Goal: Entertainment & Leisure: Browse casually

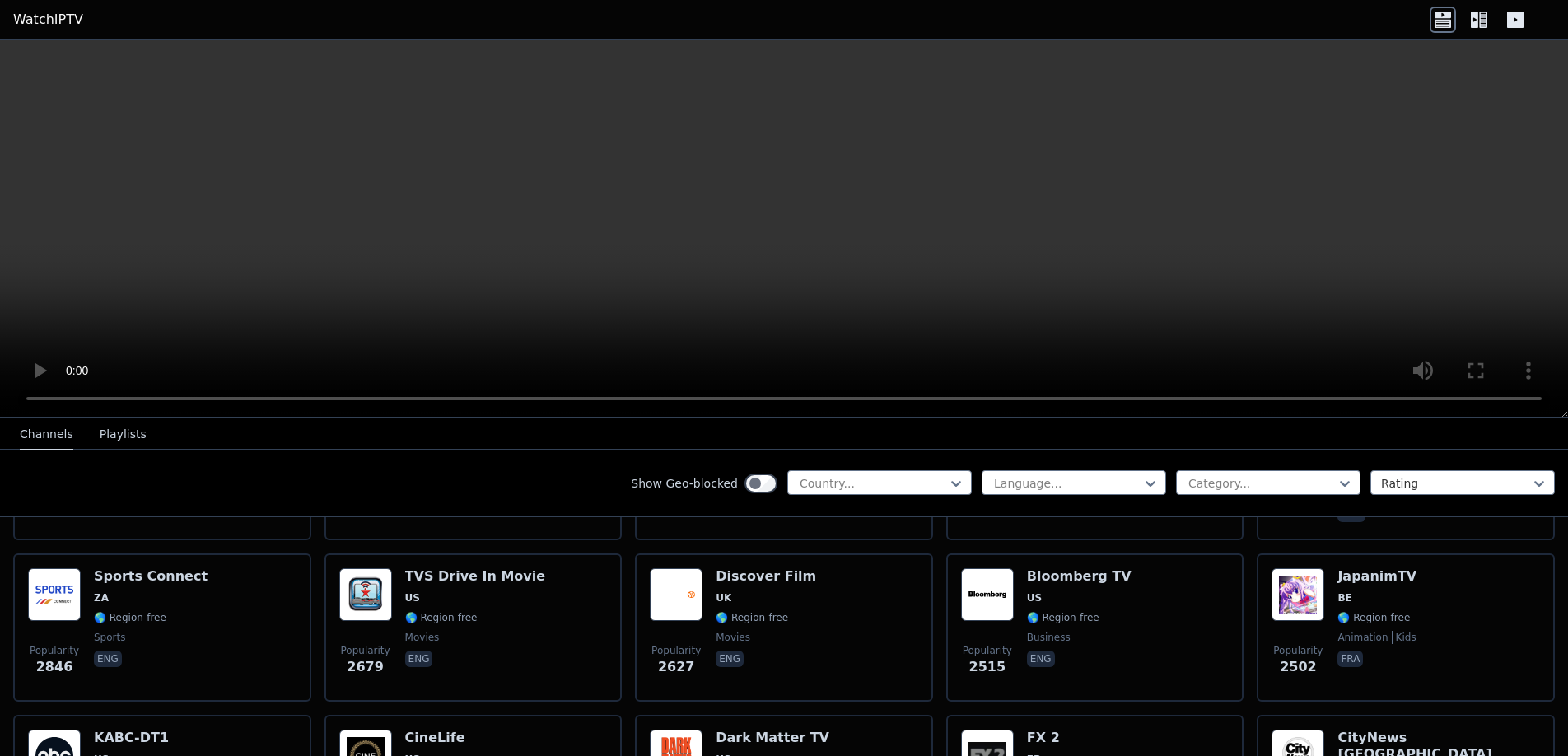
scroll to position [659, 0]
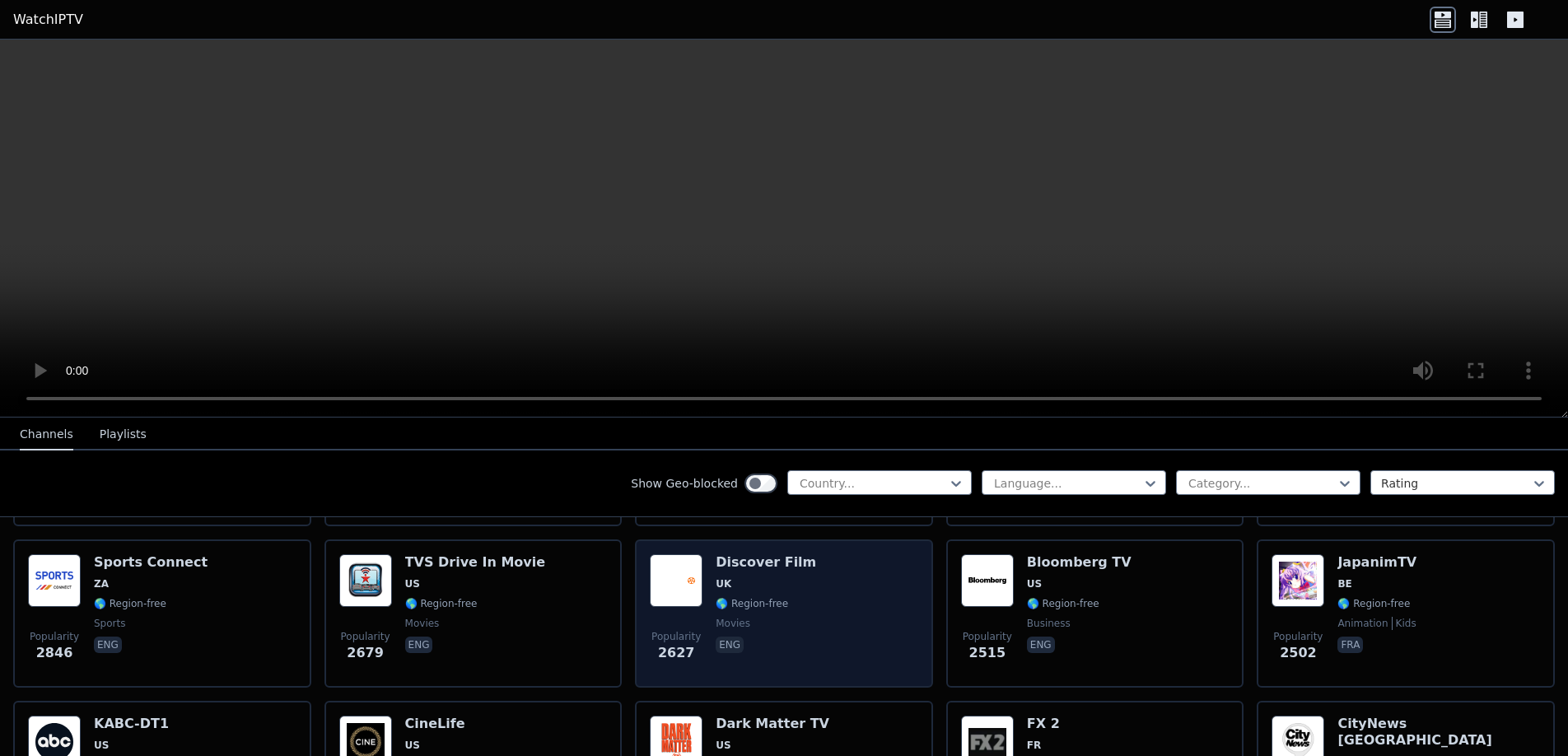
click at [674, 554] on img at bounding box center [676, 581] width 53 height 53
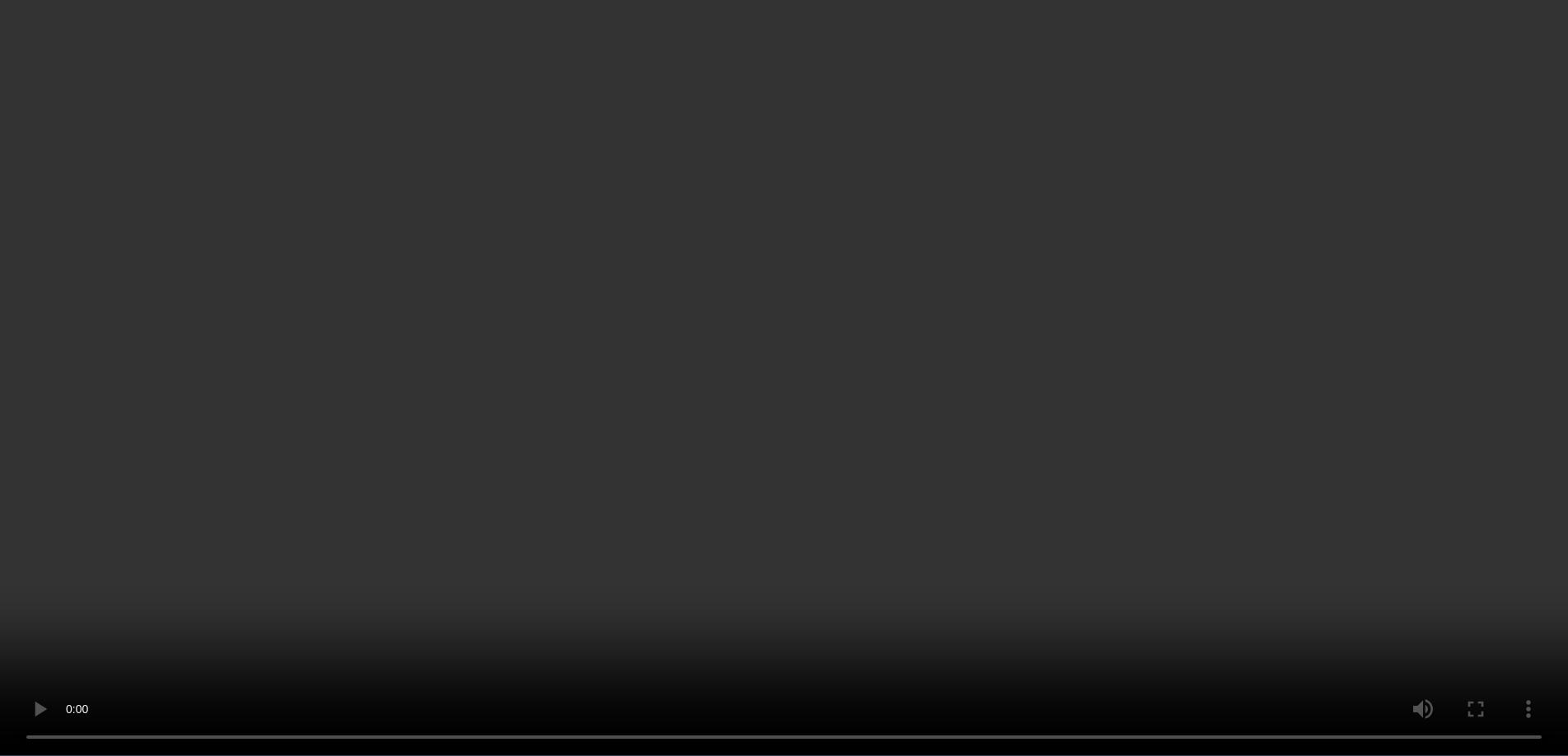
scroll to position [1729, 0]
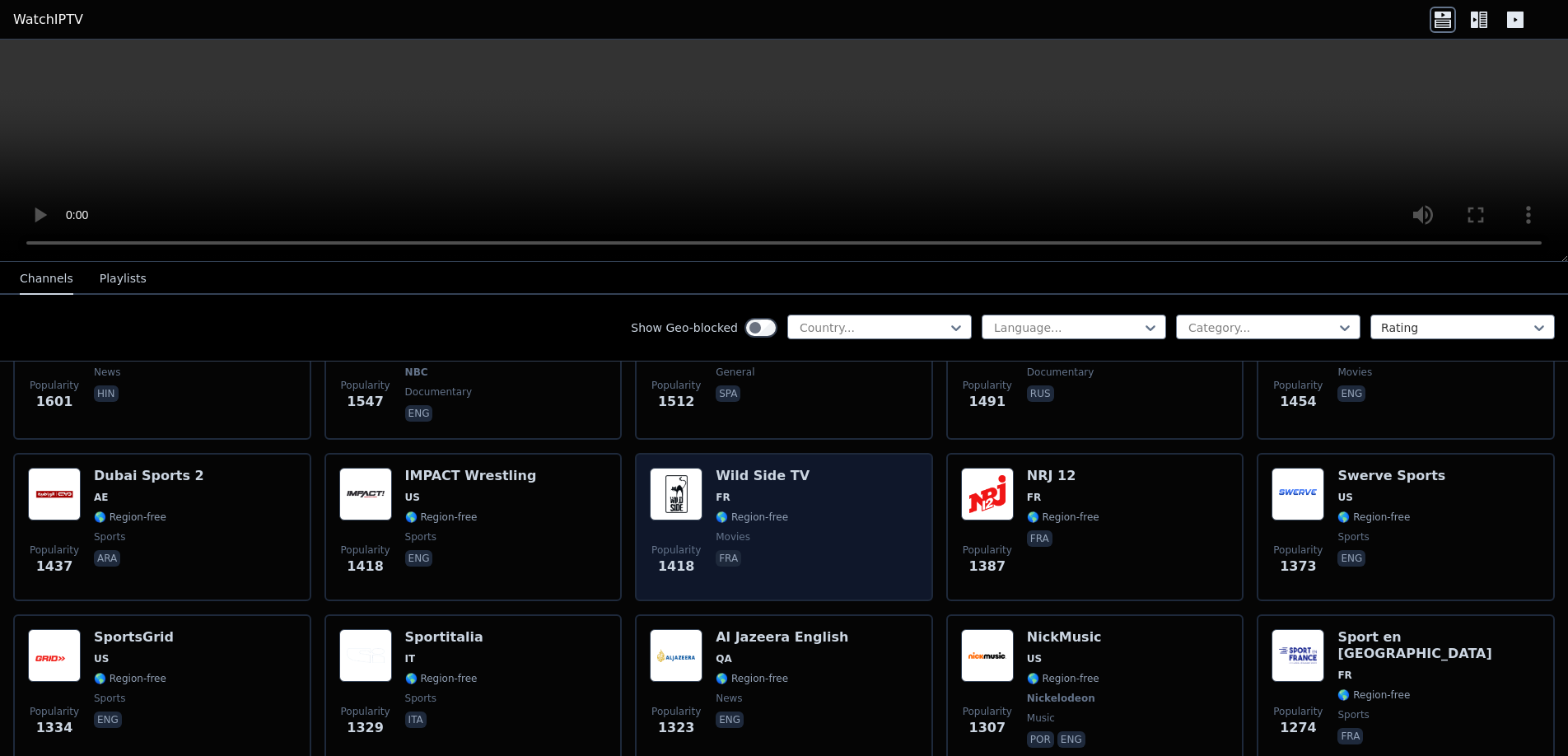
click at [687, 470] on img at bounding box center [676, 494] width 53 height 53
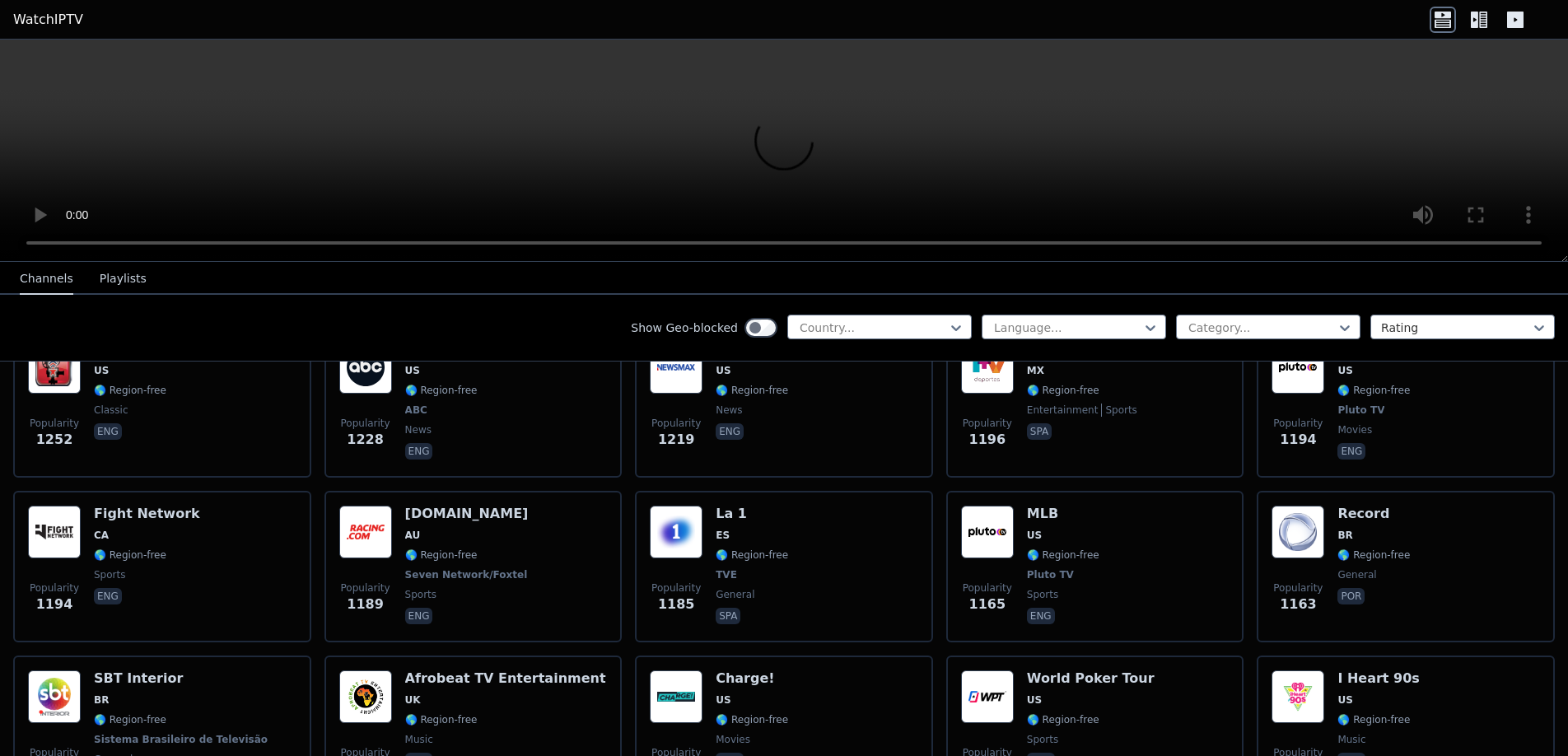
scroll to position [2223, 0]
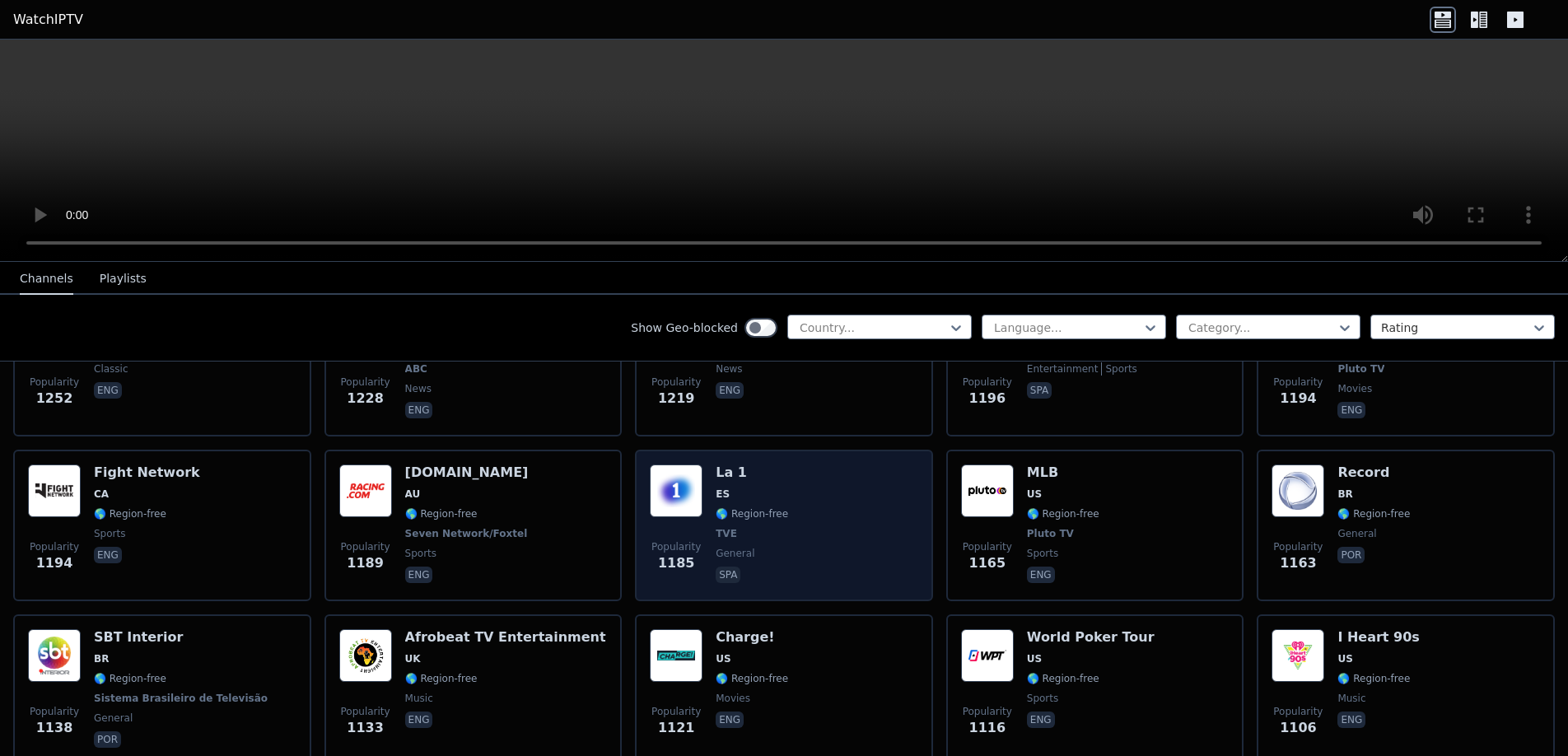
click at [732, 466] on h6 "La 1" at bounding box center [752, 472] width 72 height 17
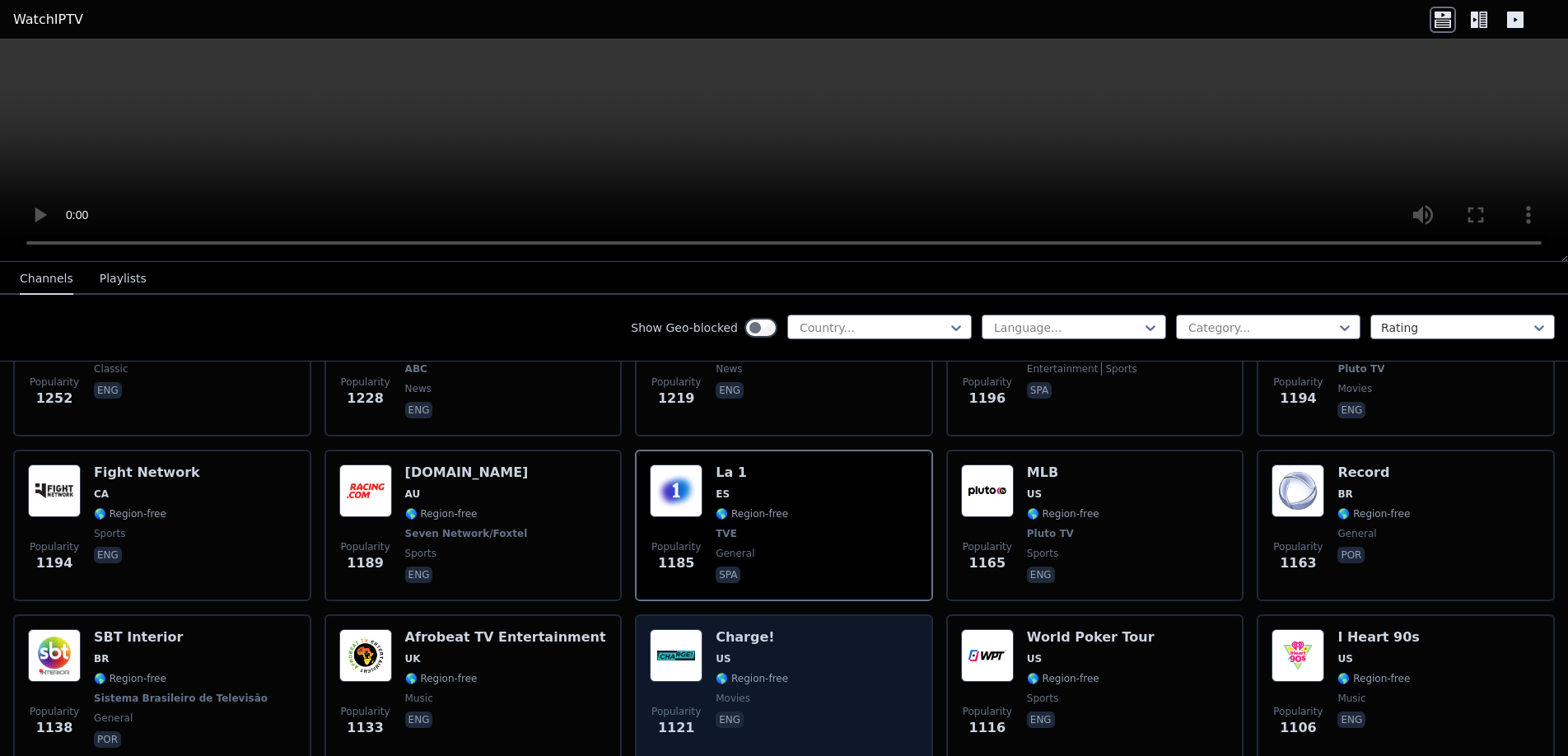
click at [704, 644] on div "Popularity 1121 Charge! US 🌎 Region-free movies eng" at bounding box center [784, 690] width 269 height 122
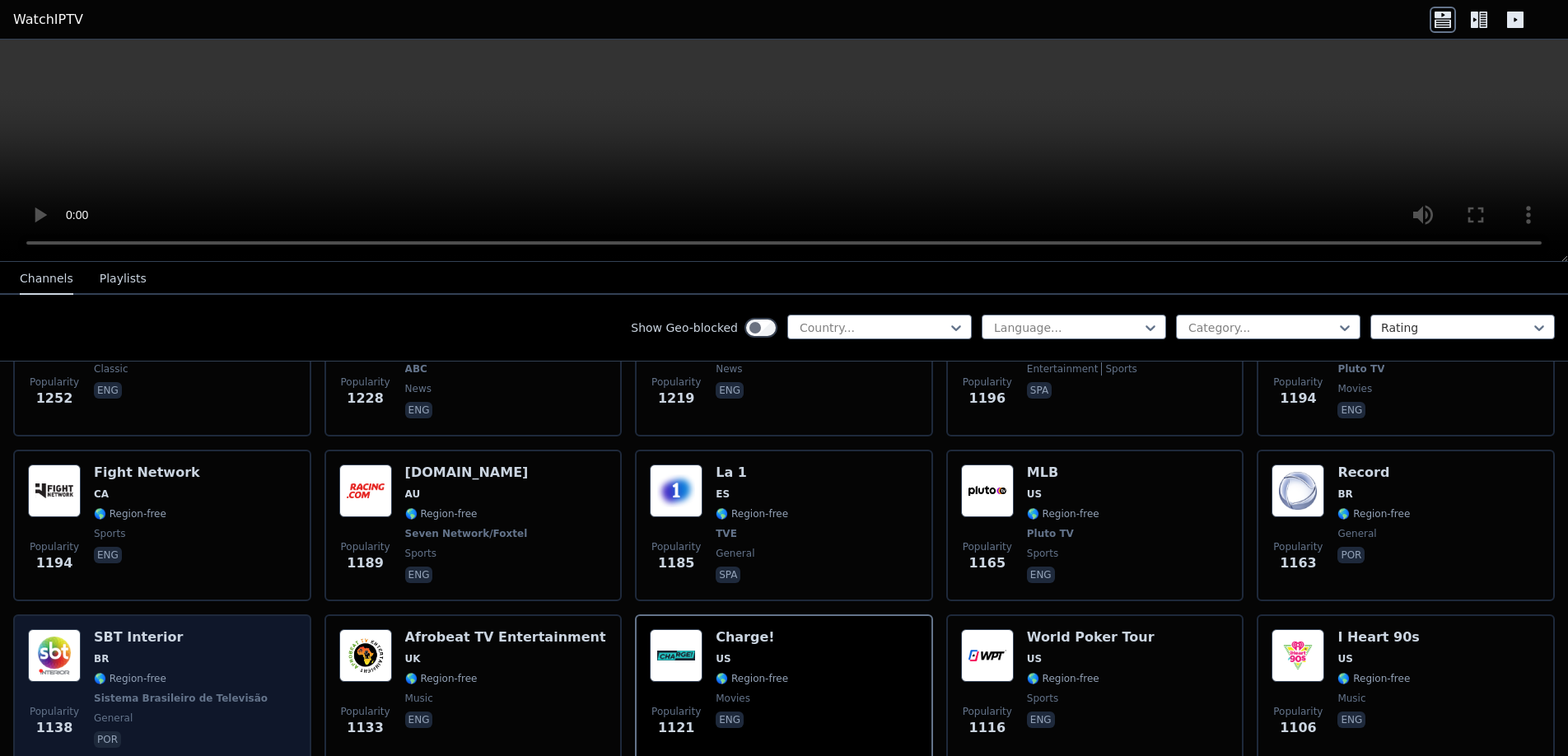
click at [191, 629] on h6 "SBT Interior" at bounding box center [182, 637] width 177 height 17
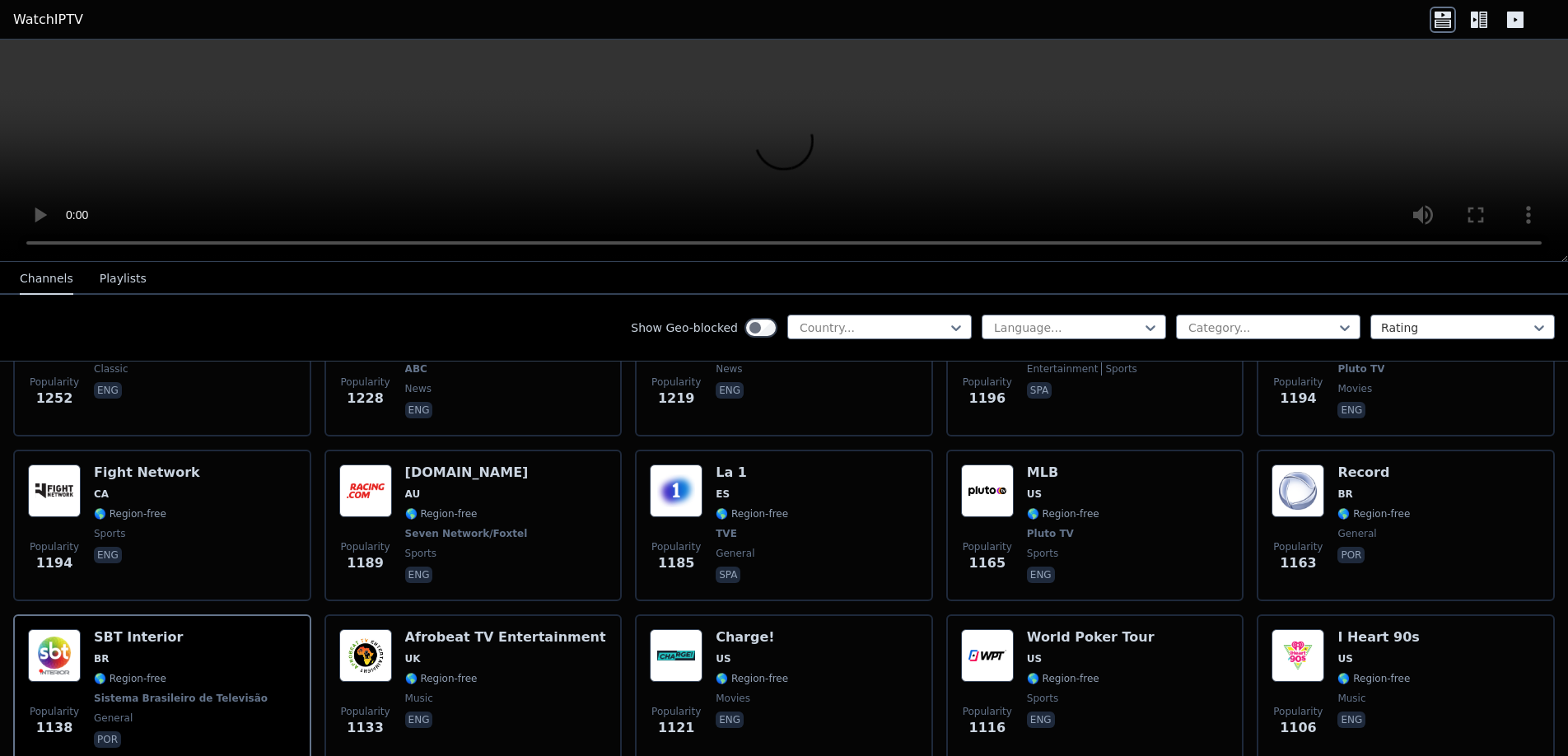
scroll to position [2635, 0]
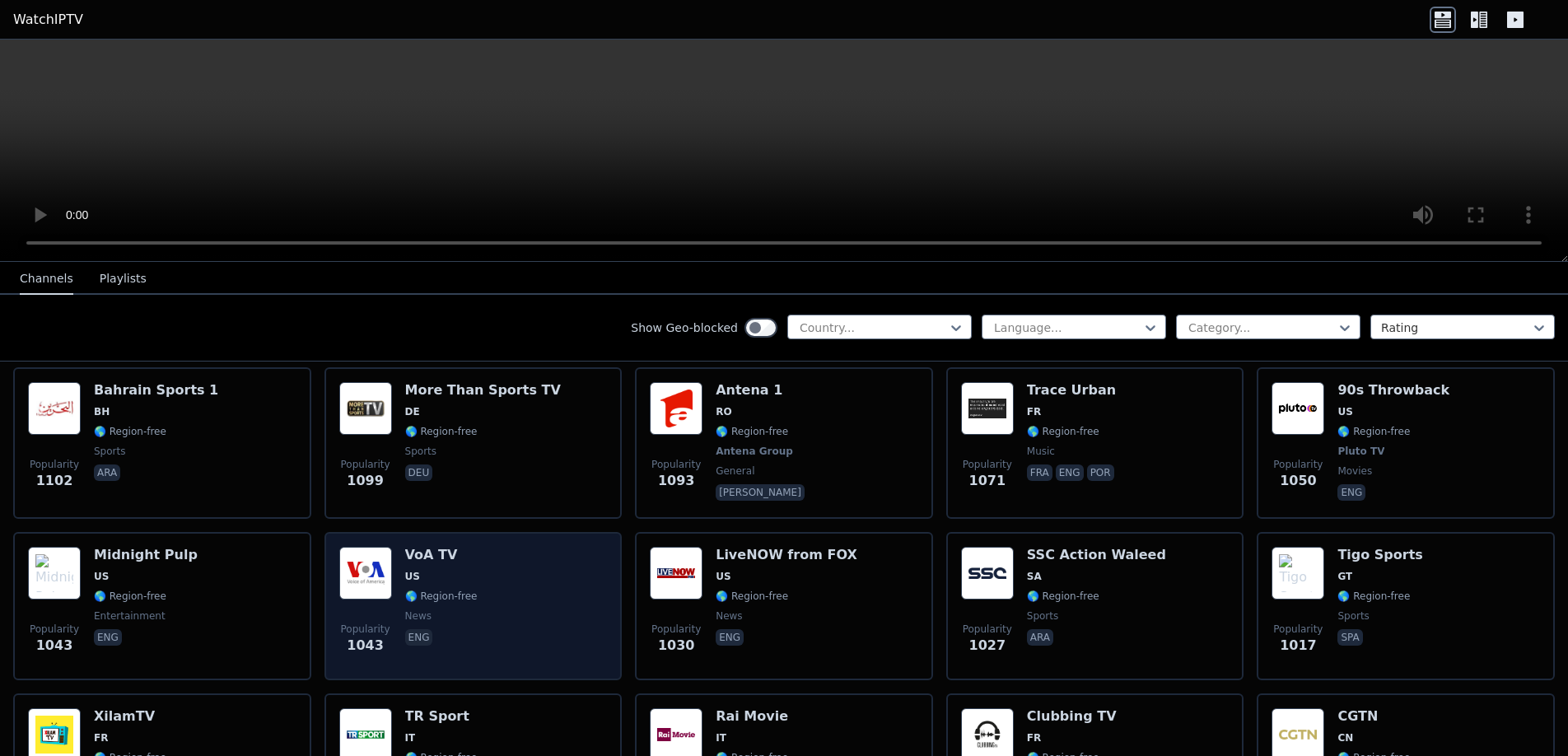
click at [405, 571] on div "VoA TV US 🌎 Region-free news eng" at bounding box center [442, 605] width 72 height 119
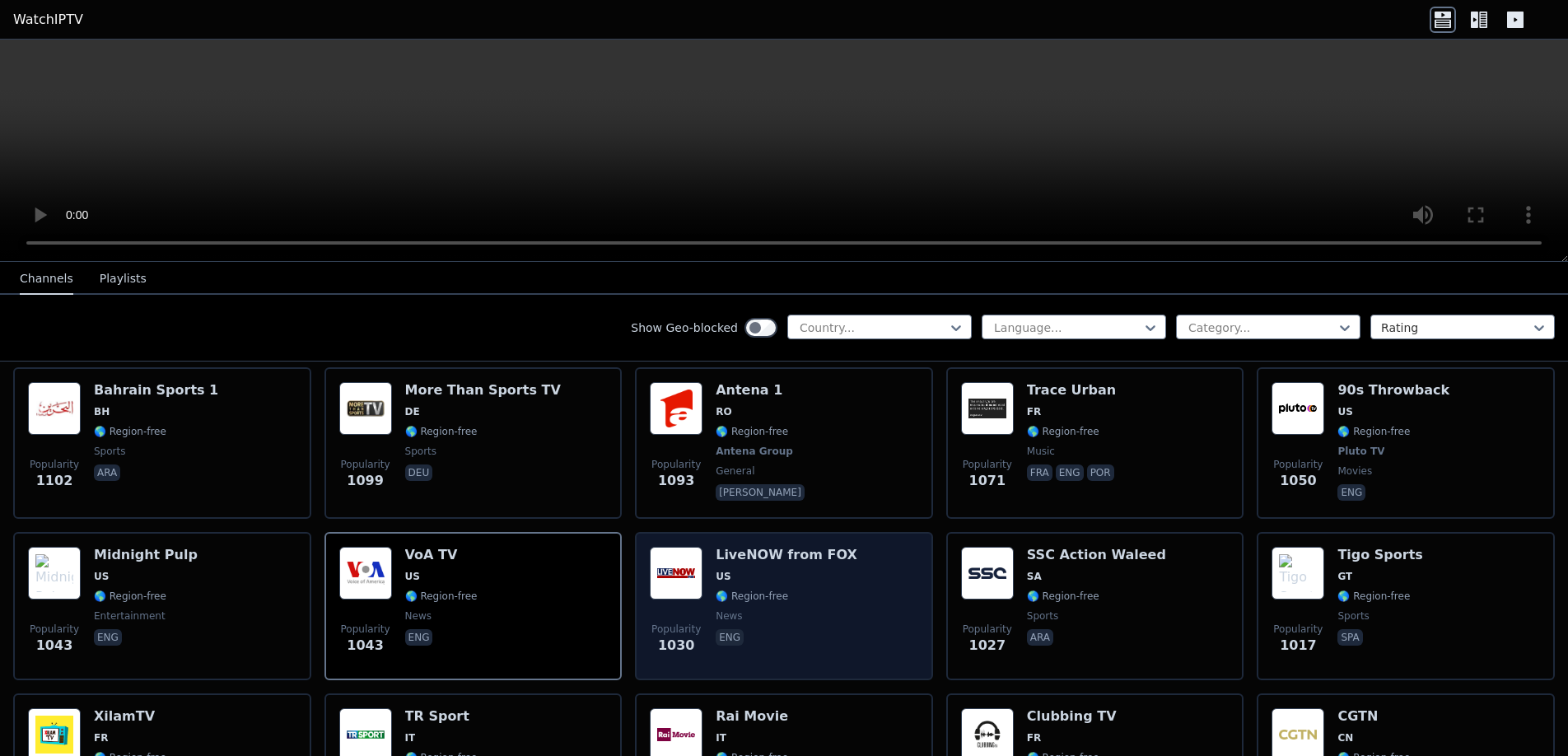
click at [709, 555] on div "Popularity 1030 LiveNOW from FOX US 🌎 Region-free news eng" at bounding box center [784, 605] width 269 height 119
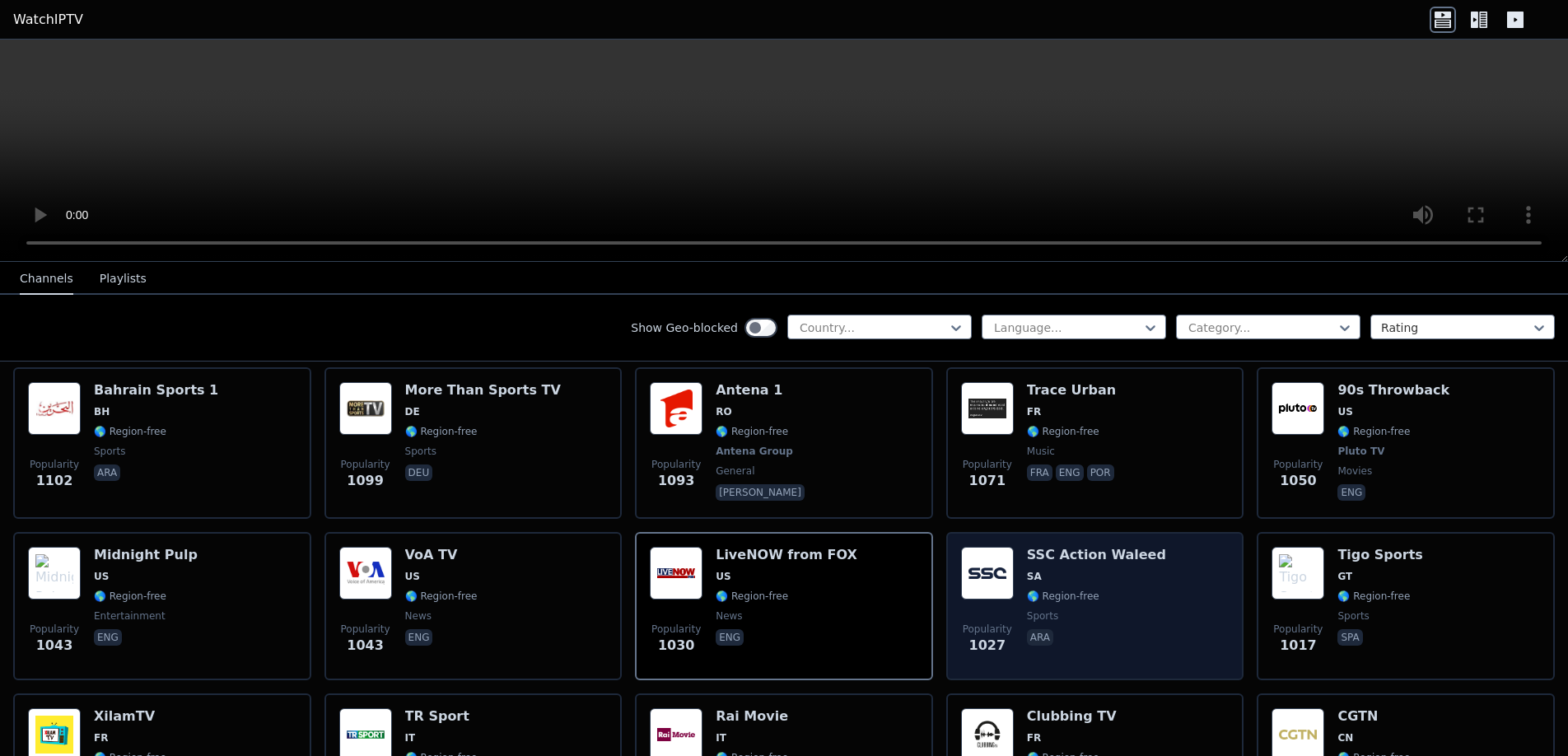
click at [1033, 553] on div "SSC Action Waleed SA 🌎 Region-free sports ara" at bounding box center [1096, 605] width 139 height 119
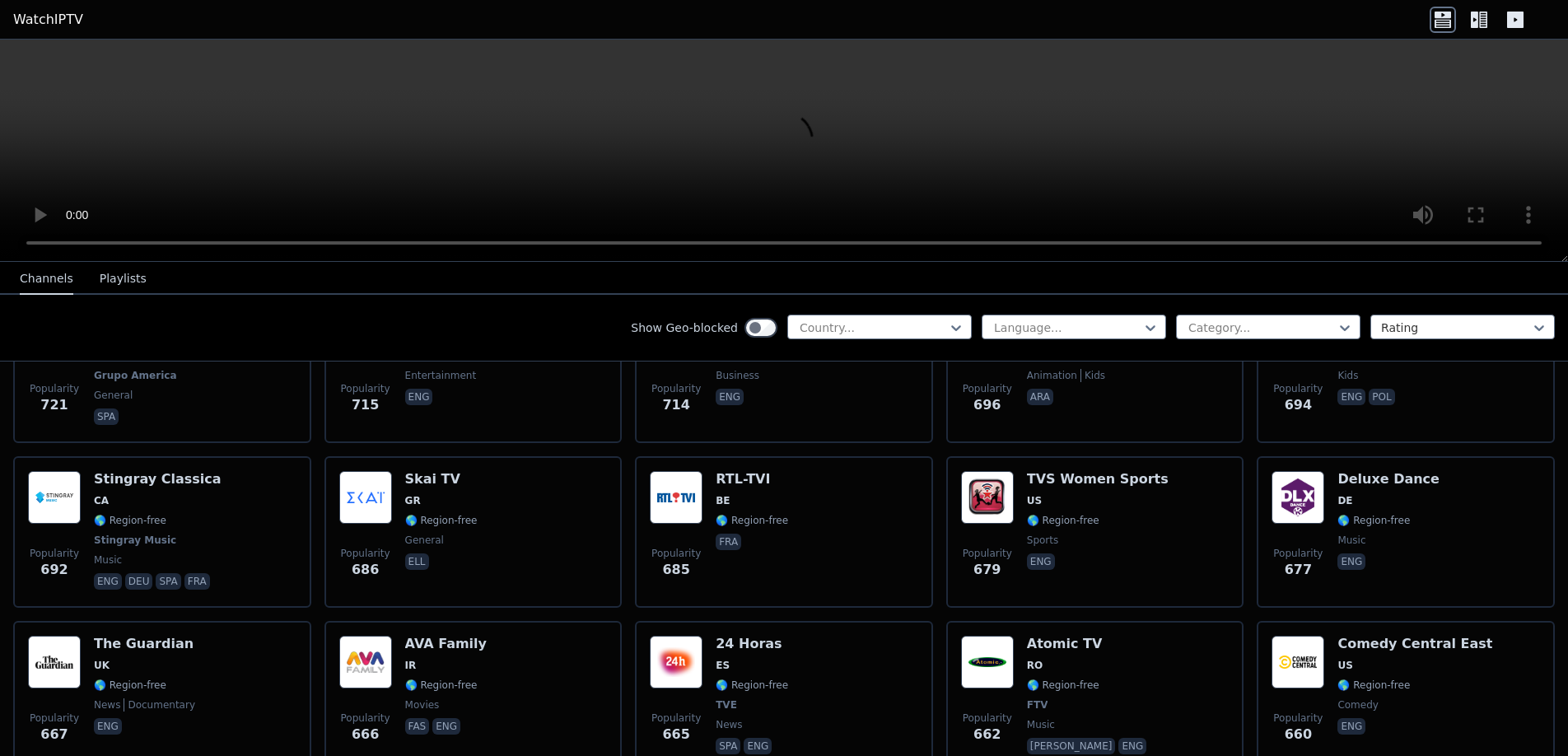
scroll to position [4858, 0]
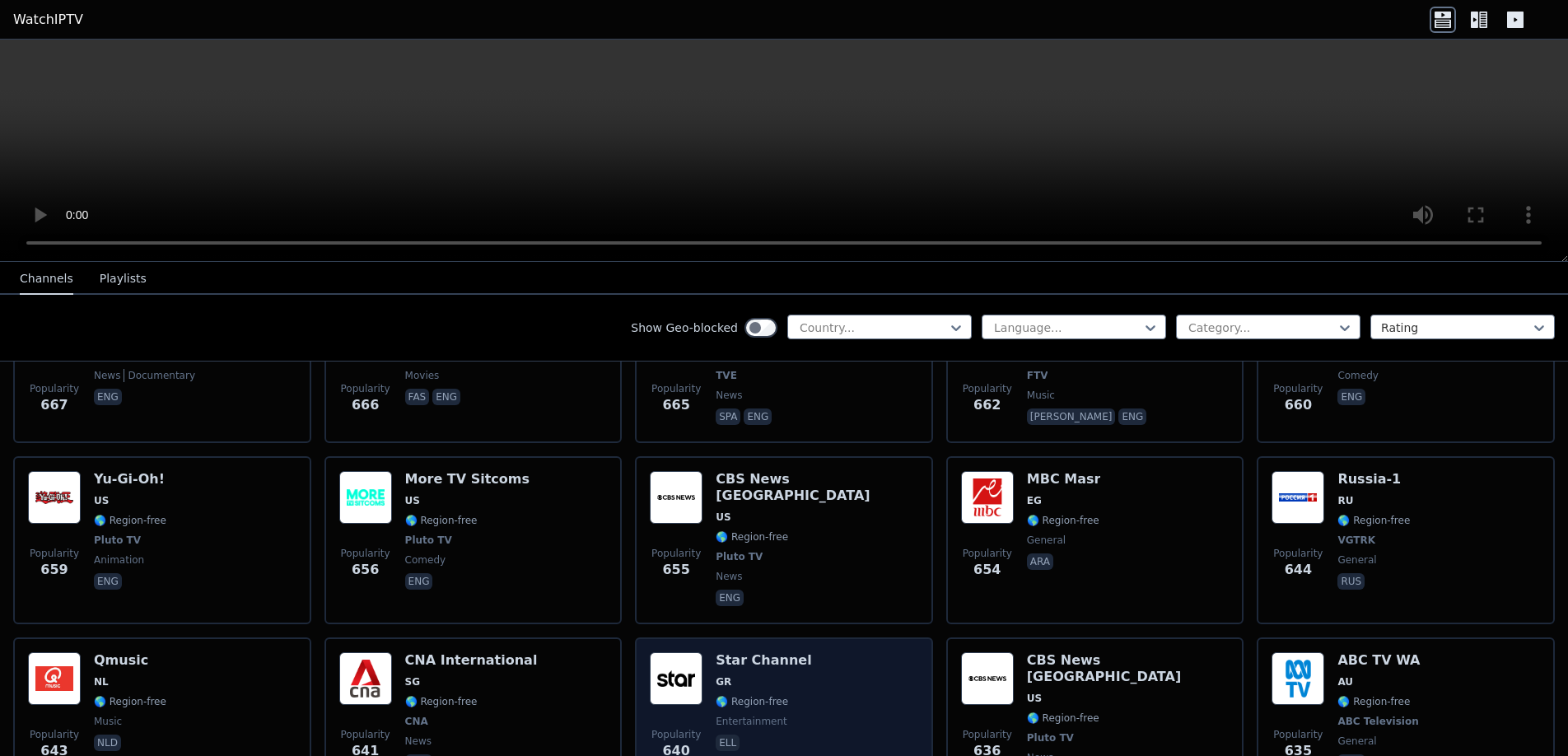
click at [735, 675] on span "GR" at bounding box center [763, 681] width 95 height 13
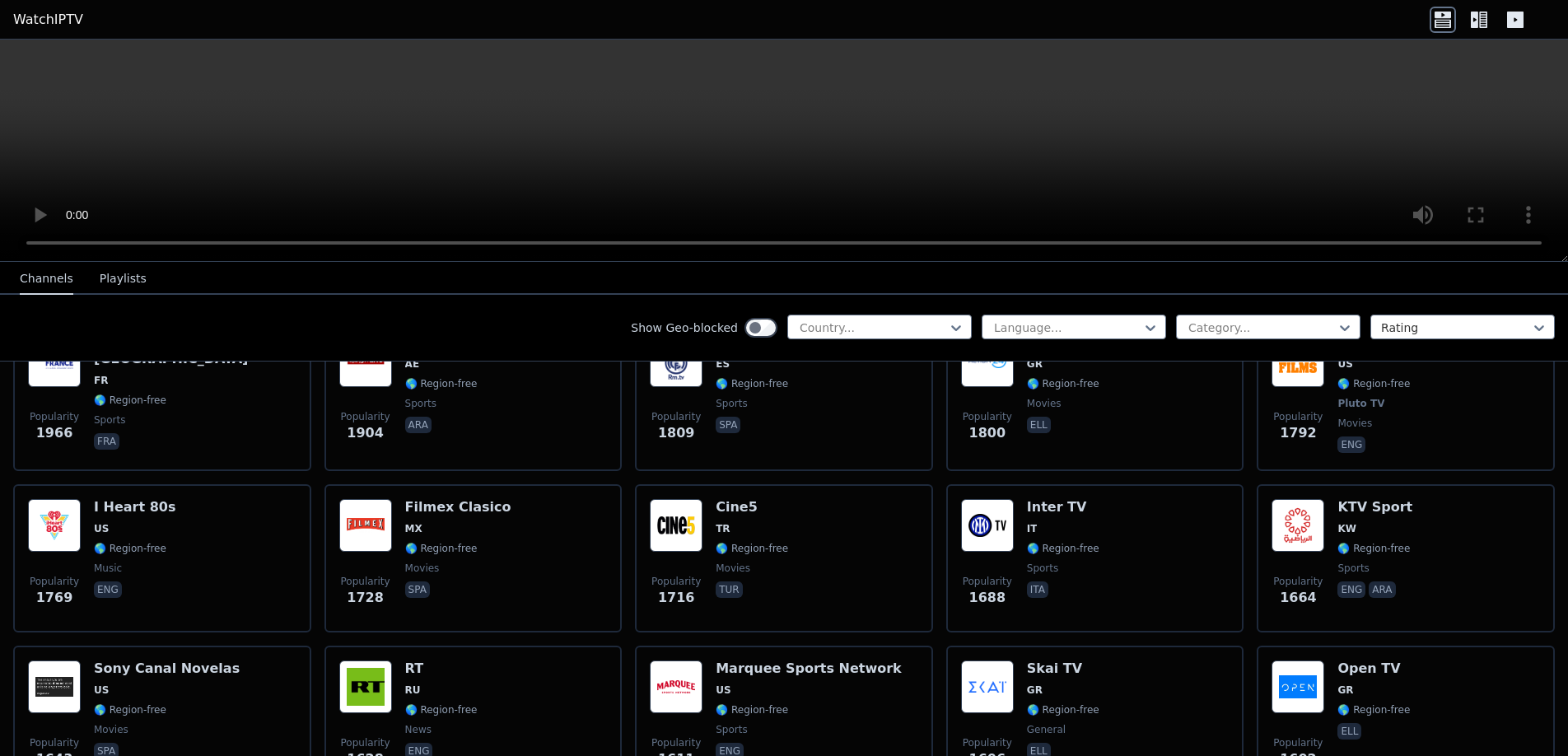
scroll to position [1482, 0]
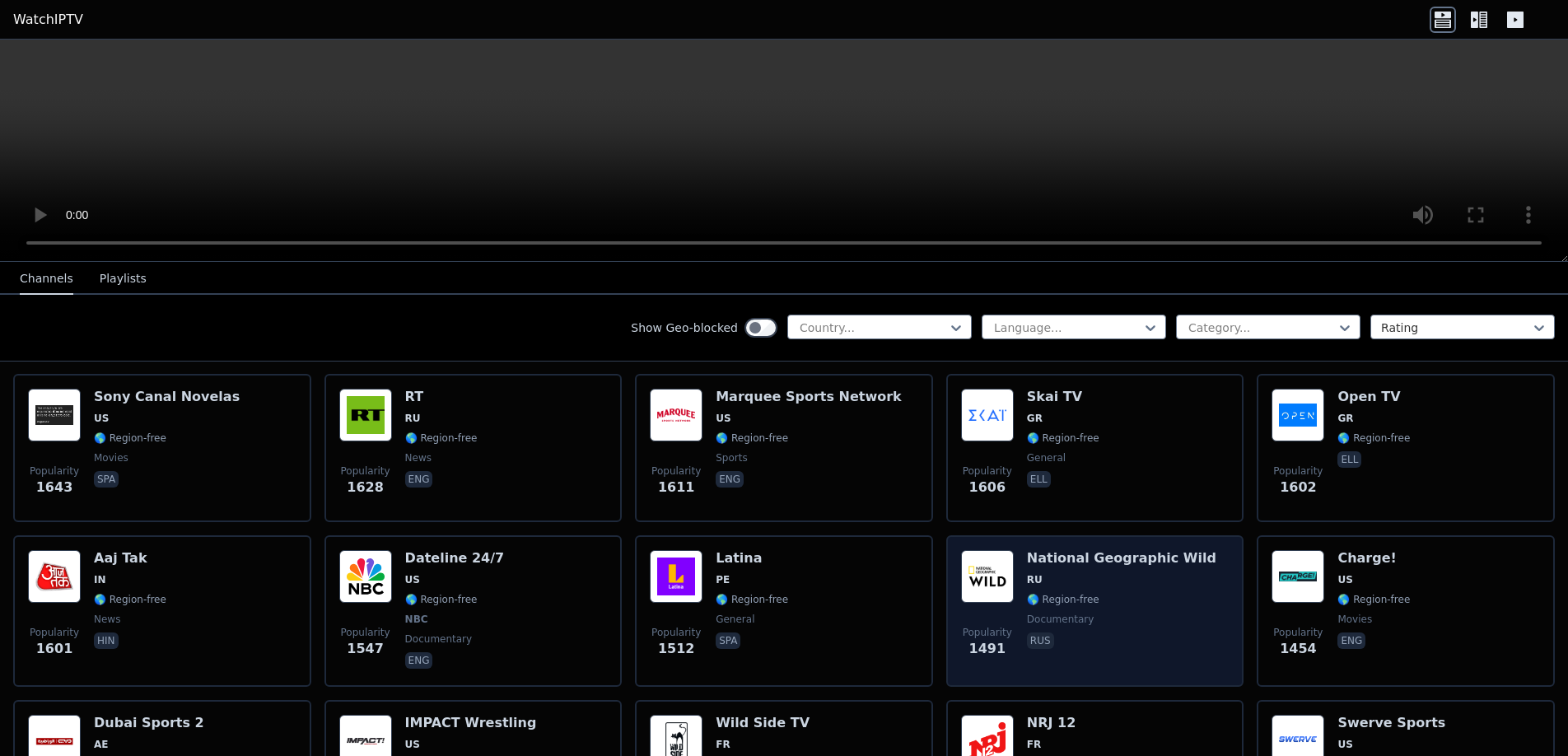
click at [977, 574] on img at bounding box center [988, 576] width 53 height 53
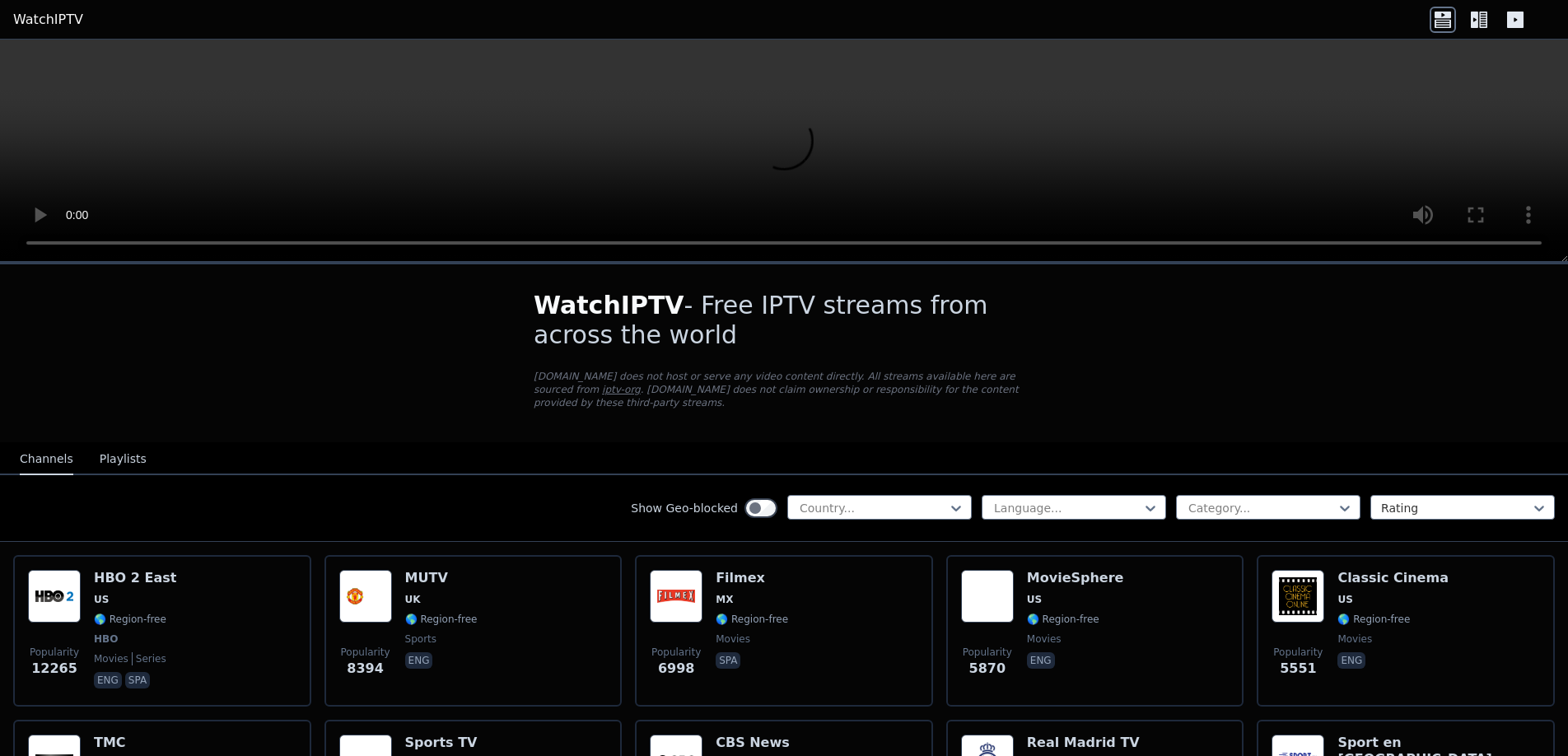
scroll to position [165, 0]
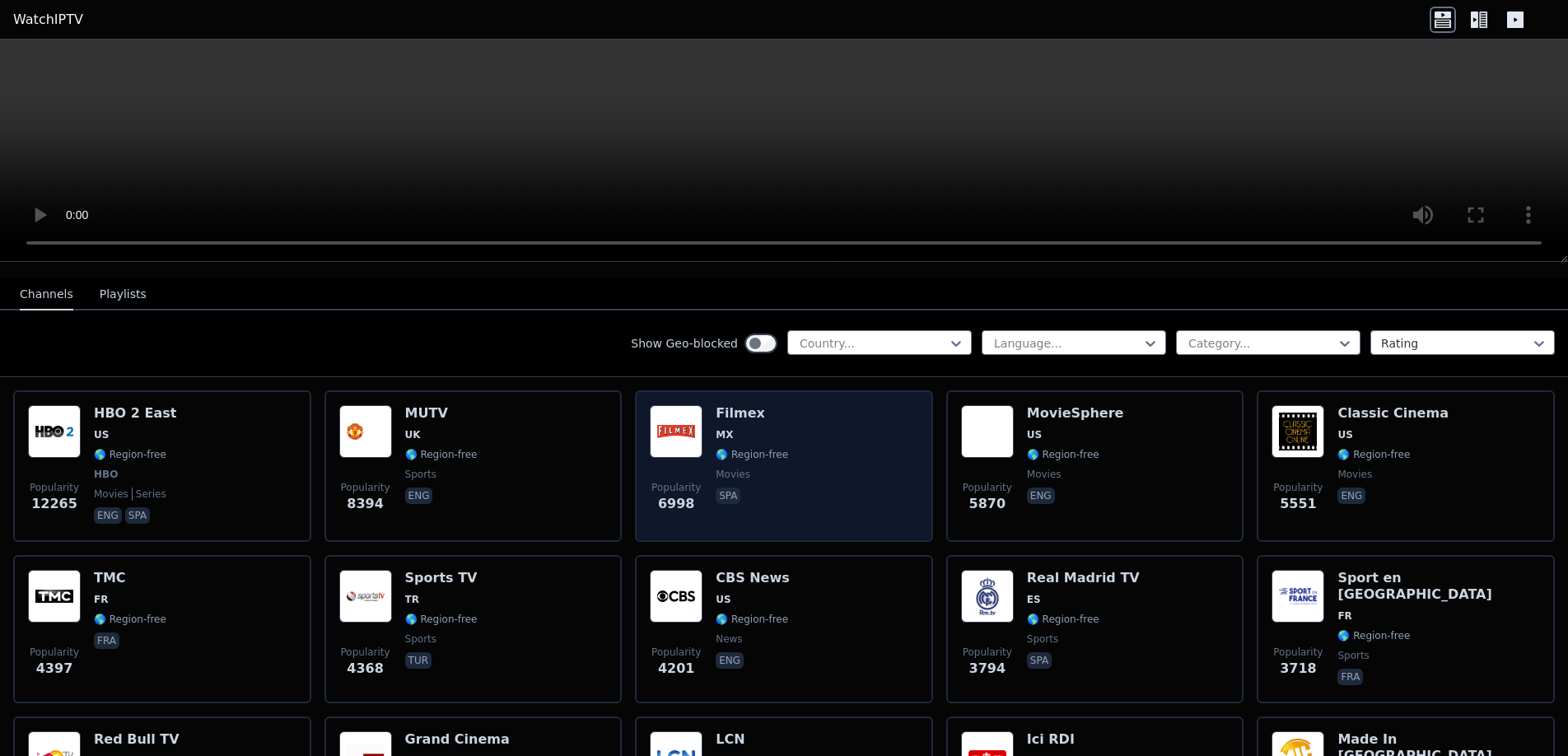
click at [738, 448] on span "🌎 Region-free" at bounding box center [752, 454] width 72 height 13
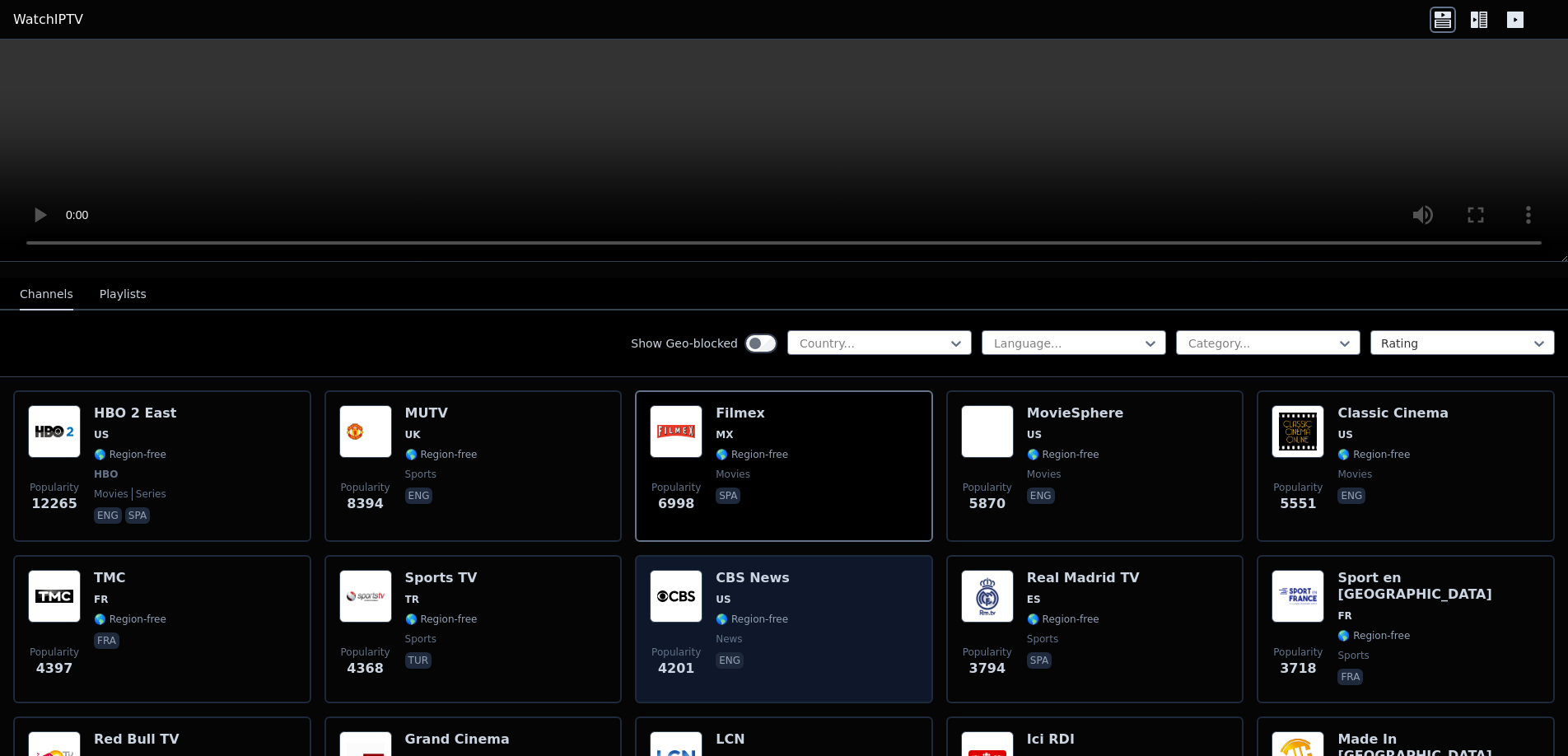
click at [725, 615] on div "CBS News US 🌎 Region-free news eng" at bounding box center [753, 629] width 74 height 119
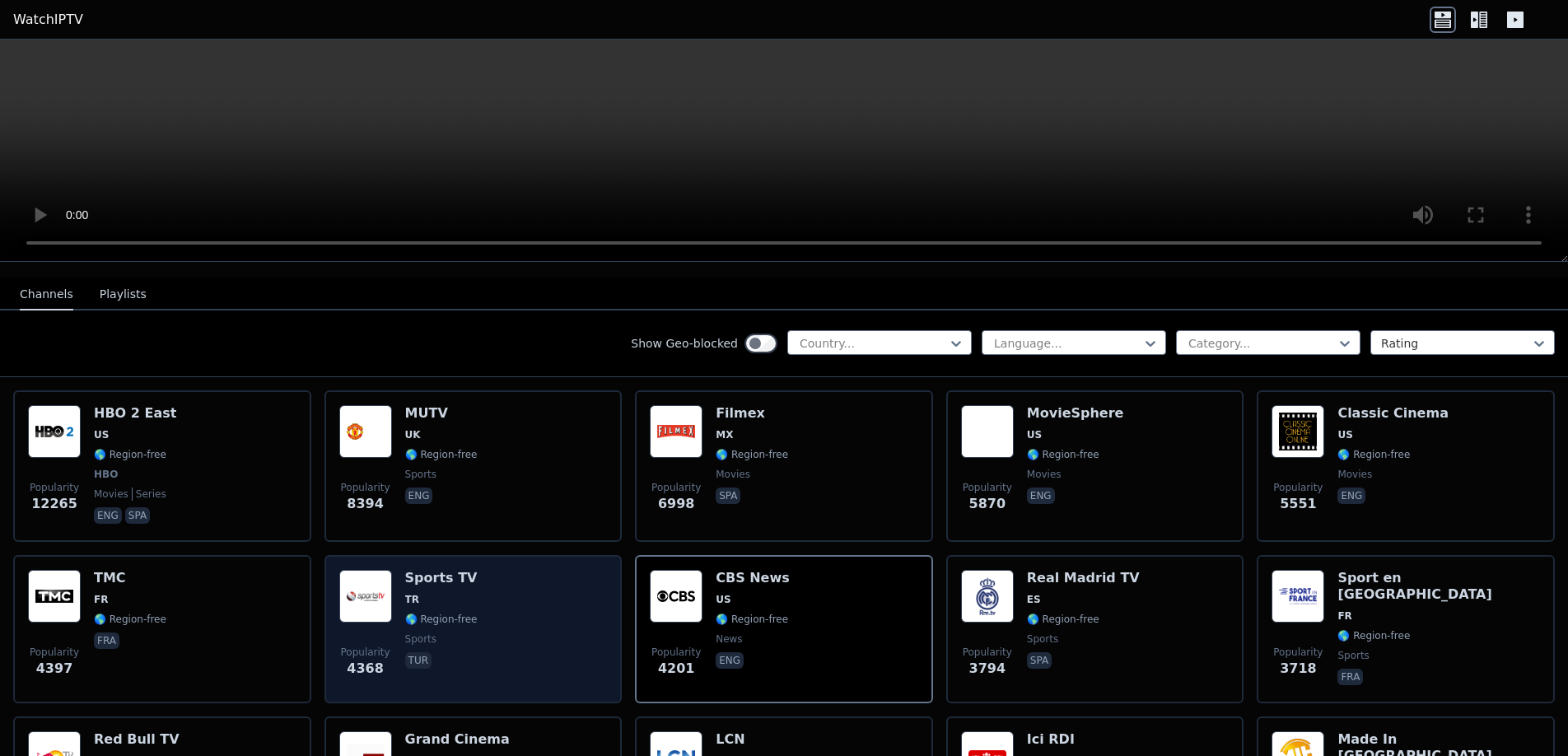
click at [405, 578] on div "Sports TV TR 🌎 Region-free sports tur" at bounding box center [442, 629] width 72 height 119
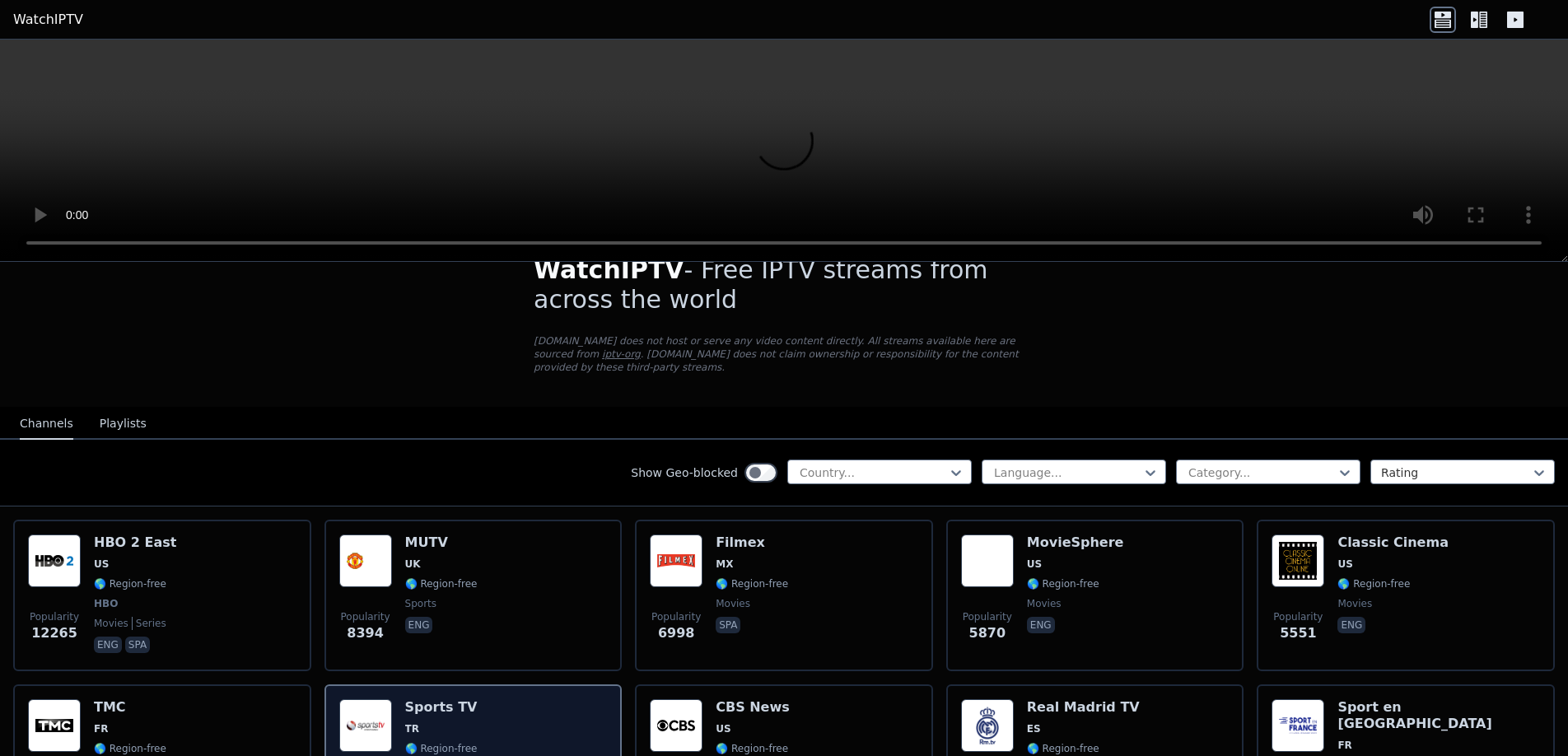
scroll to position [0, 0]
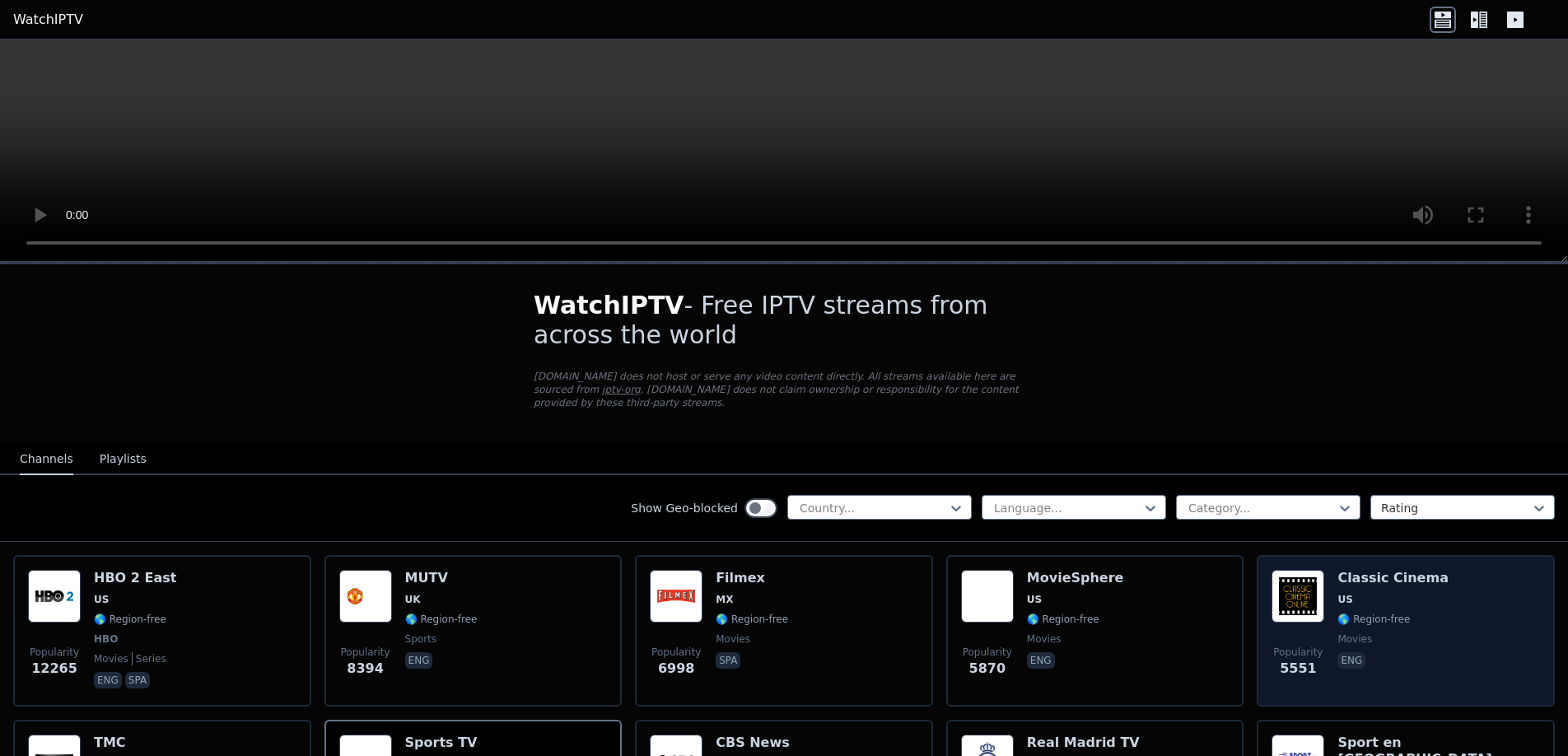
click at [1353, 593] on span "US" at bounding box center [1393, 599] width 111 height 13
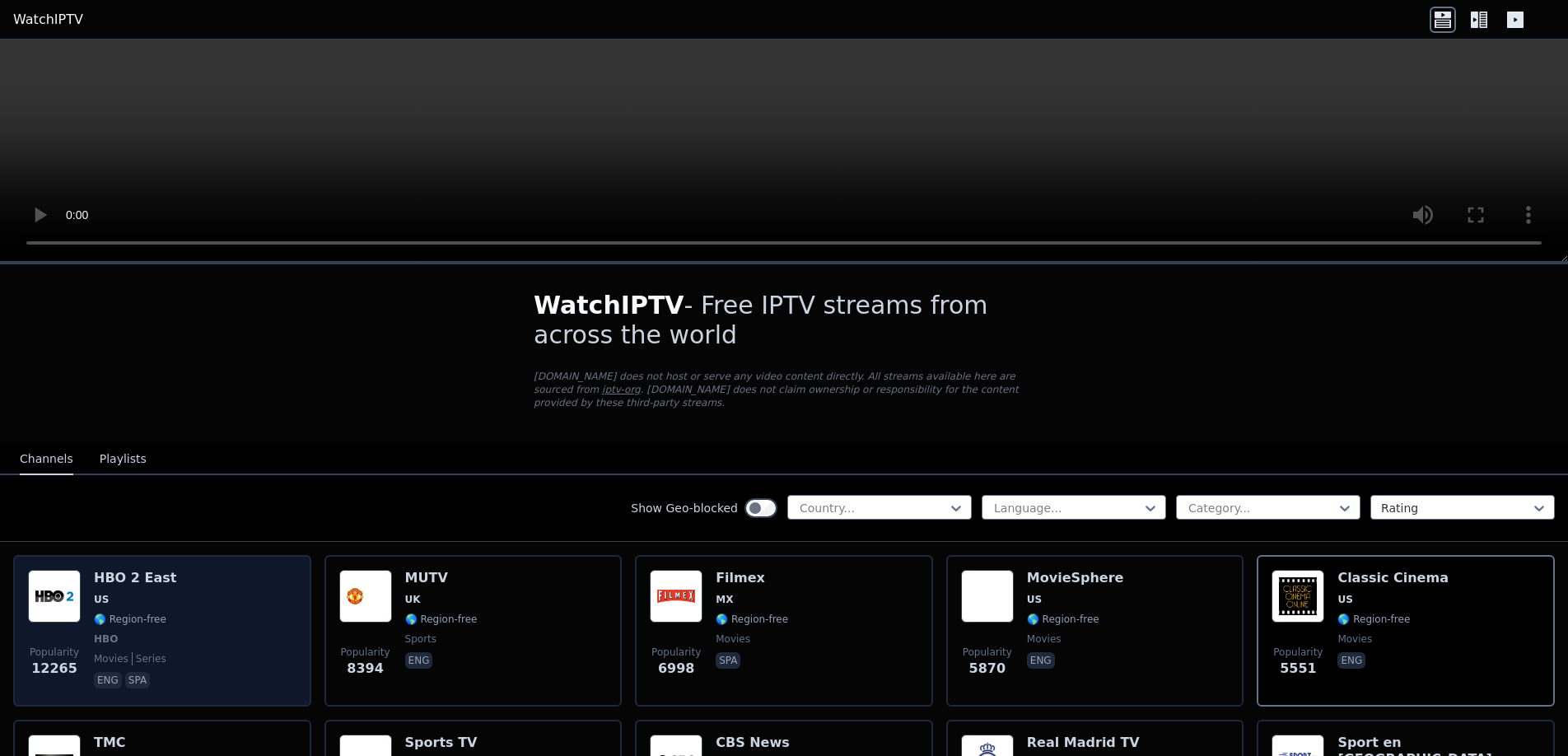
click at [151, 593] on span "US" at bounding box center [135, 599] width 82 height 13
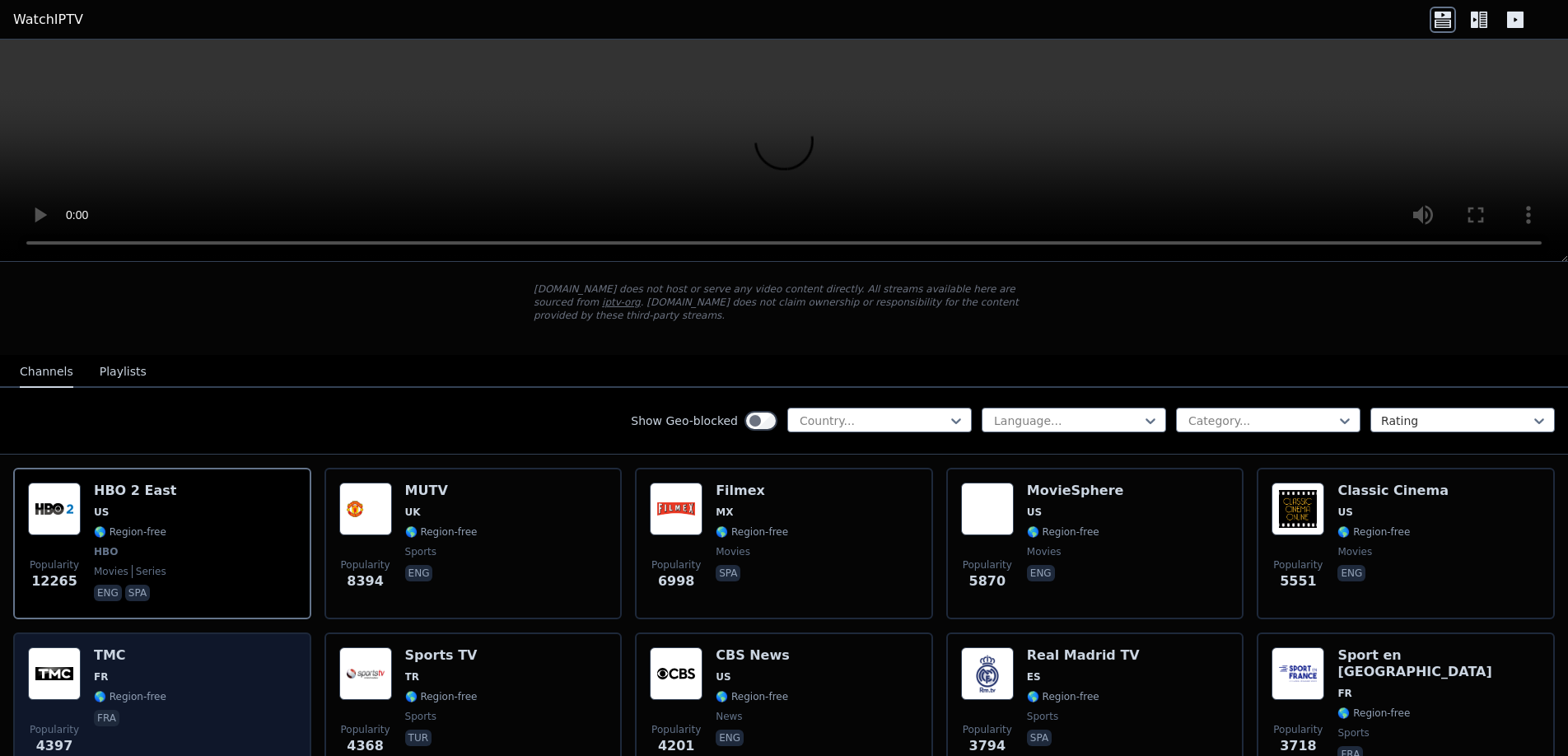
scroll to position [82, 0]
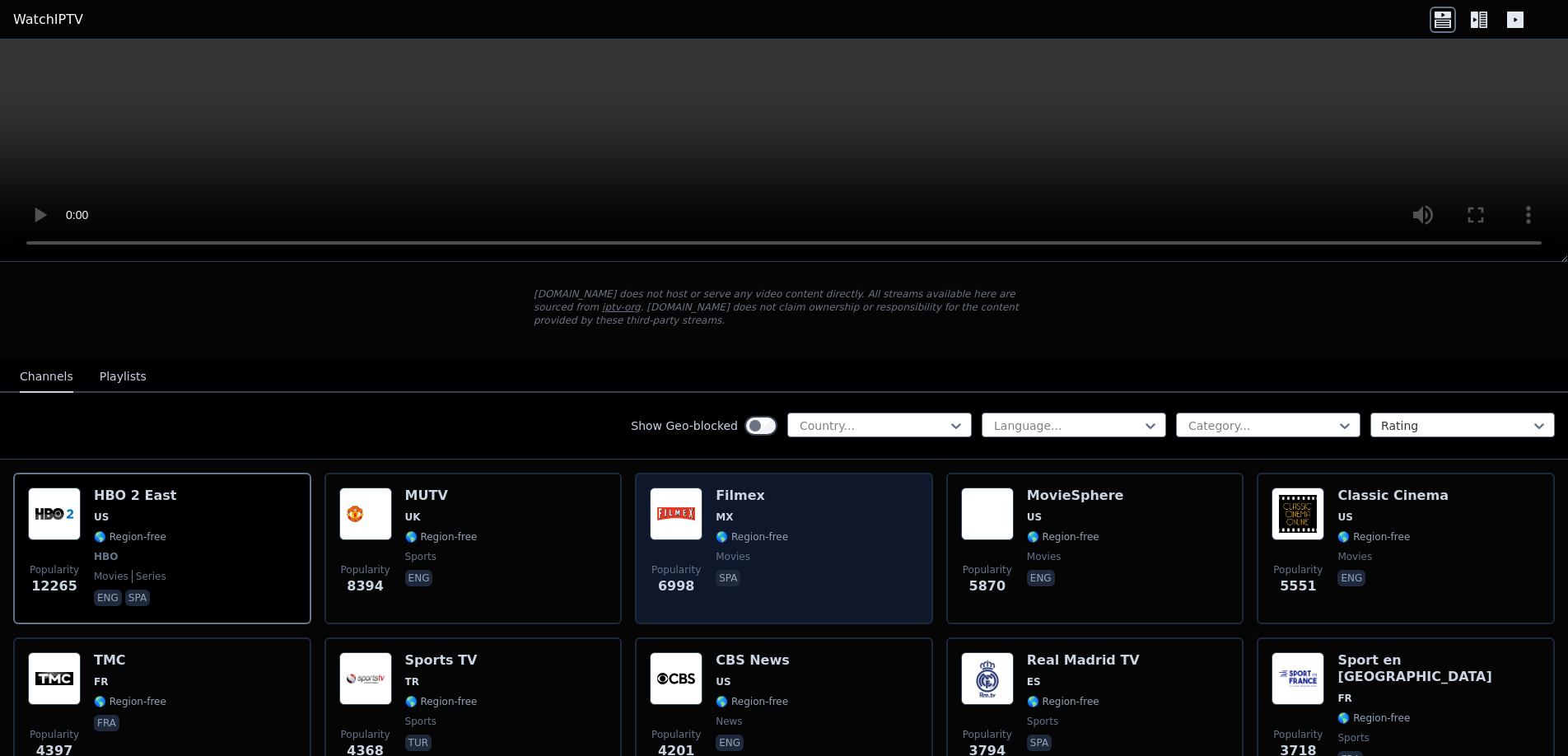
click at [737, 550] on span "movies" at bounding box center [732, 556] width 34 height 13
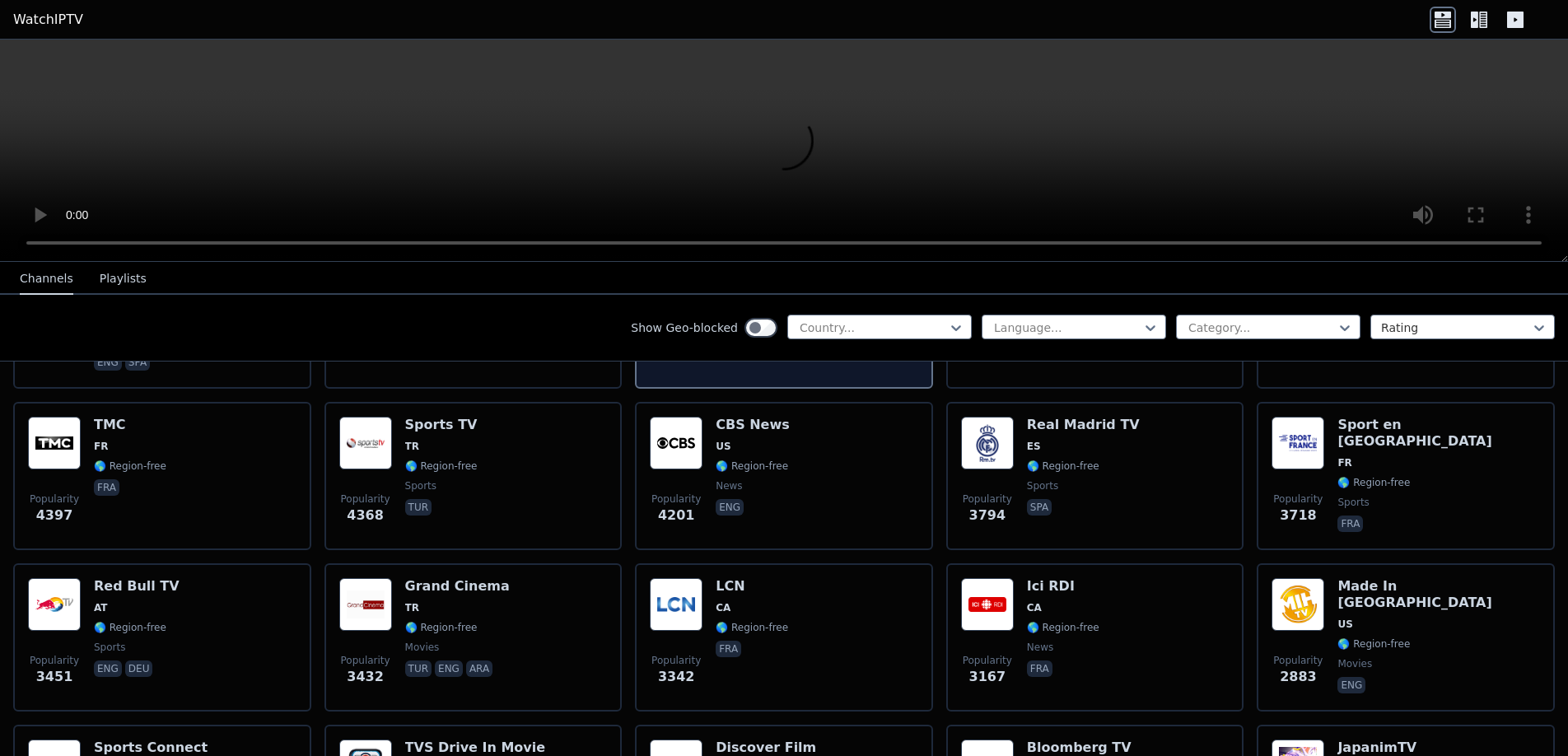
scroll to position [330, 0]
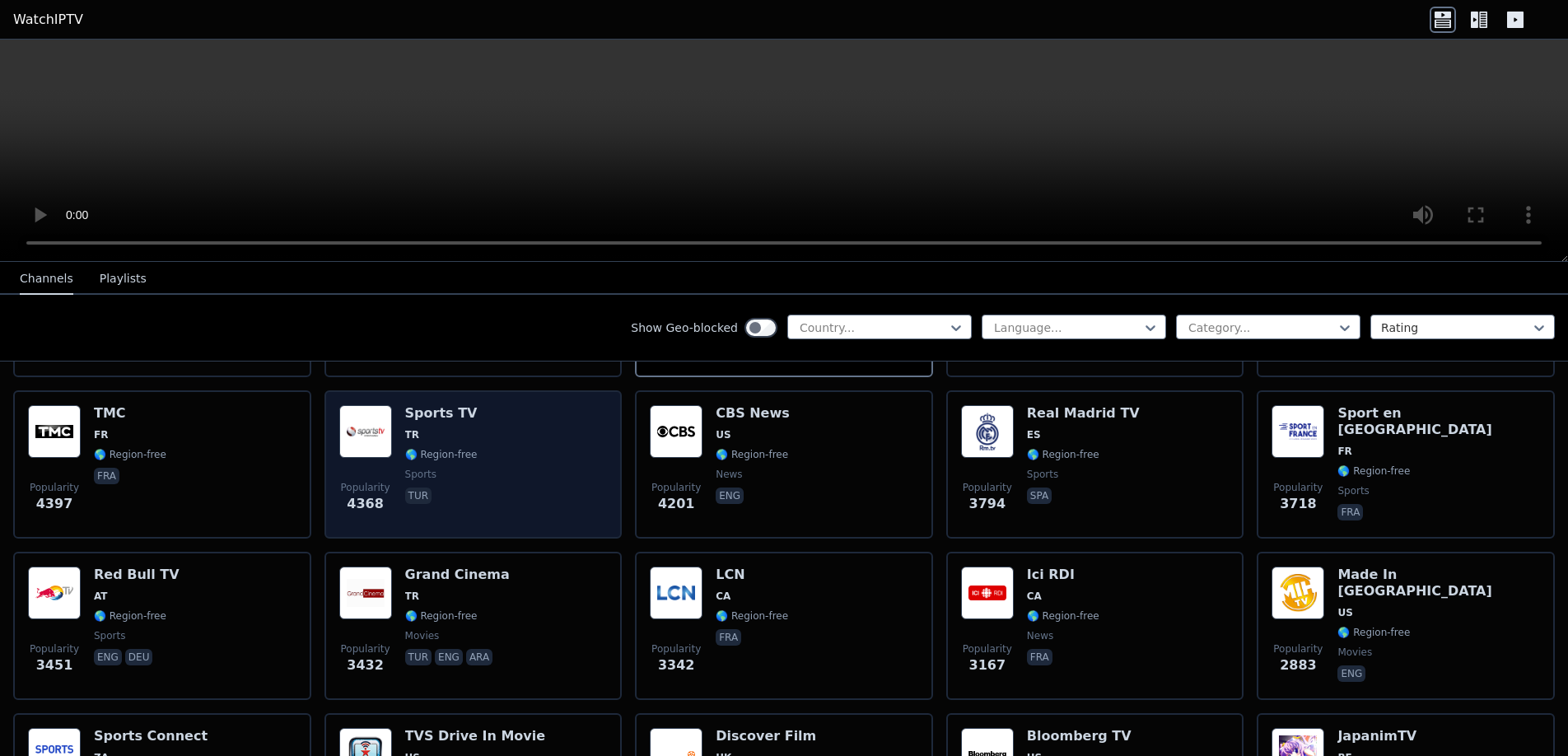
click at [433, 428] on span "TR" at bounding box center [442, 434] width 72 height 13
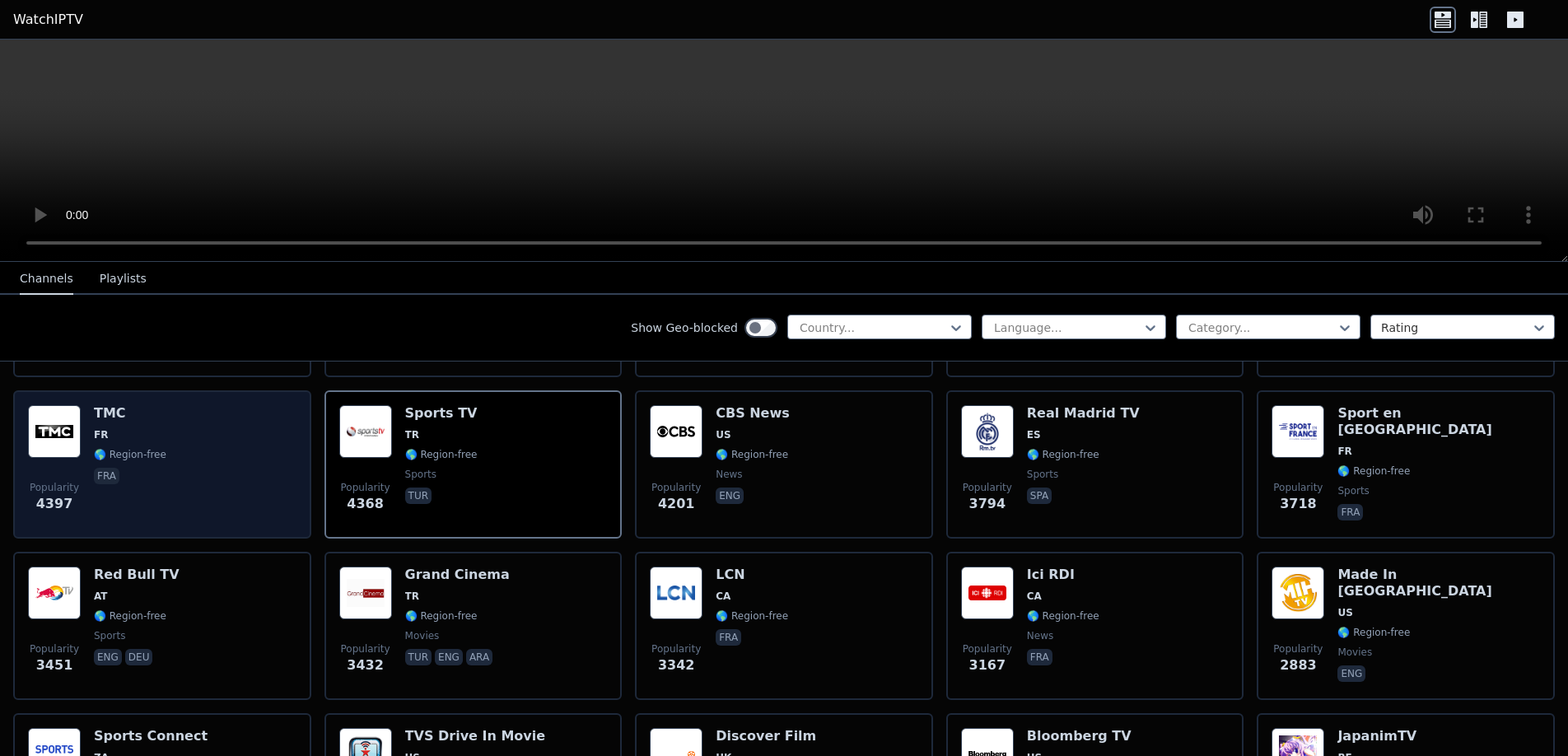
click at [121, 448] on span "🌎 Region-free" at bounding box center [130, 454] width 72 height 13
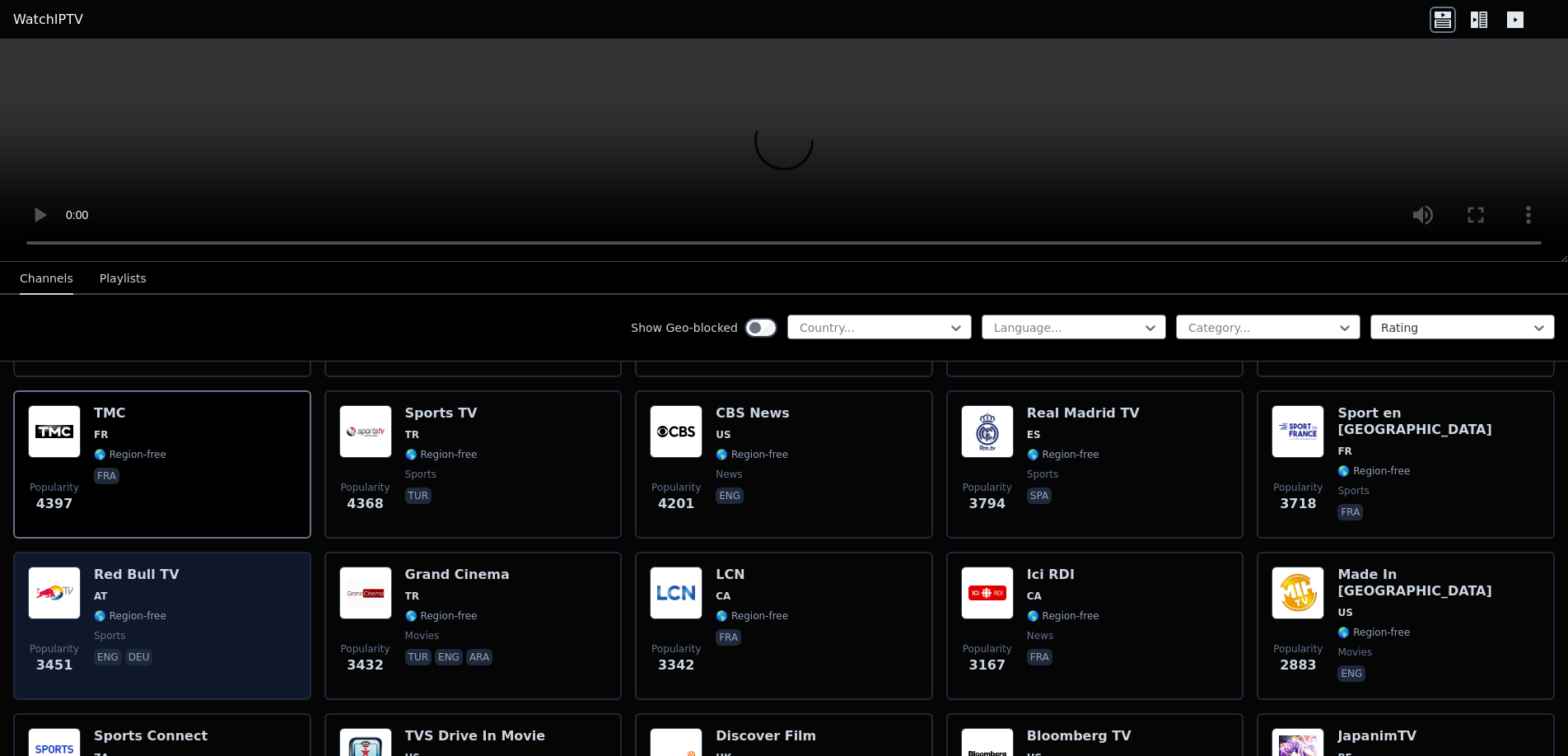
click at [139, 567] on h6 "Red Bull TV" at bounding box center [137, 574] width 85 height 17
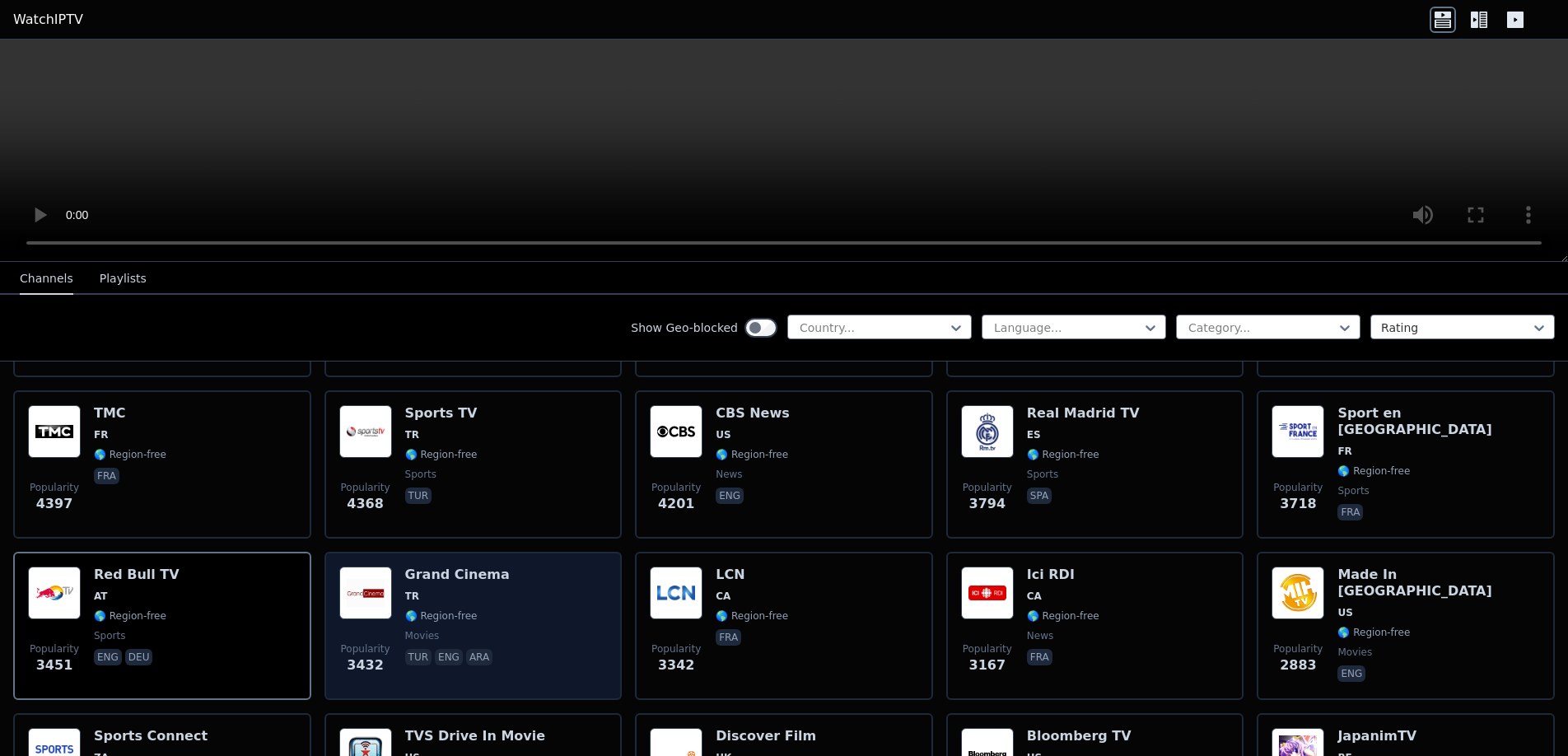
click at [420, 567] on h6 "Grand Cinema" at bounding box center [457, 574] width 105 height 17
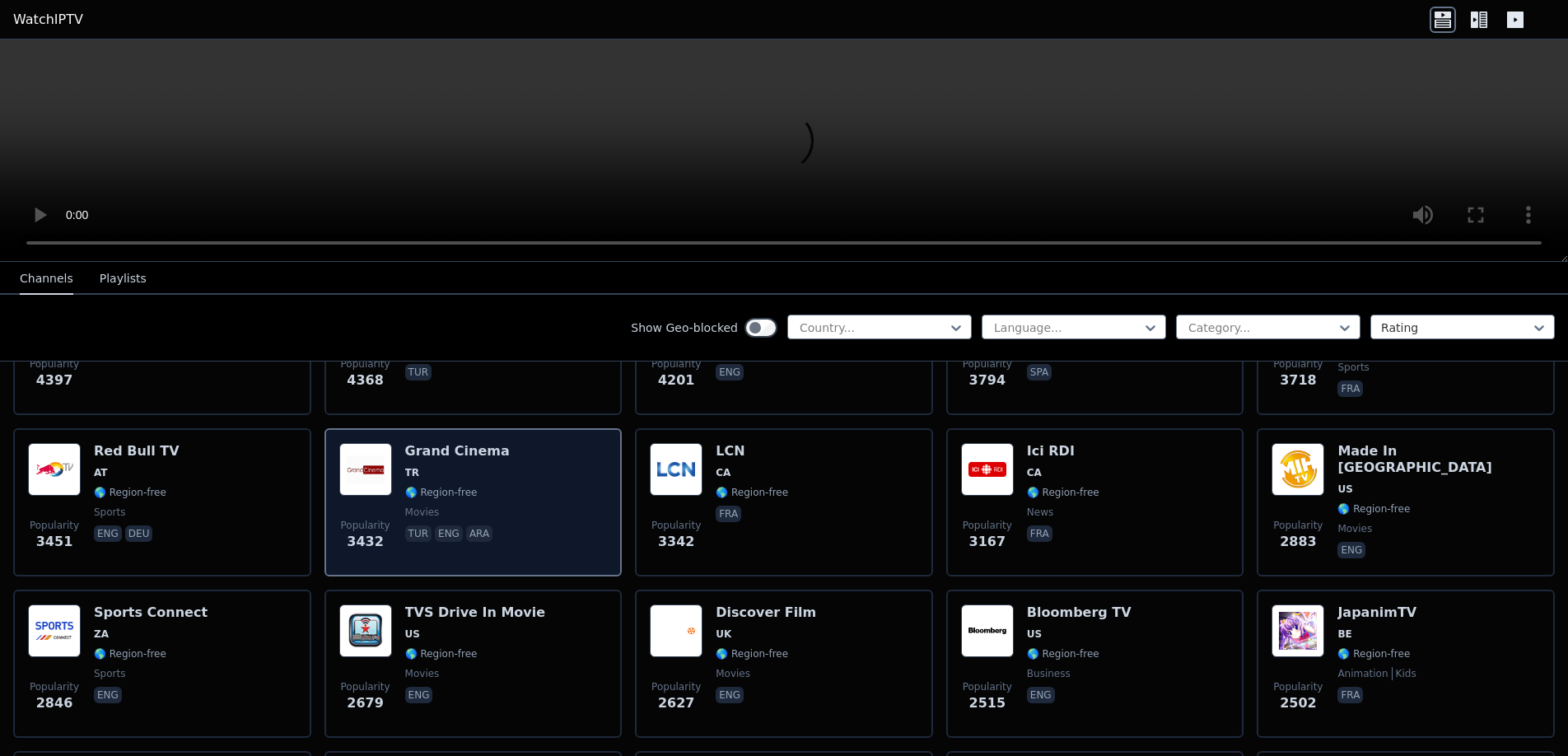
scroll to position [576, 0]
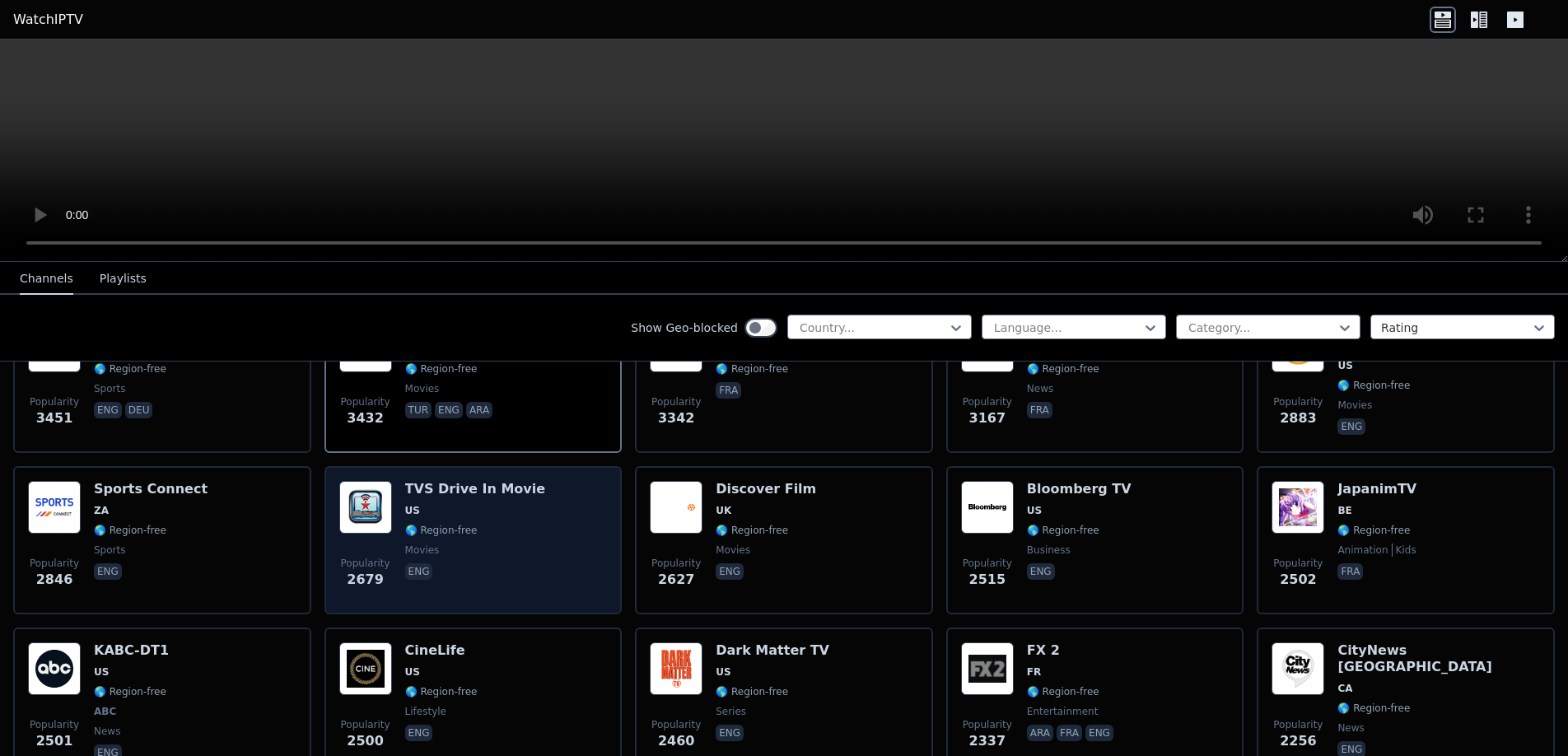
click at [409, 485] on div "TVS Drive In Movie US 🌎 Region-free movies eng" at bounding box center [476, 540] width 141 height 119
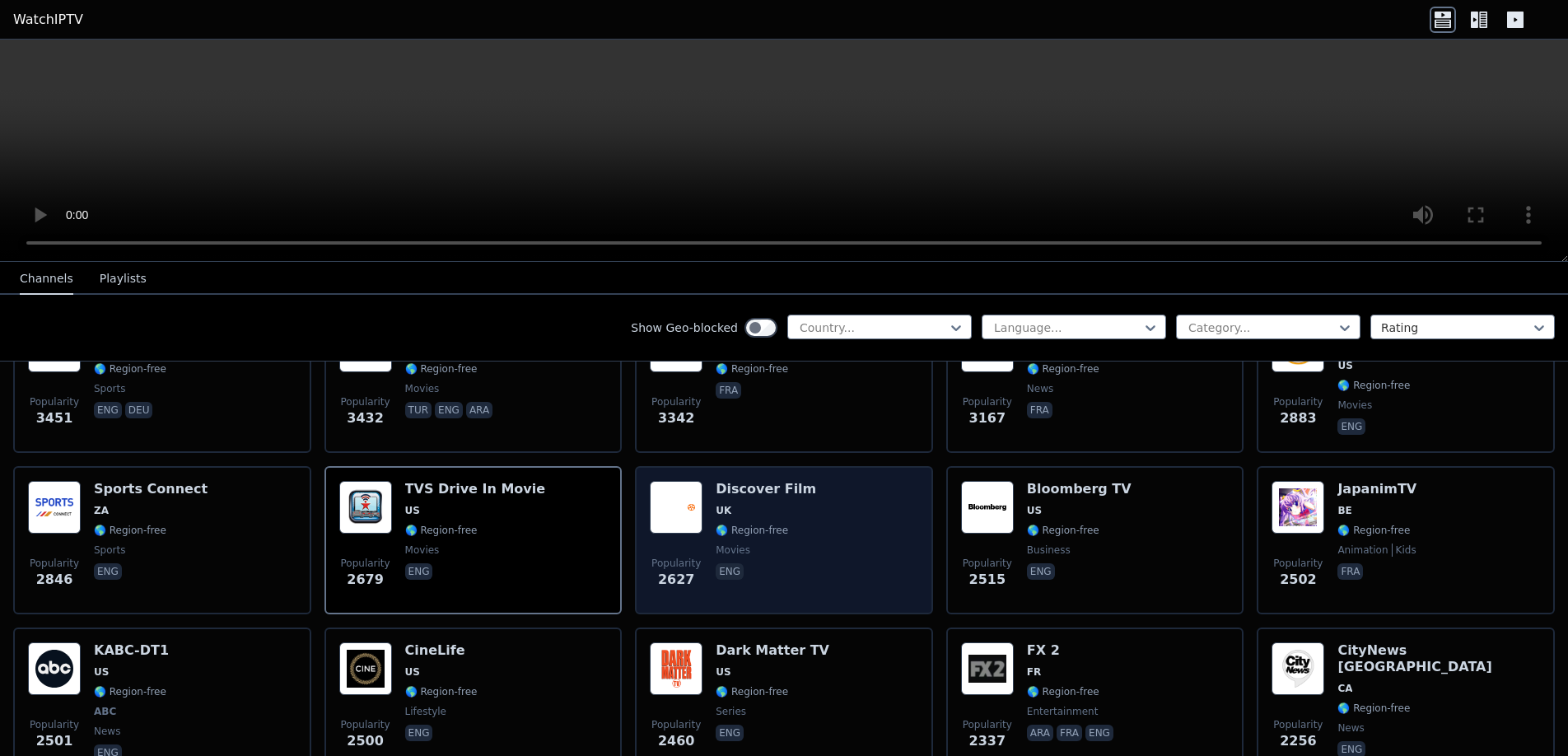
click at [738, 485] on div "Discover Film UK 🌎 Region-free movies eng" at bounding box center [766, 540] width 100 height 119
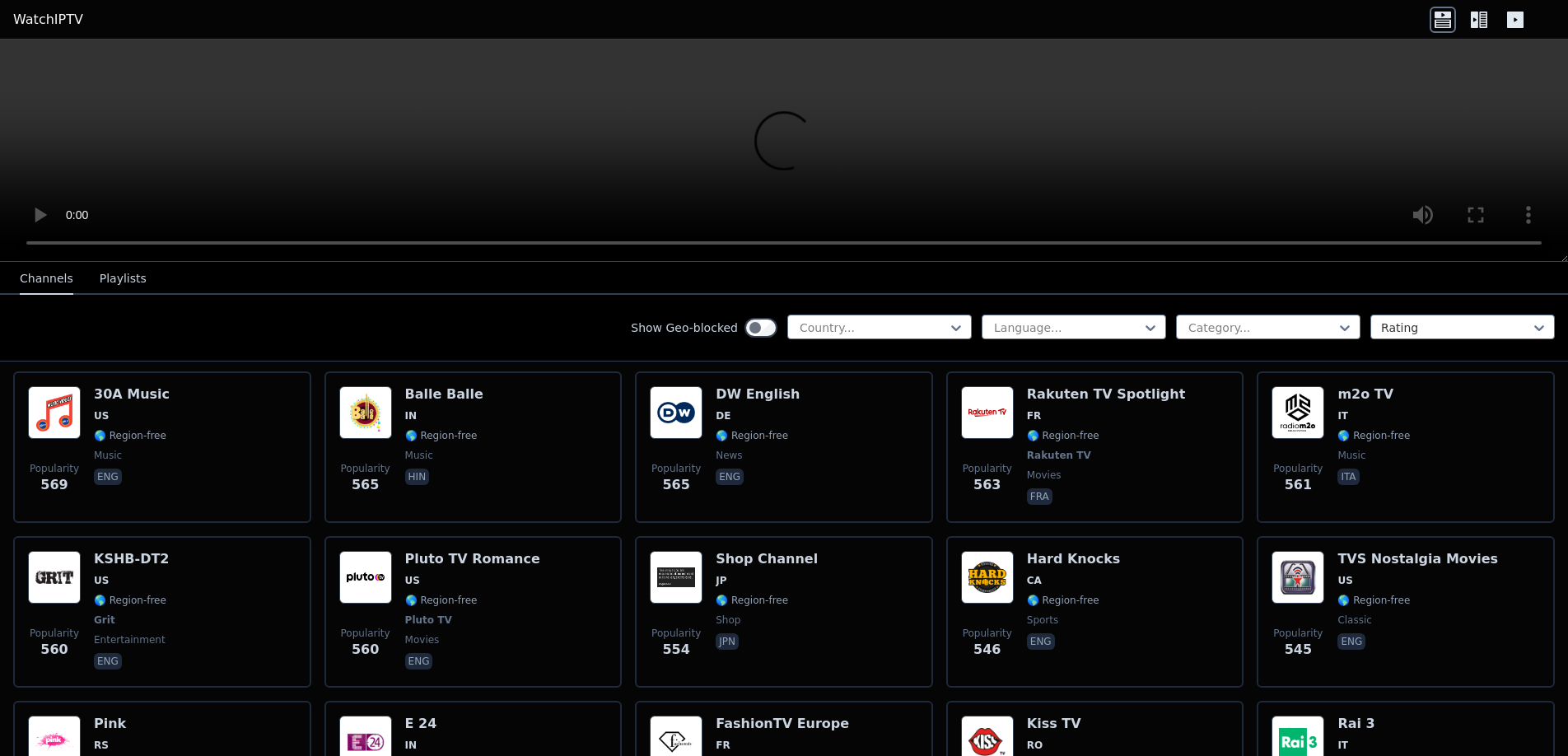
scroll to position [5846, 0]
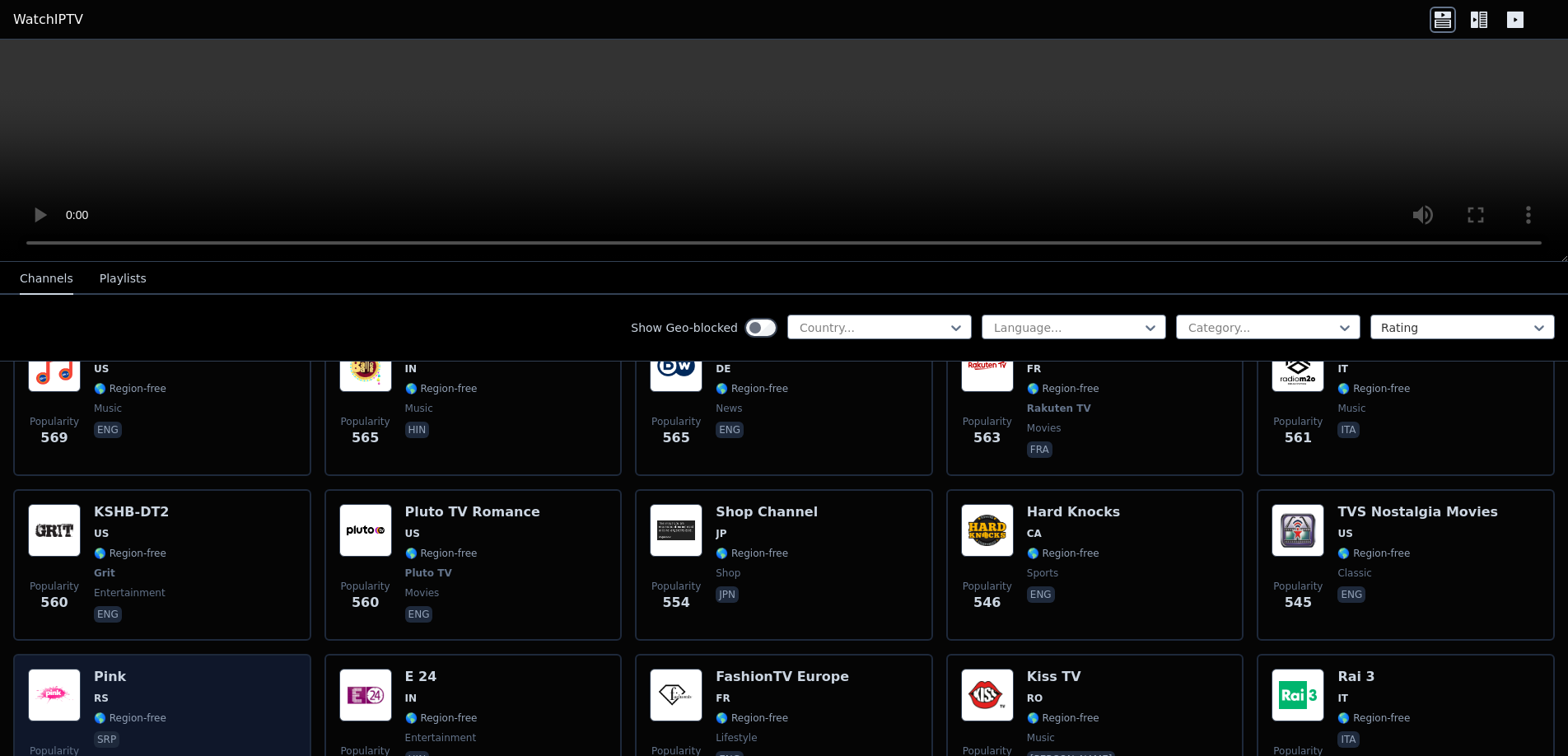
click at [109, 669] on h6 "Pink" at bounding box center [130, 677] width 72 height 17
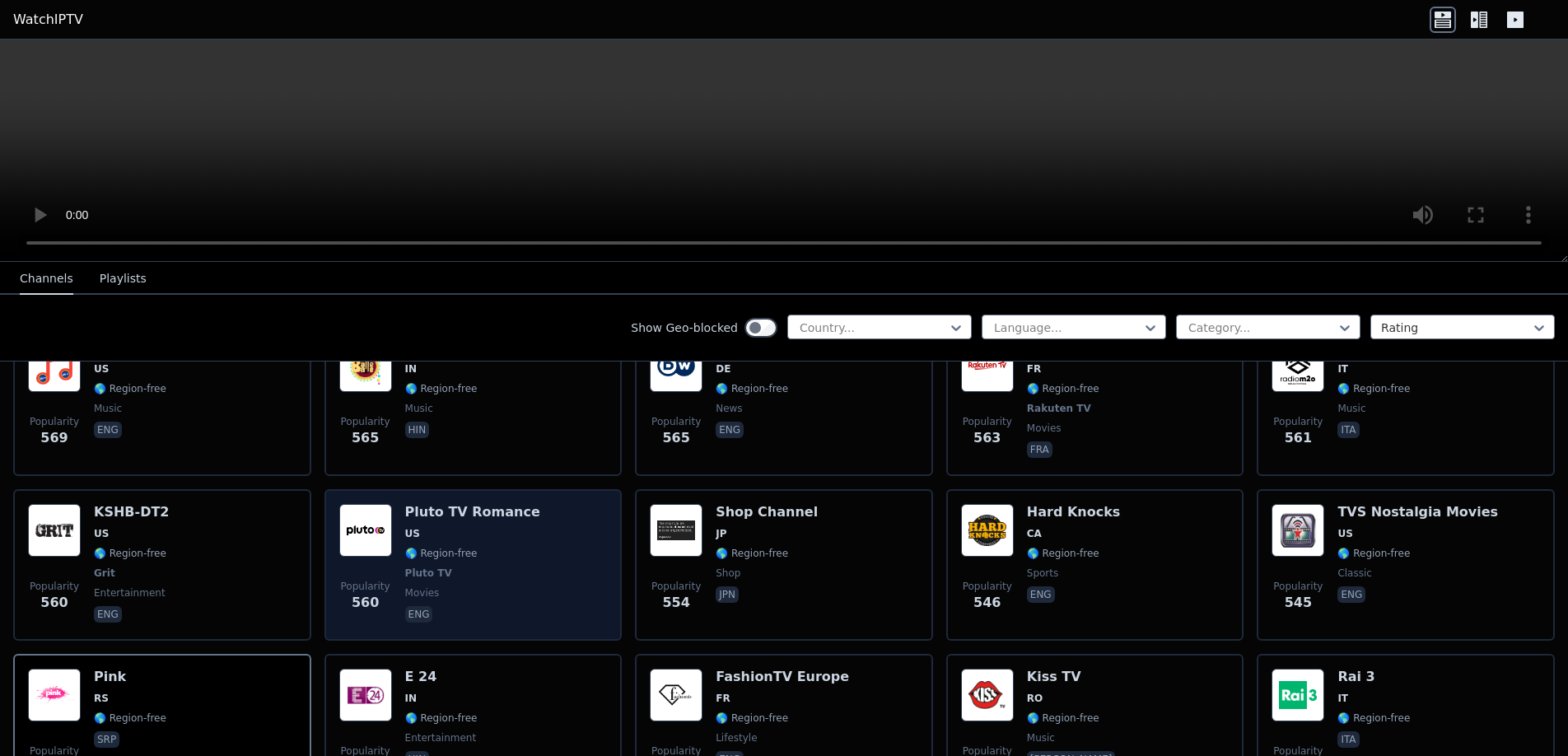
click at [456, 504] on h6 "Pluto TV Romance" at bounding box center [472, 512] width 135 height 17
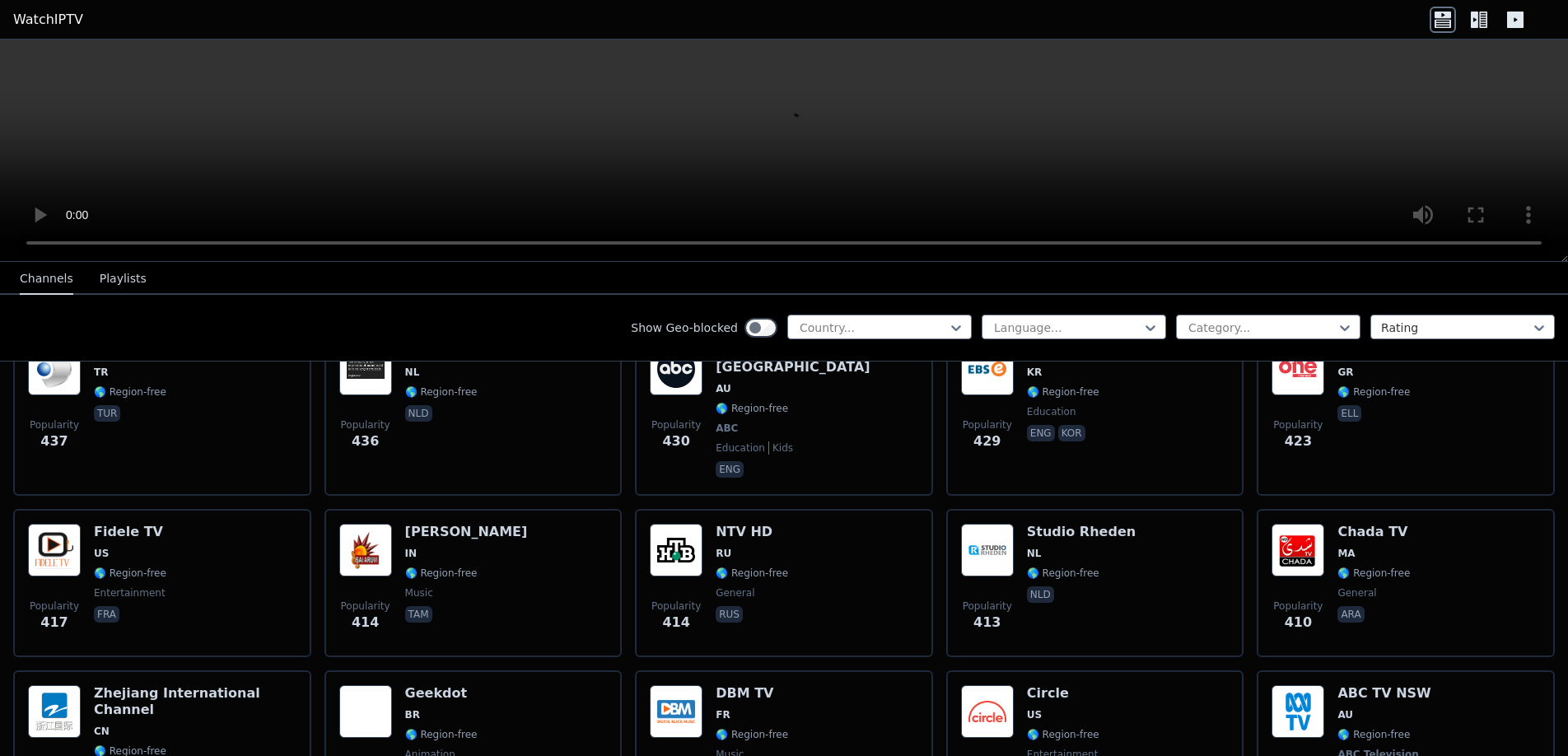
scroll to position [8030, 0]
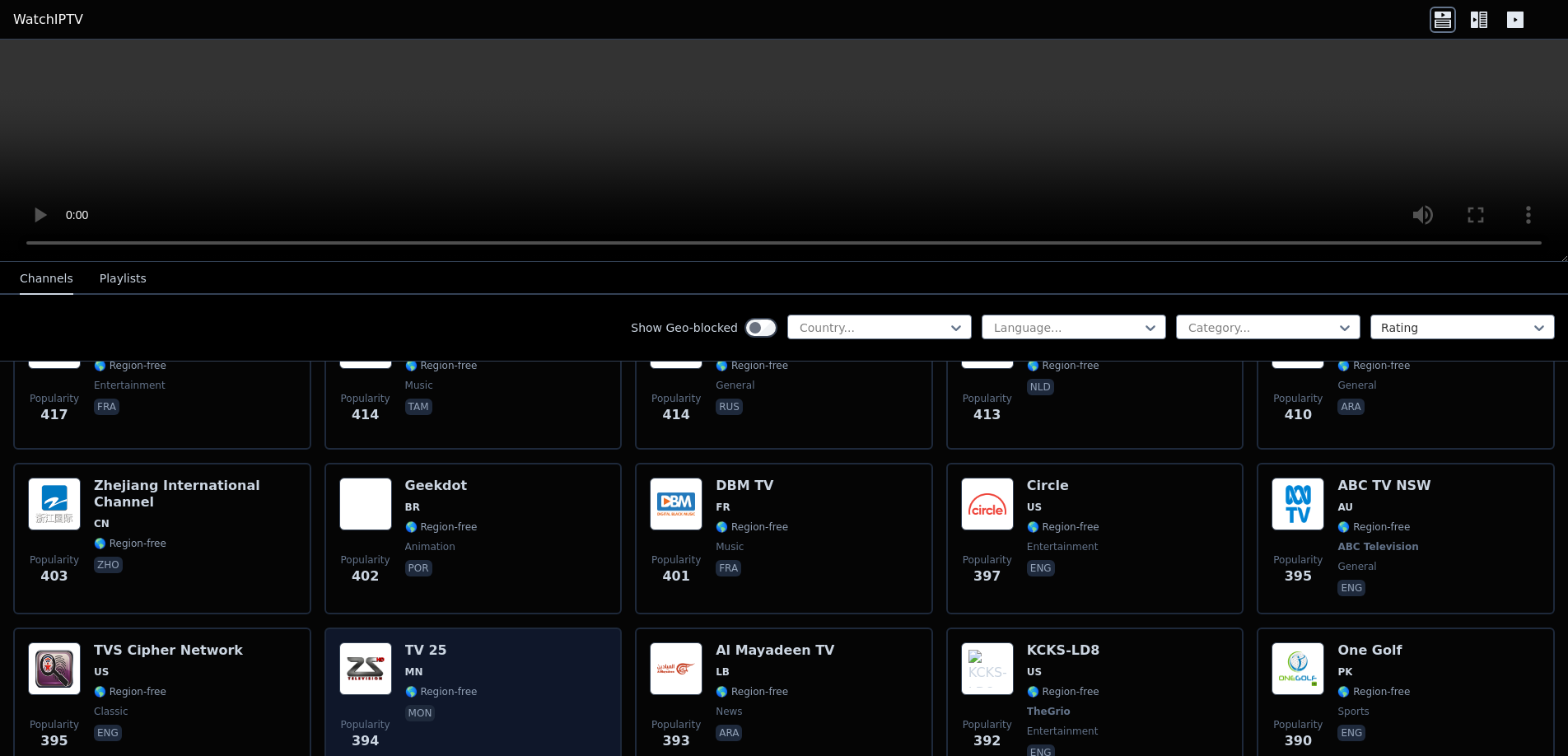
click at [372, 642] on img at bounding box center [366, 669] width 53 height 53
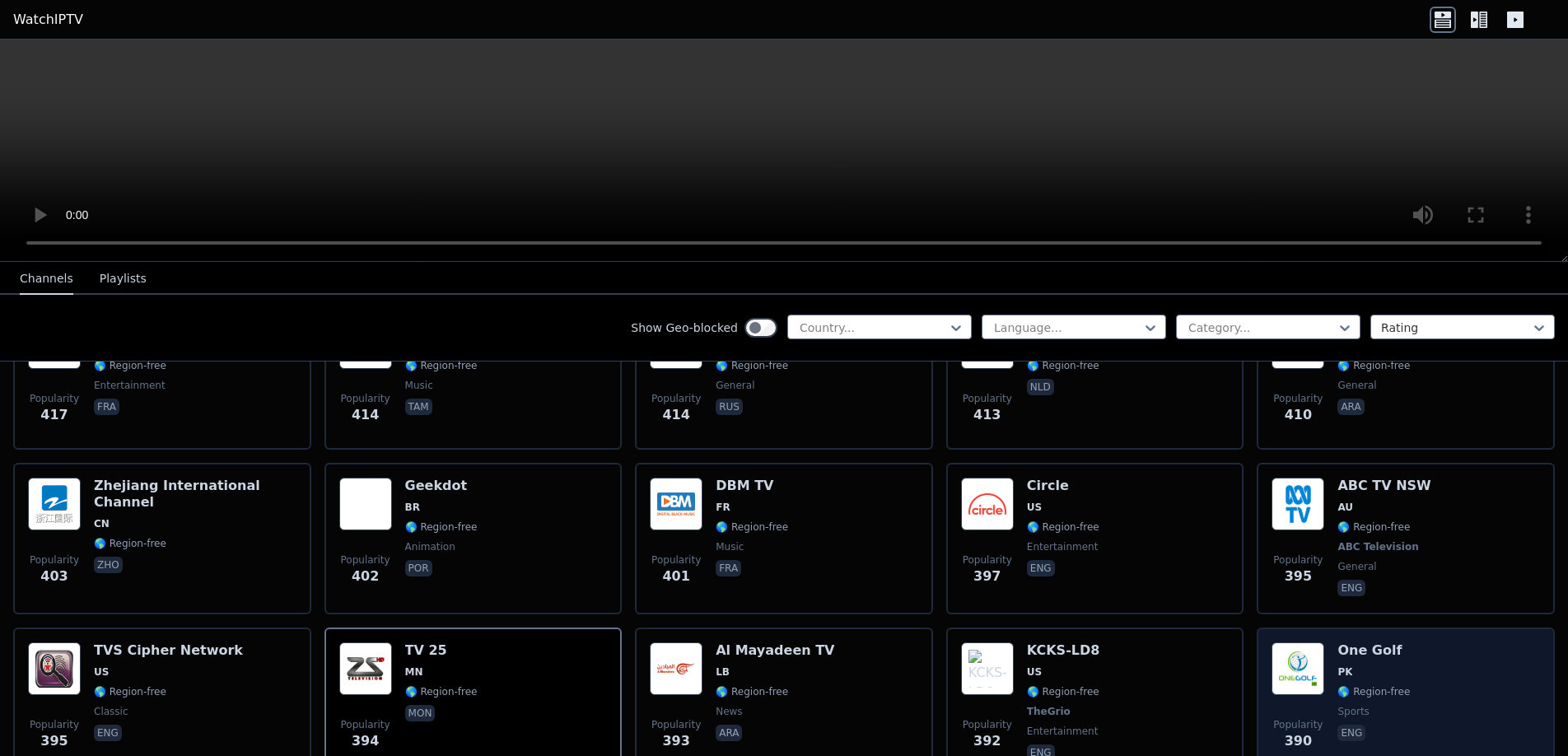
click at [1315, 642] on div "Popularity 390 One Golf PK 🌎 Region-free sports eng" at bounding box center [1406, 703] width 269 height 122
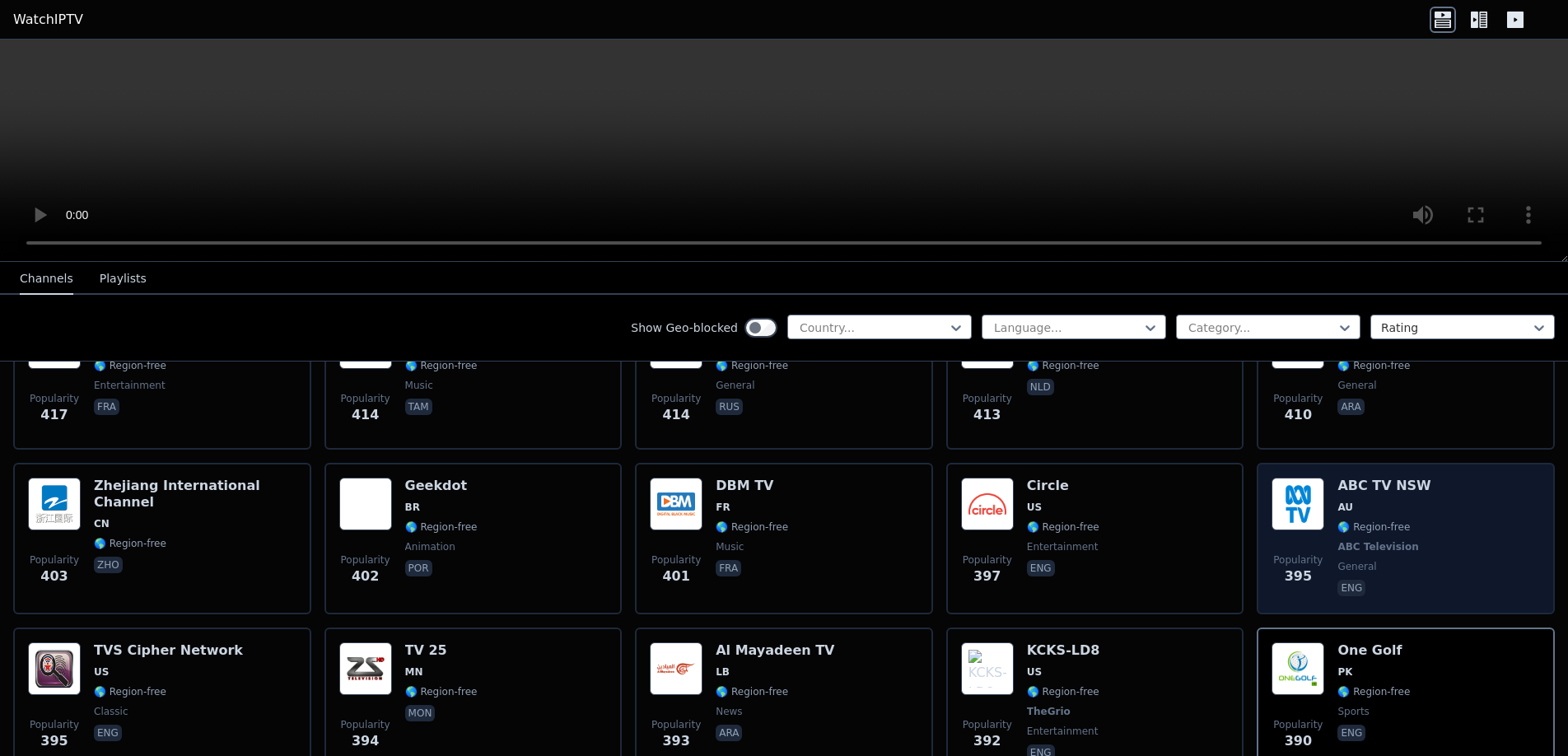
click at [1308, 478] on img at bounding box center [1298, 504] width 53 height 53
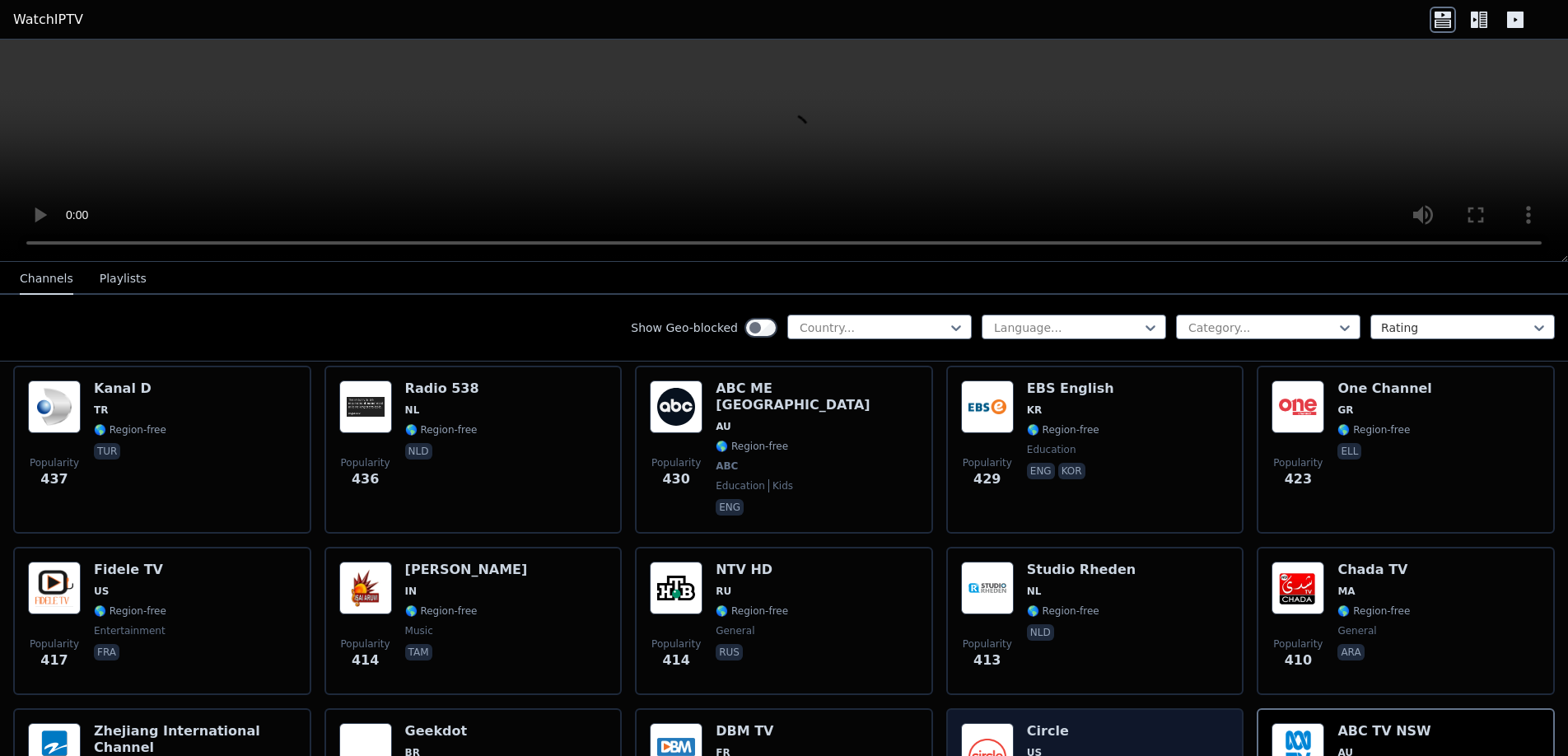
scroll to position [7782, 0]
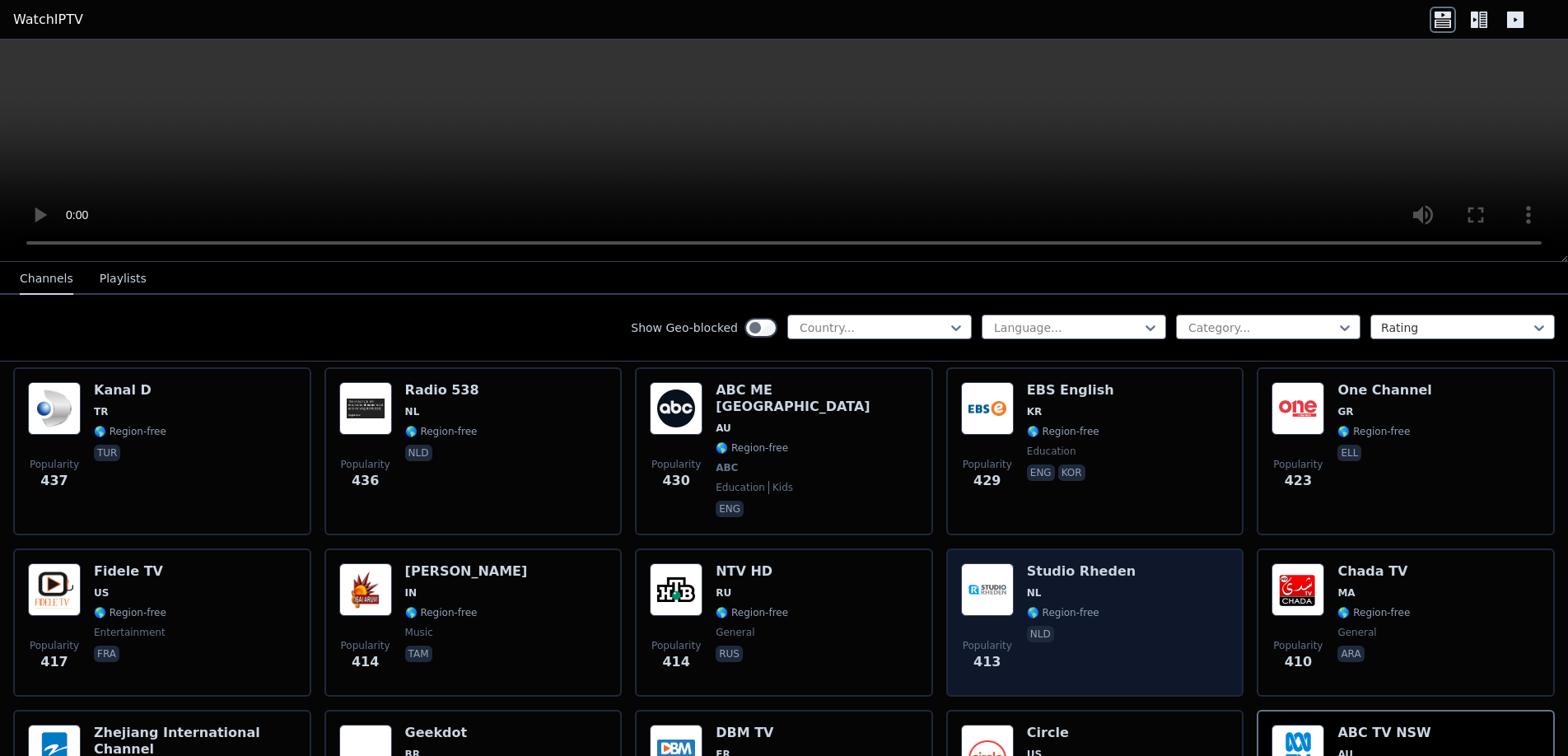
click at [1058, 586] on span "NL" at bounding box center [1081, 592] width 108 height 13
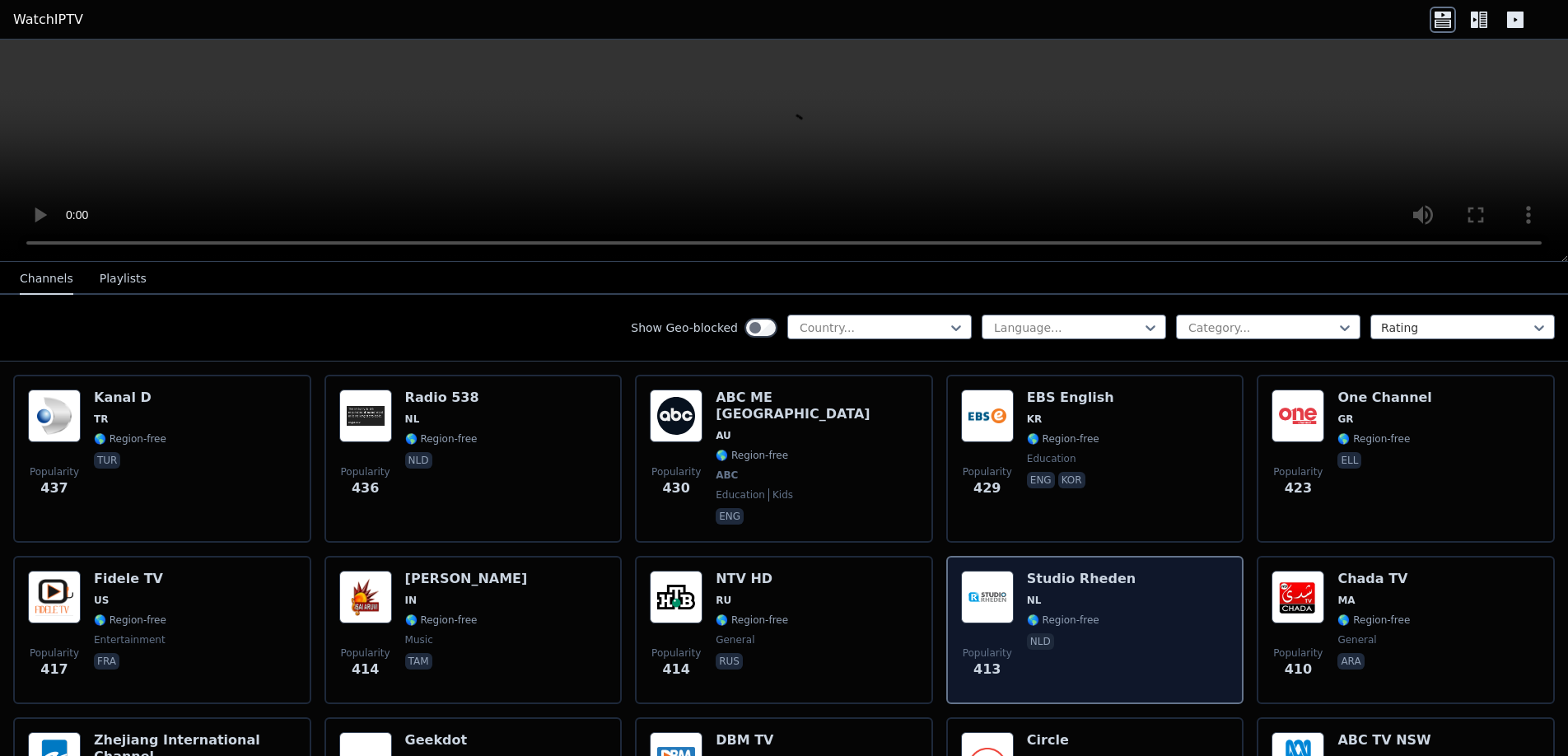
scroll to position [7700, 0]
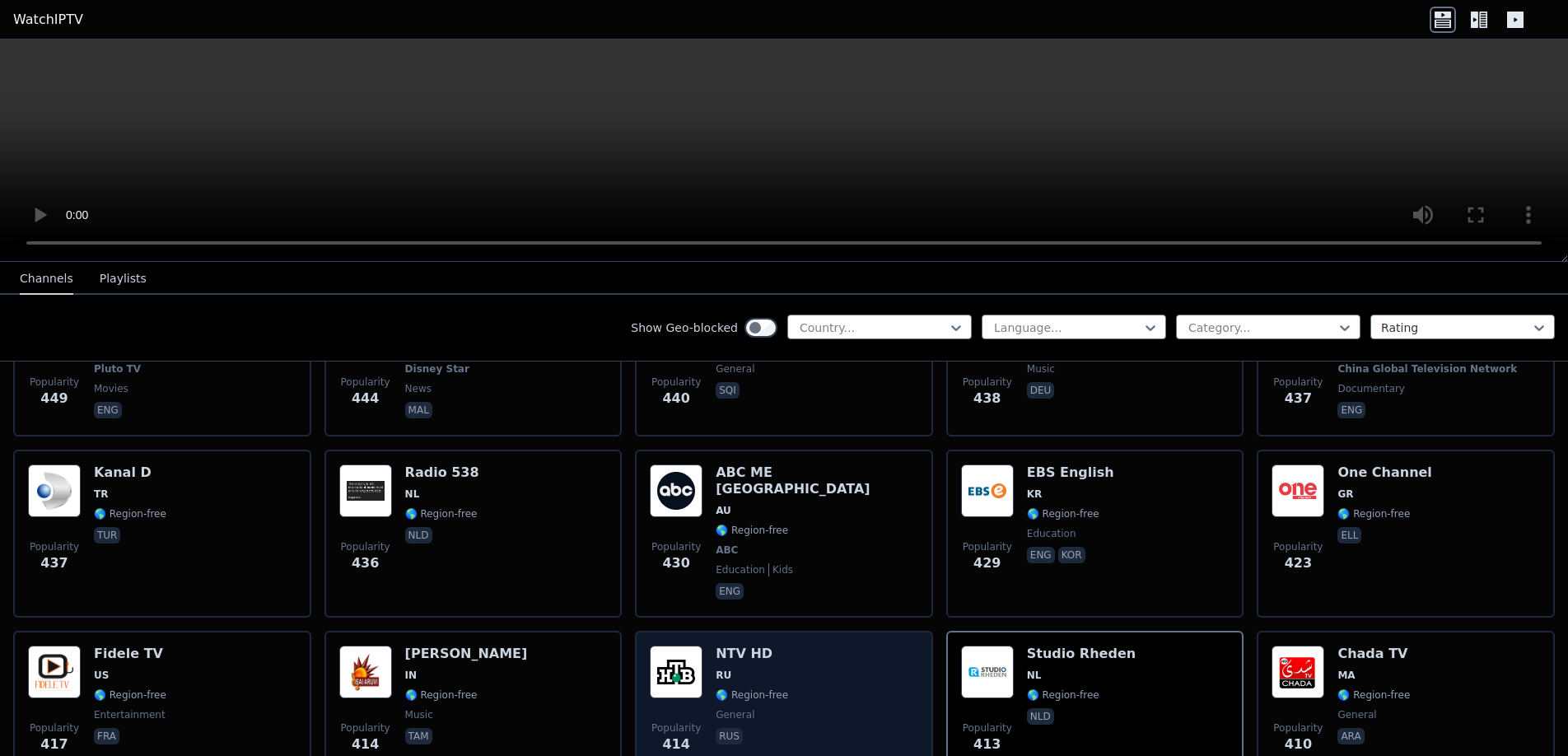
click at [707, 646] on div "Popularity 414 NTV HD RU 🌎 Region-free general [DEMOGRAPHIC_DATA]" at bounding box center [784, 705] width 269 height 119
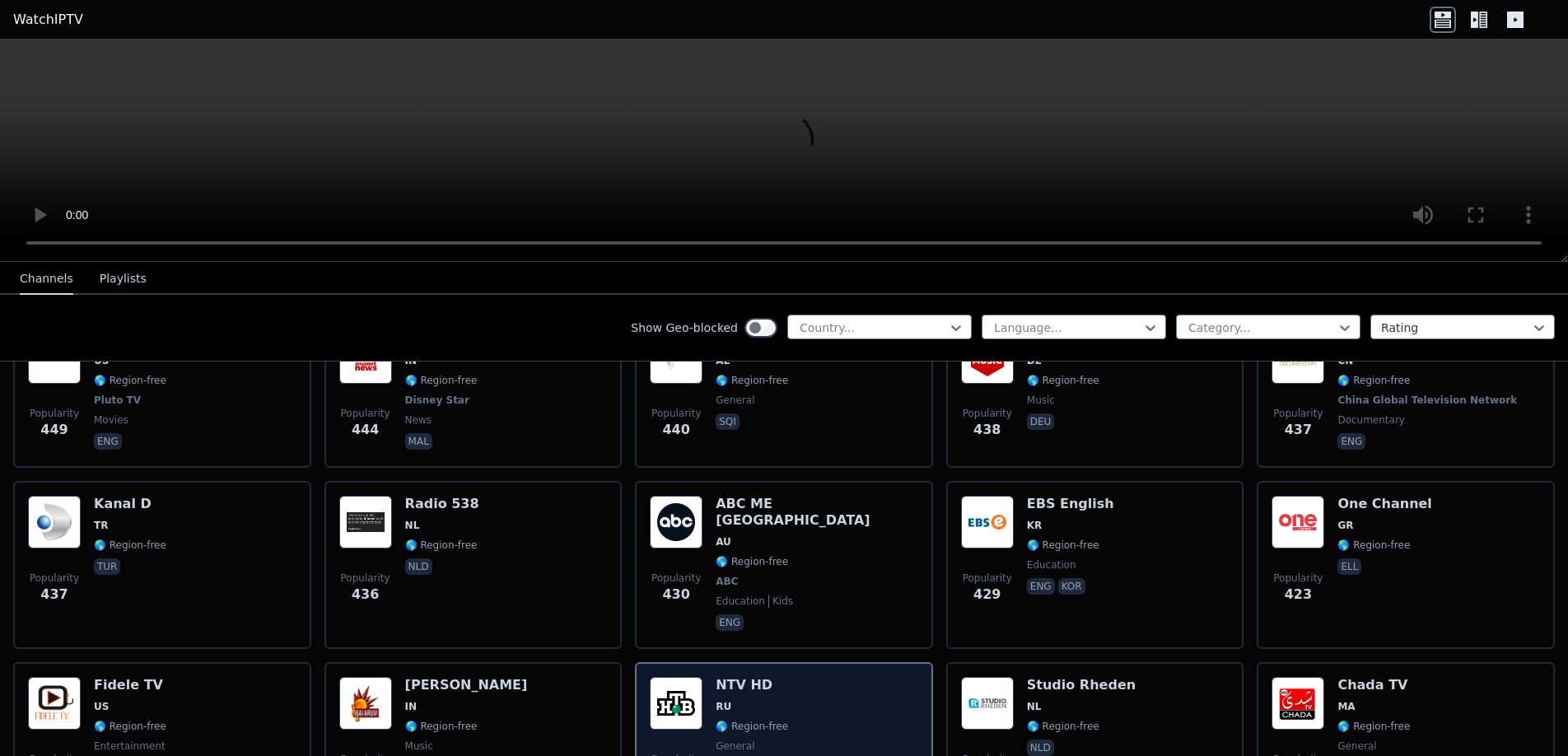
scroll to position [7453, 0]
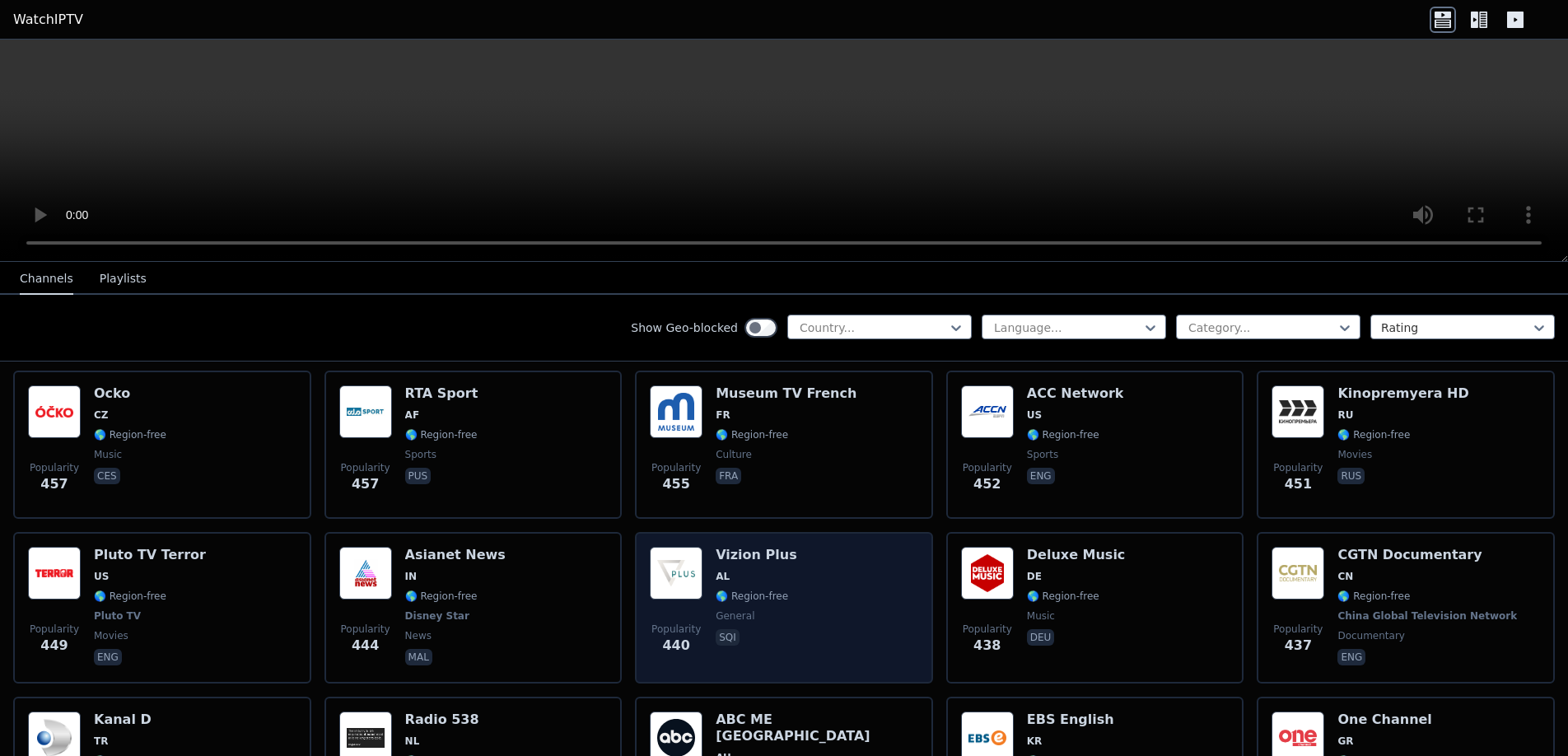
click at [678, 546] on img at bounding box center [676, 573] width 53 height 53
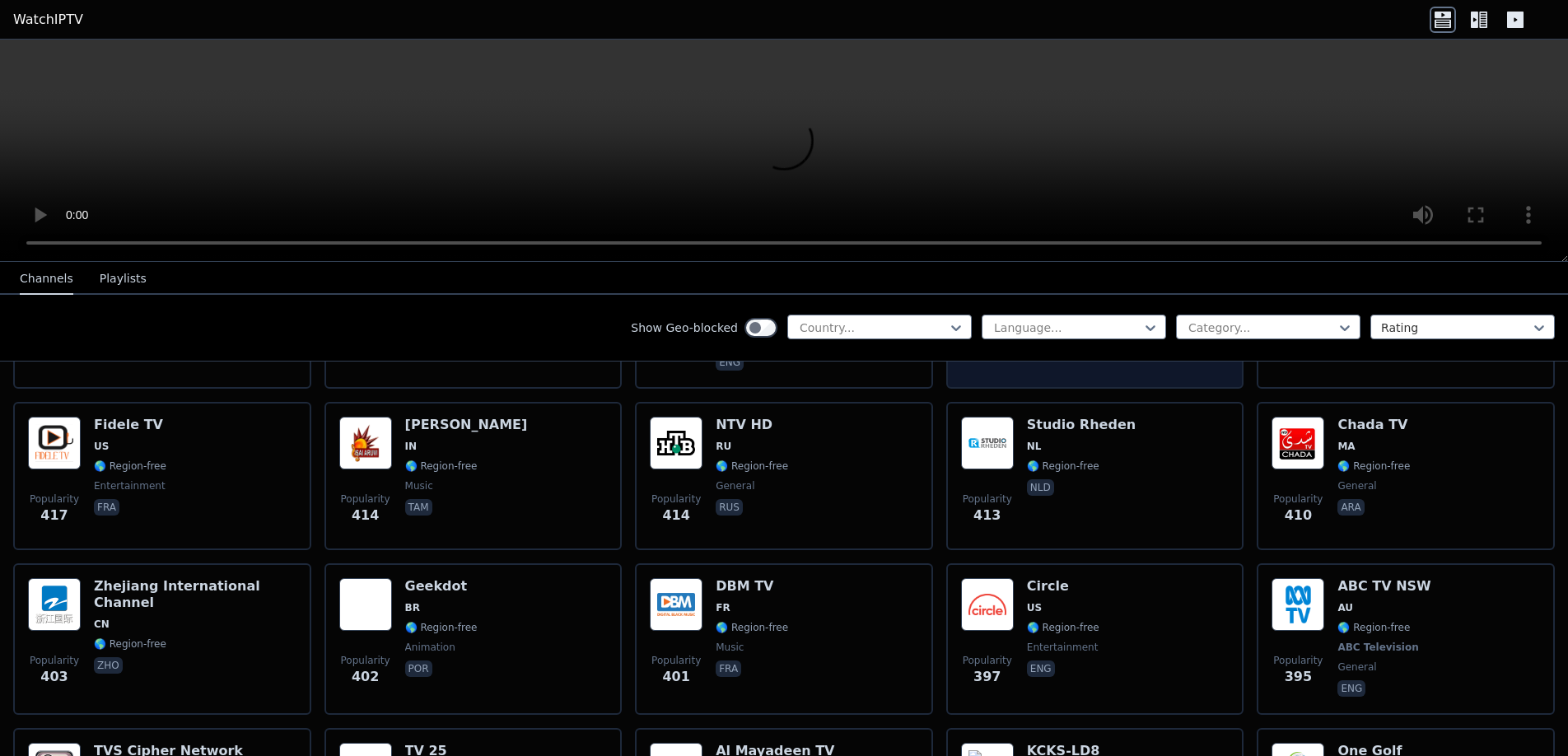
scroll to position [8030, 0]
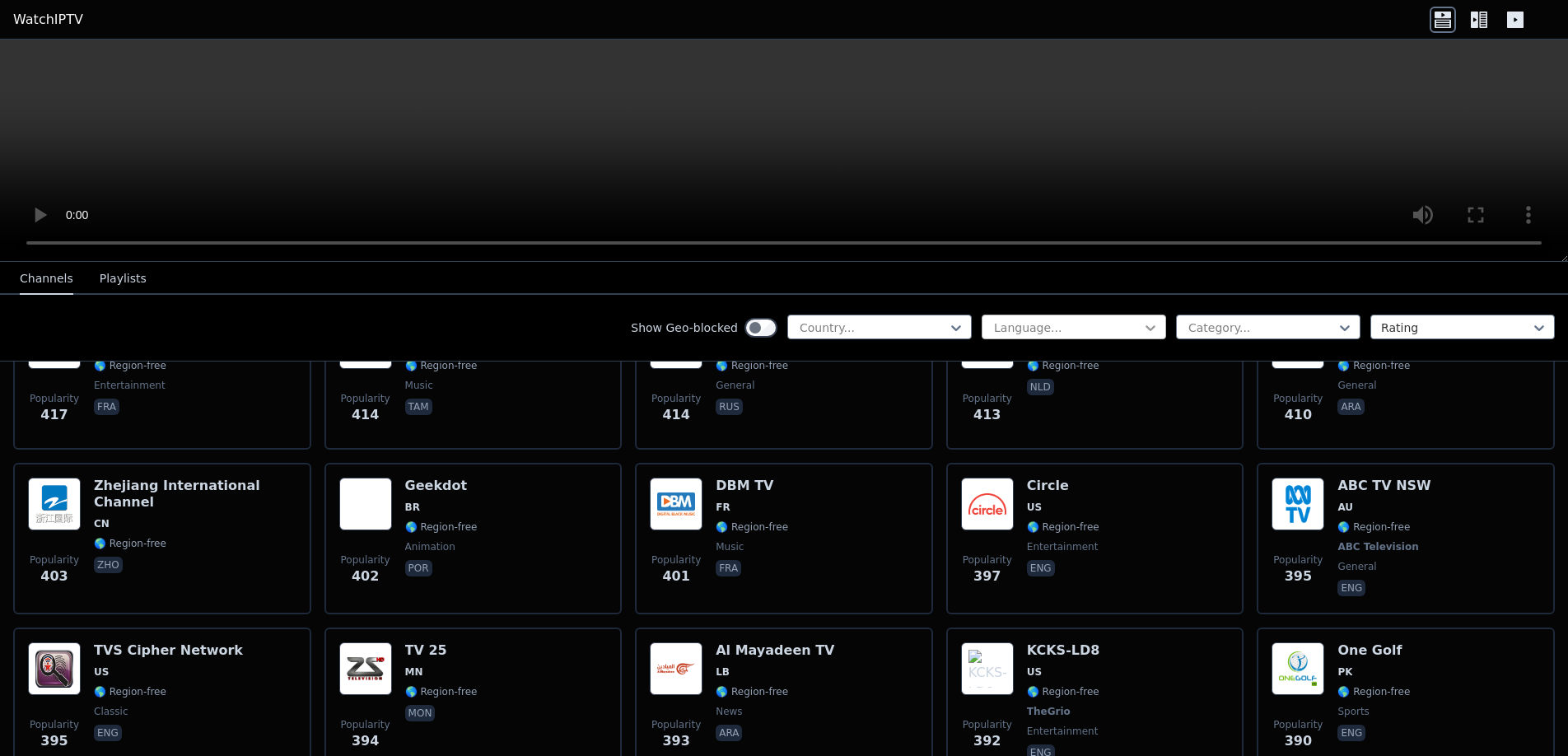
click at [1142, 322] on icon at bounding box center [1150, 328] width 17 height 17
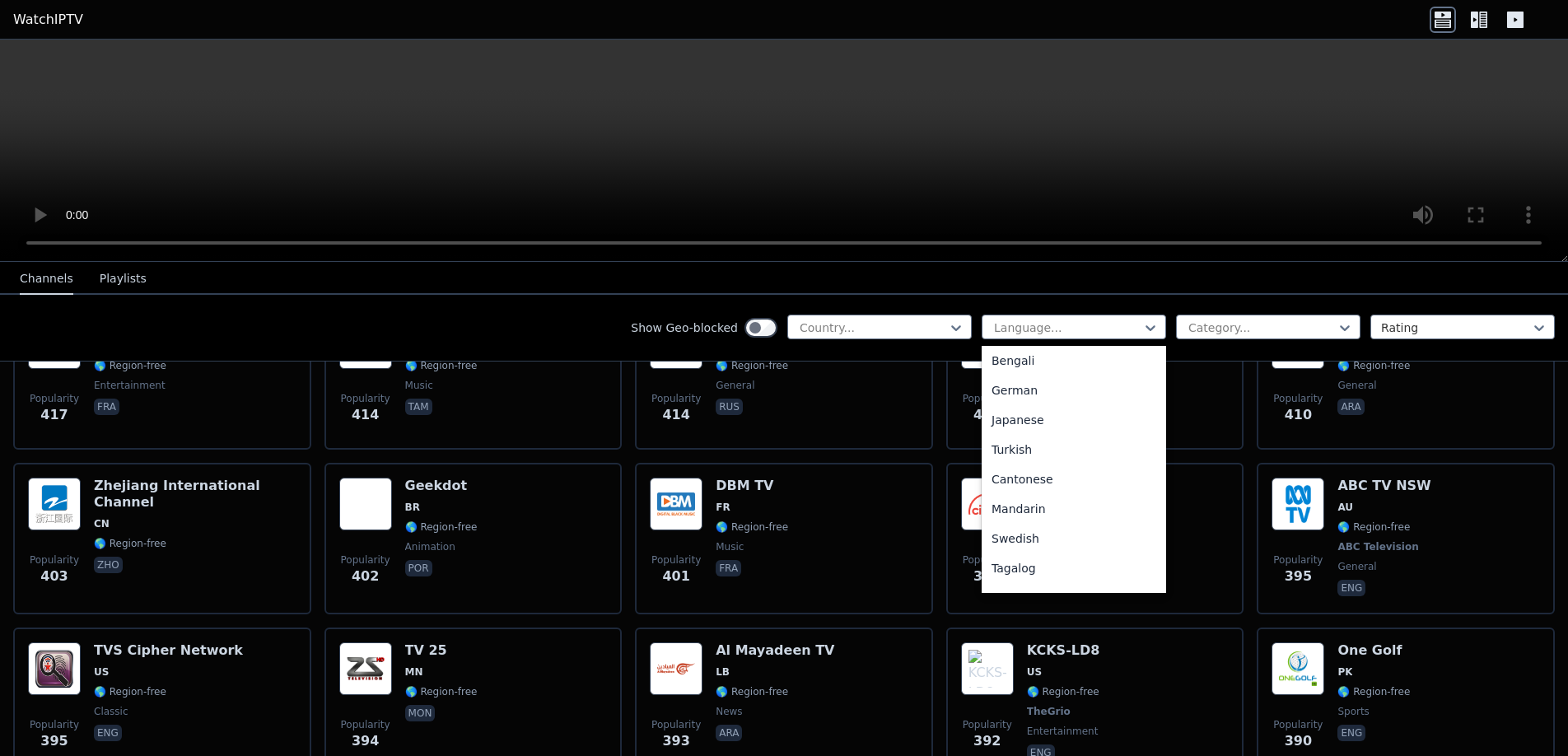
scroll to position [411, 0]
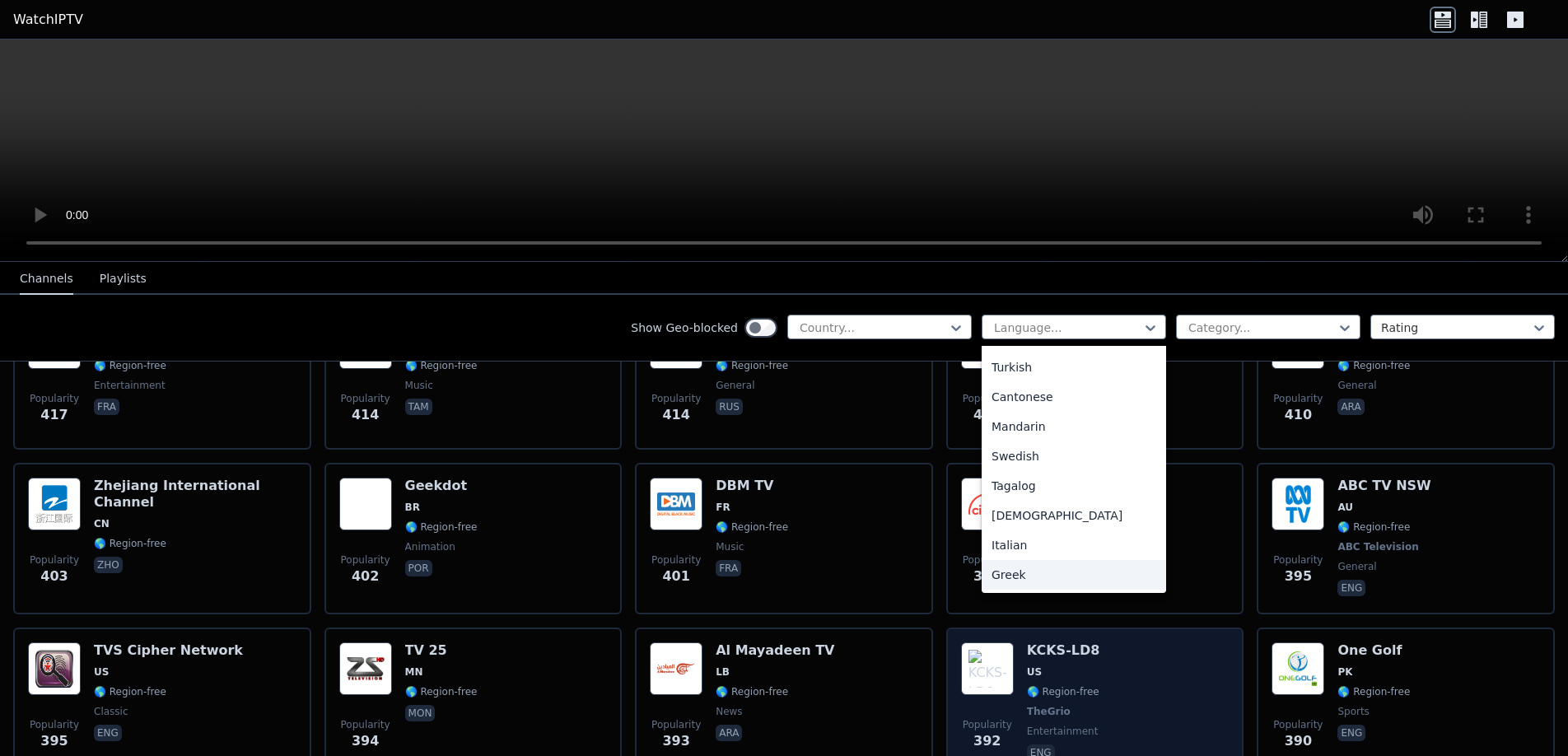
click at [1000, 576] on div "Greek" at bounding box center [1074, 574] width 184 height 30
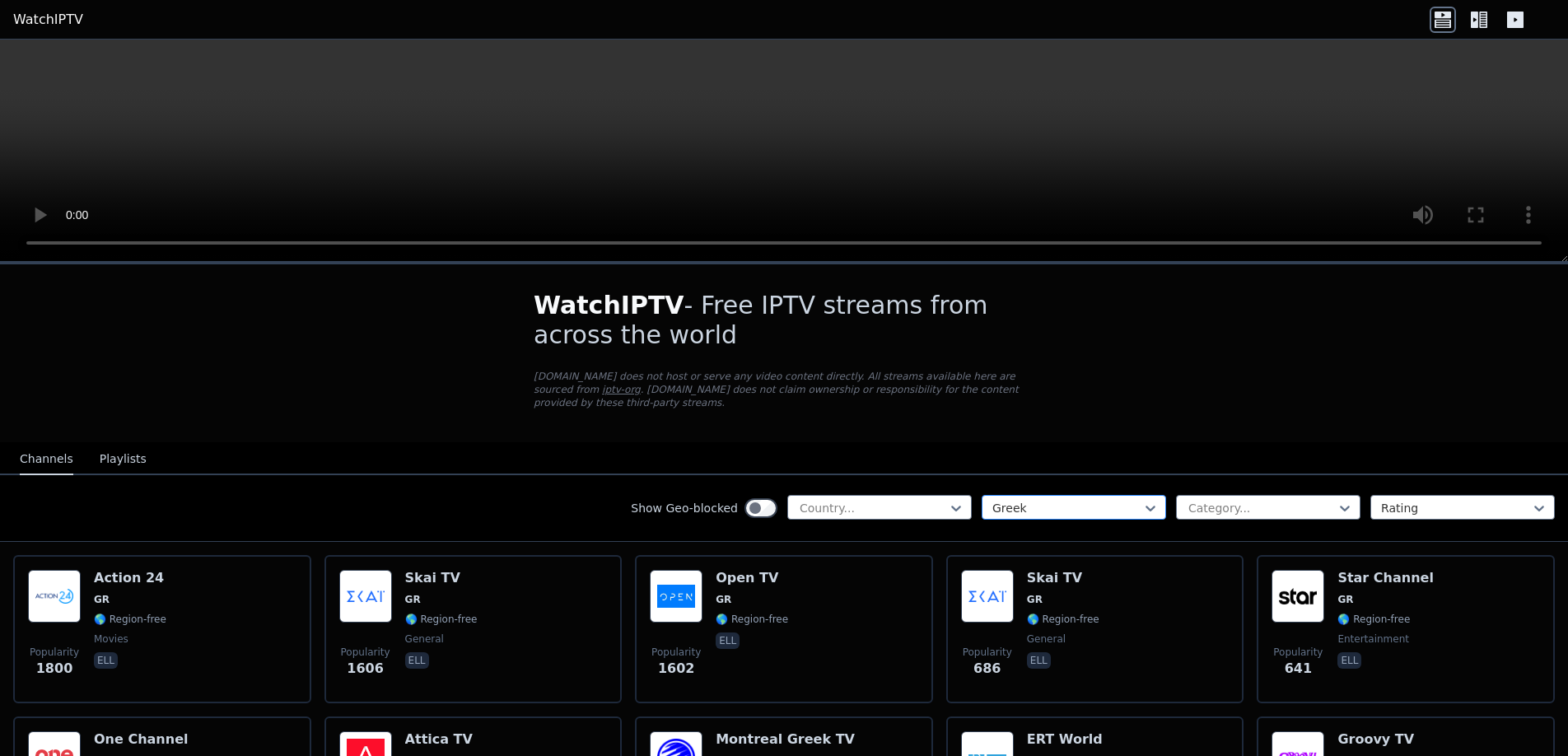
click at [1131, 495] on div "Greek" at bounding box center [1074, 508] width 184 height 25
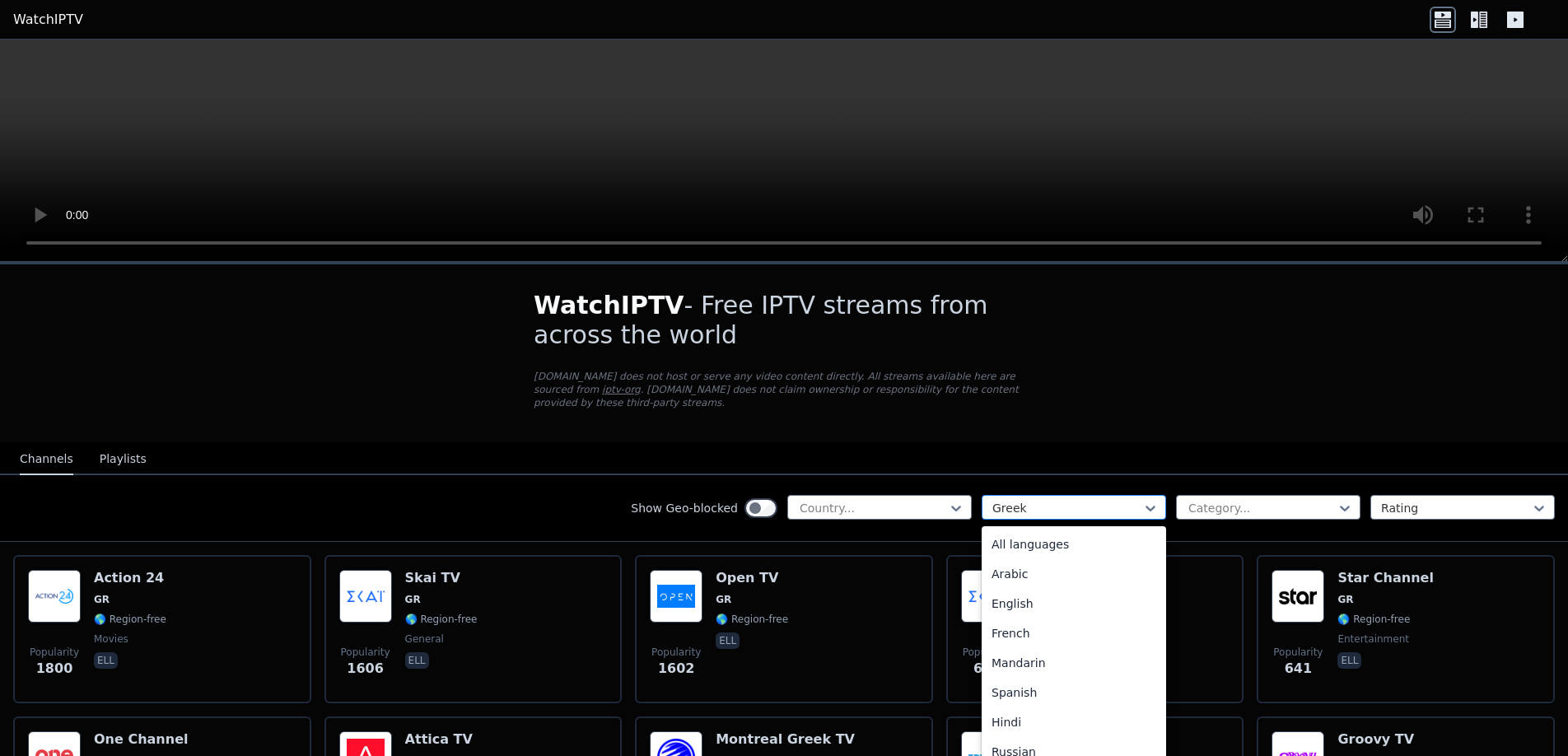
scroll to position [411, 0]
click at [1024, 534] on div "Turkish" at bounding box center [1074, 548] width 184 height 30
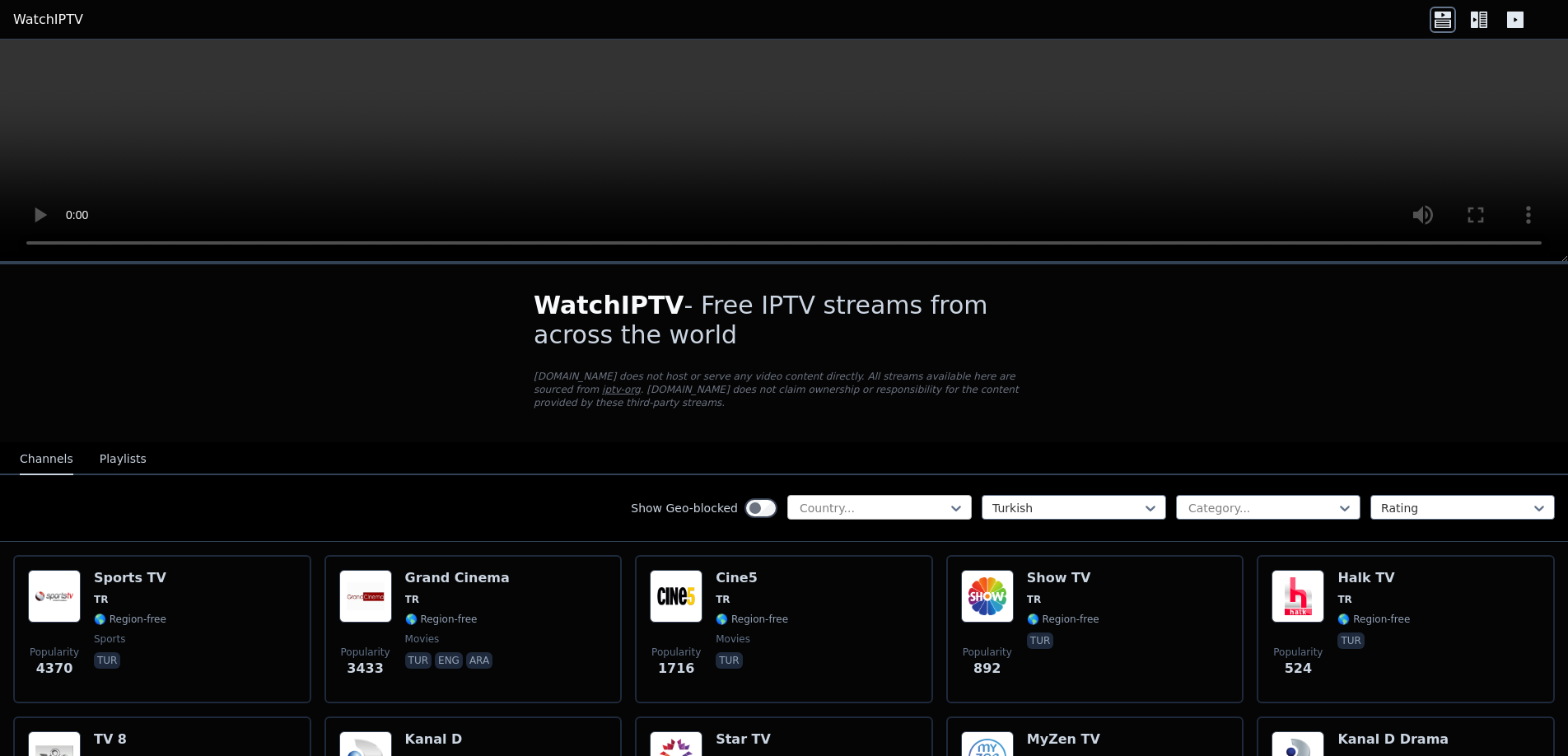
click at [923, 500] on div at bounding box center [873, 508] width 150 height 17
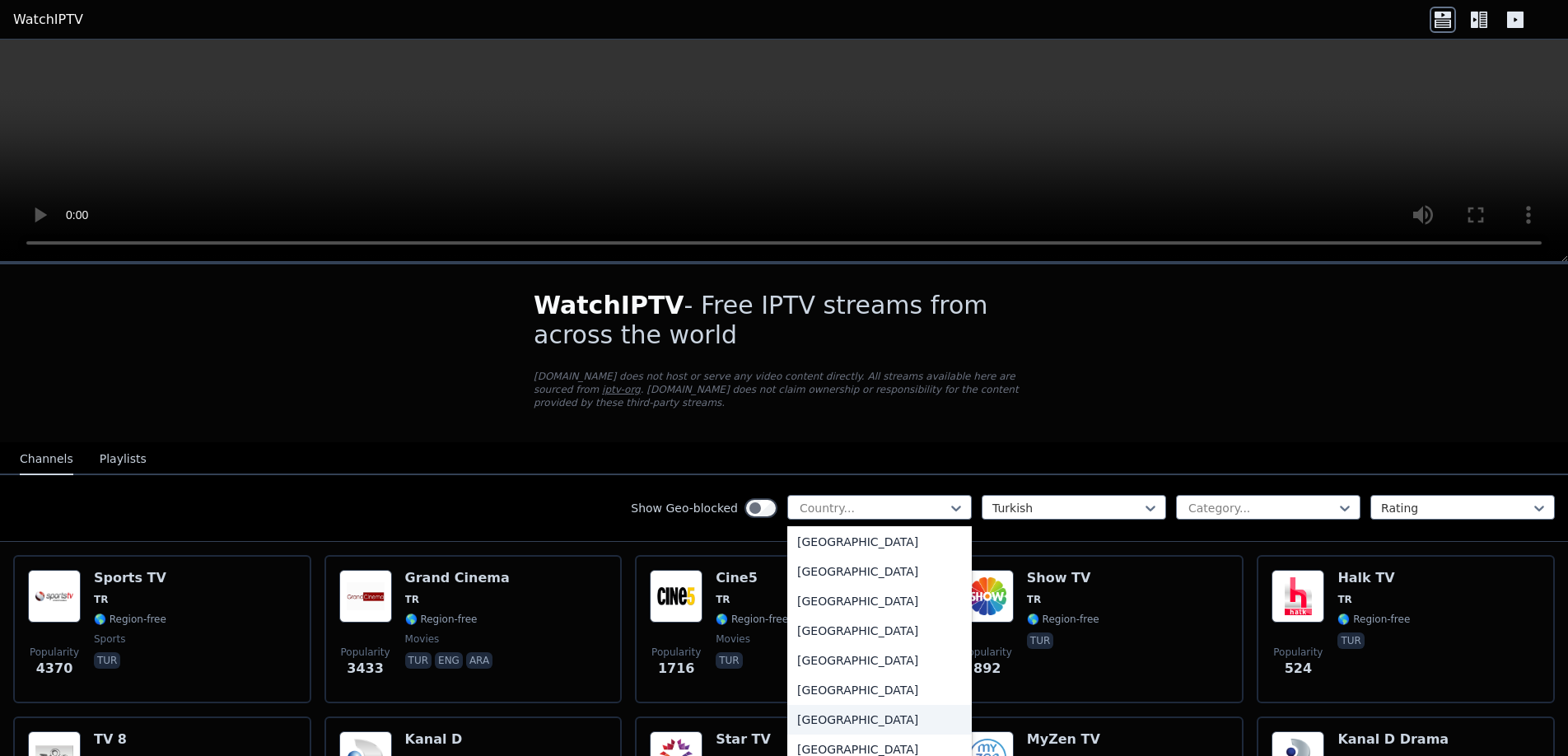
scroll to position [5646, 0]
click at [815, 532] on div "[GEOGRAPHIC_DATA]" at bounding box center [879, 547] width 184 height 30
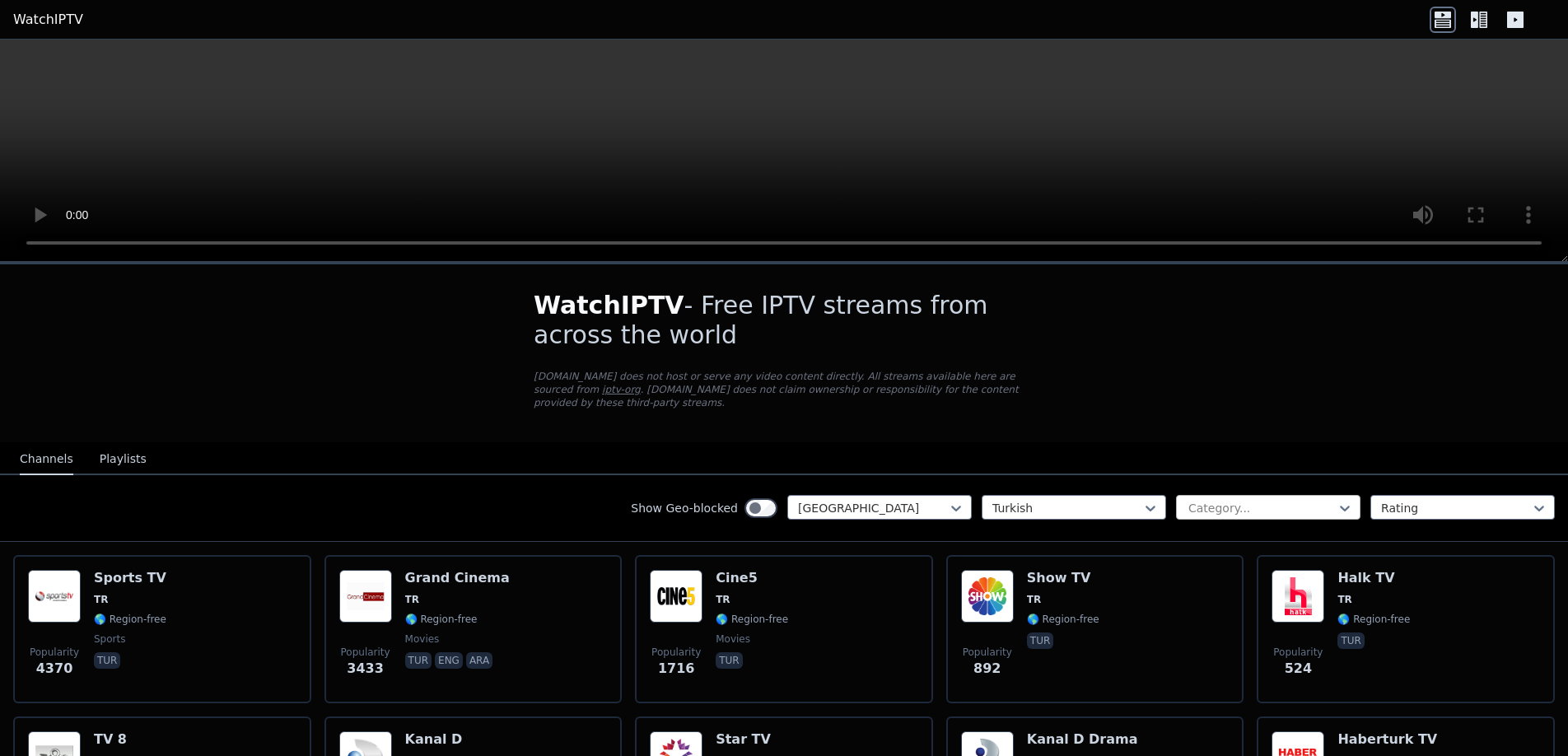
click at [1313, 500] on div at bounding box center [1262, 508] width 150 height 17
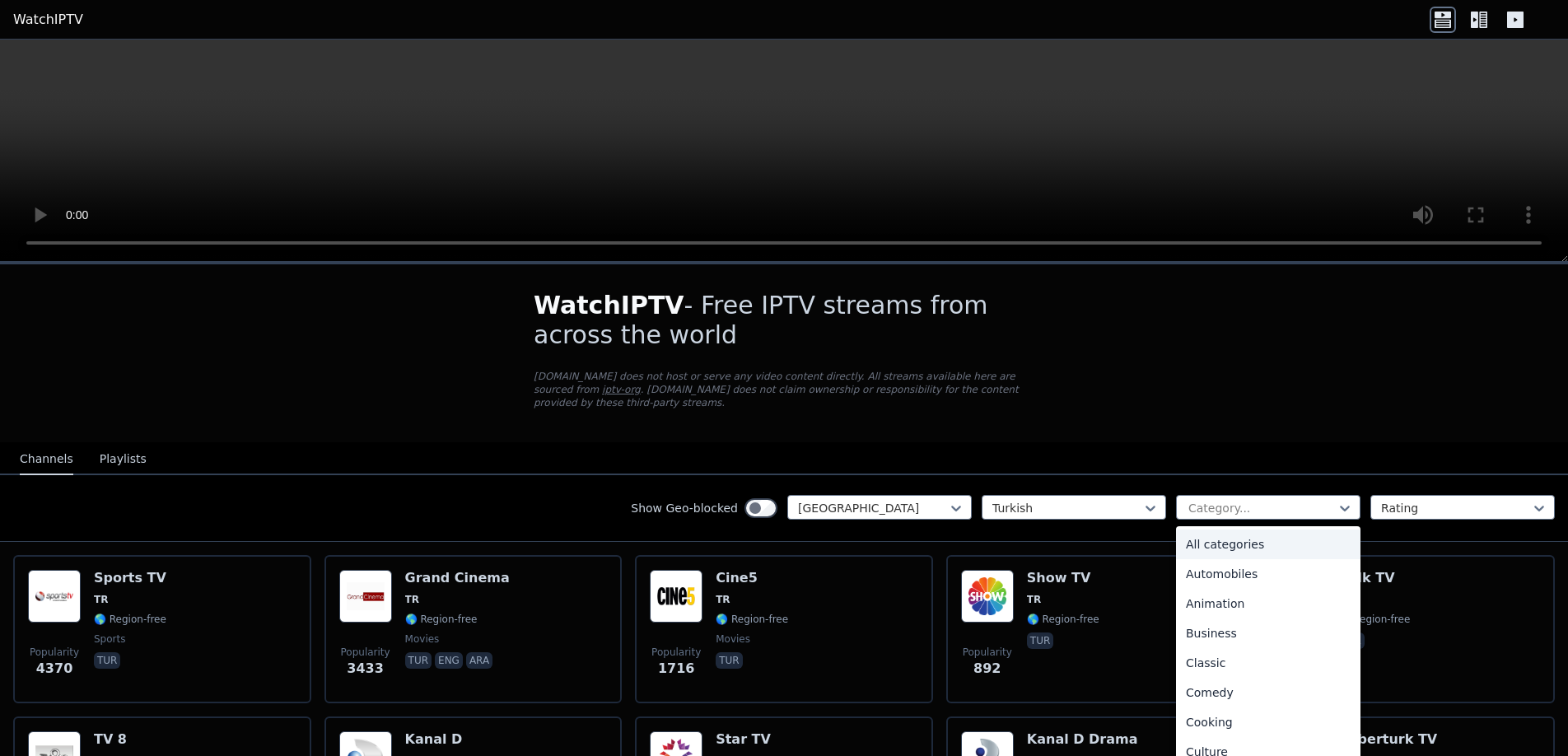
click at [1237, 531] on div "All categories" at bounding box center [1267, 545] width 184 height 30
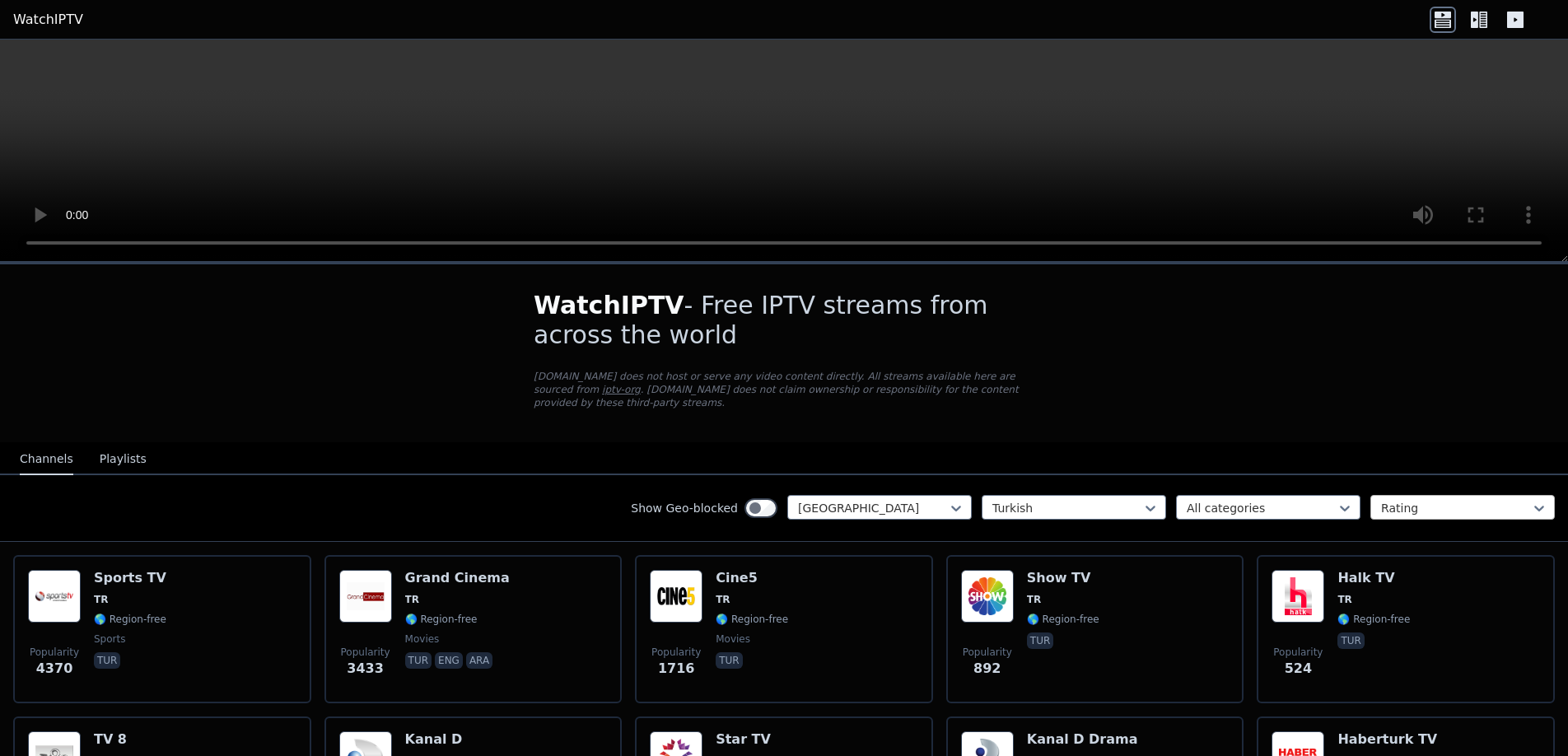
click at [1440, 500] on div at bounding box center [1456, 508] width 150 height 17
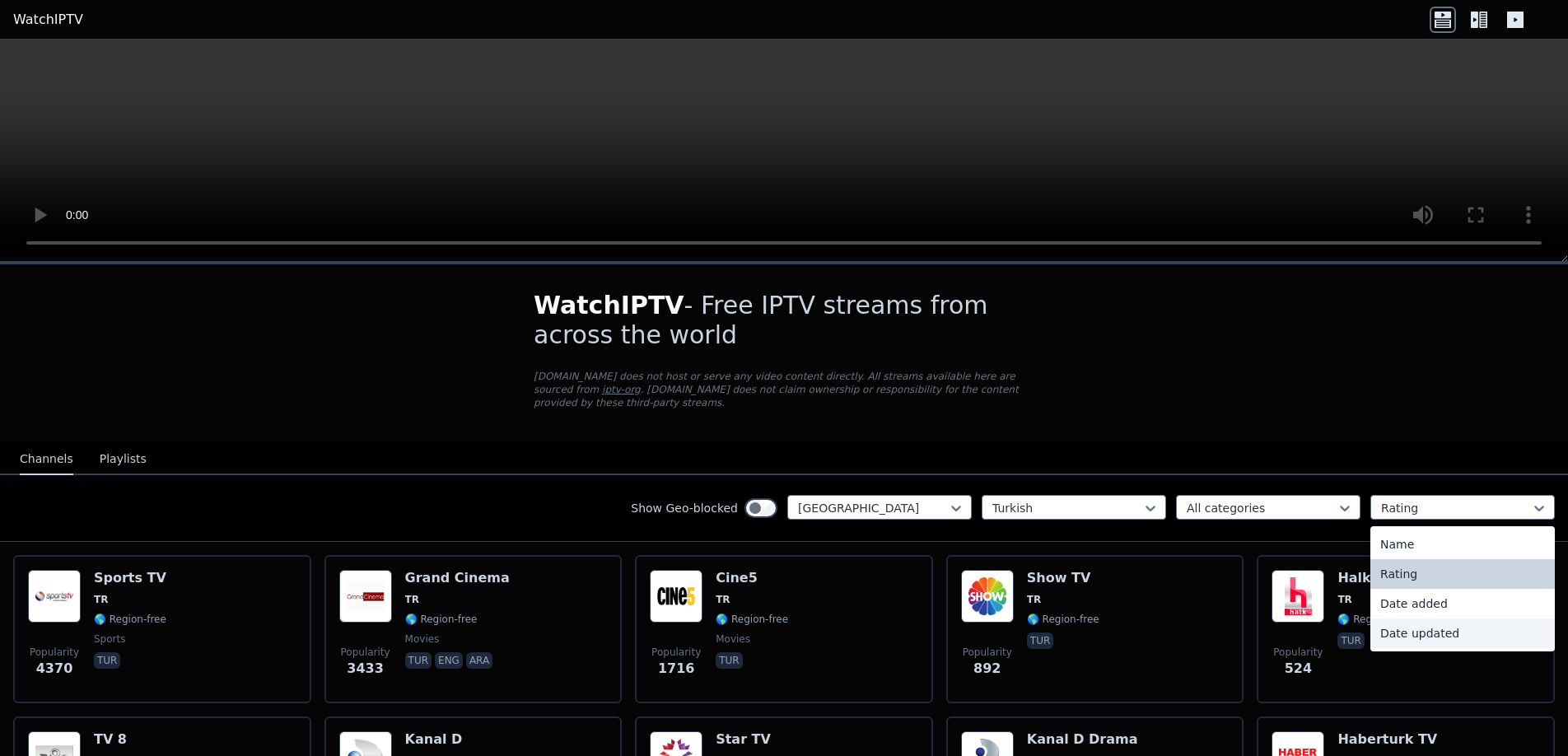
click at [1385, 619] on div "Date updated" at bounding box center [1462, 634] width 184 height 30
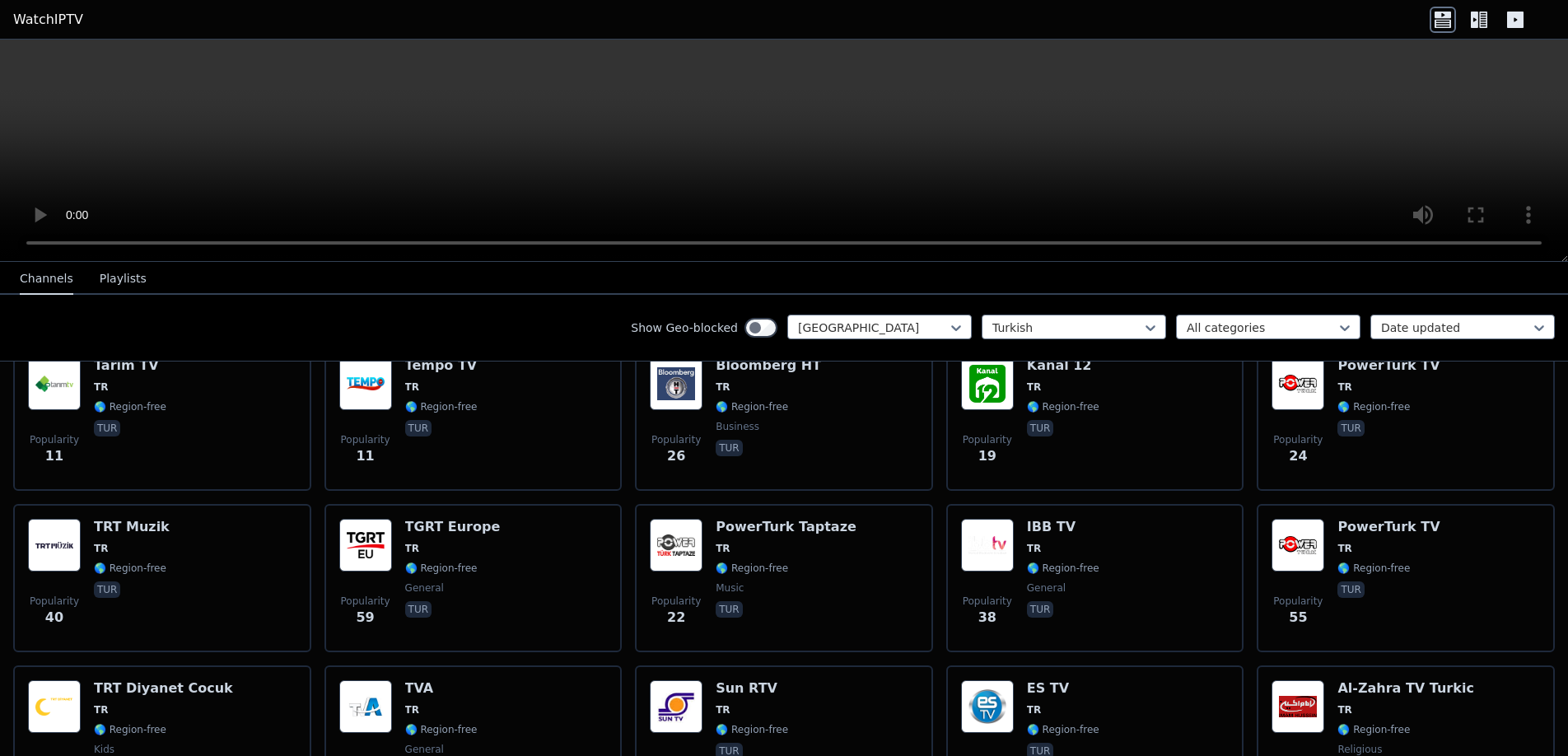
scroll to position [2964, 0]
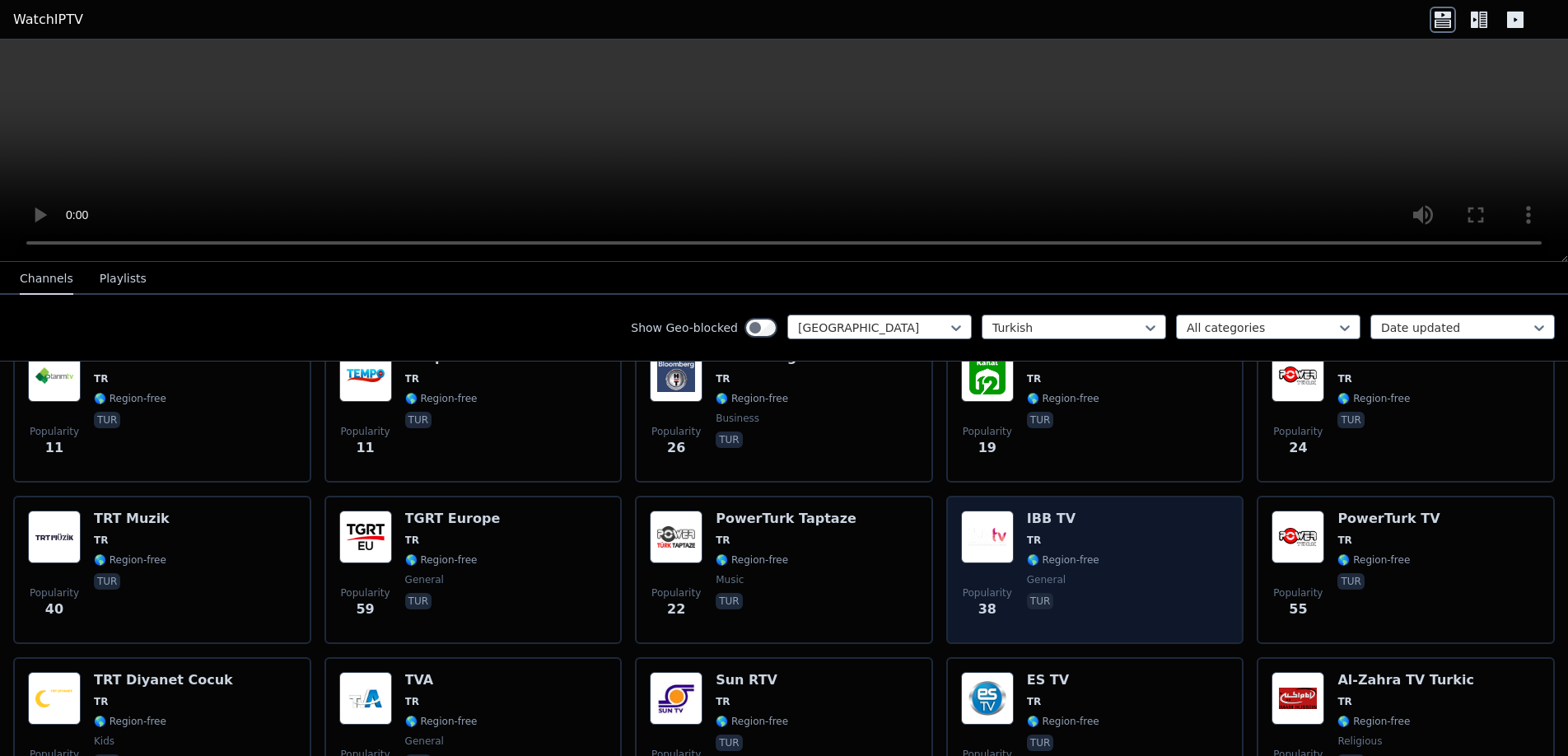
click at [993, 514] on img at bounding box center [988, 537] width 53 height 53
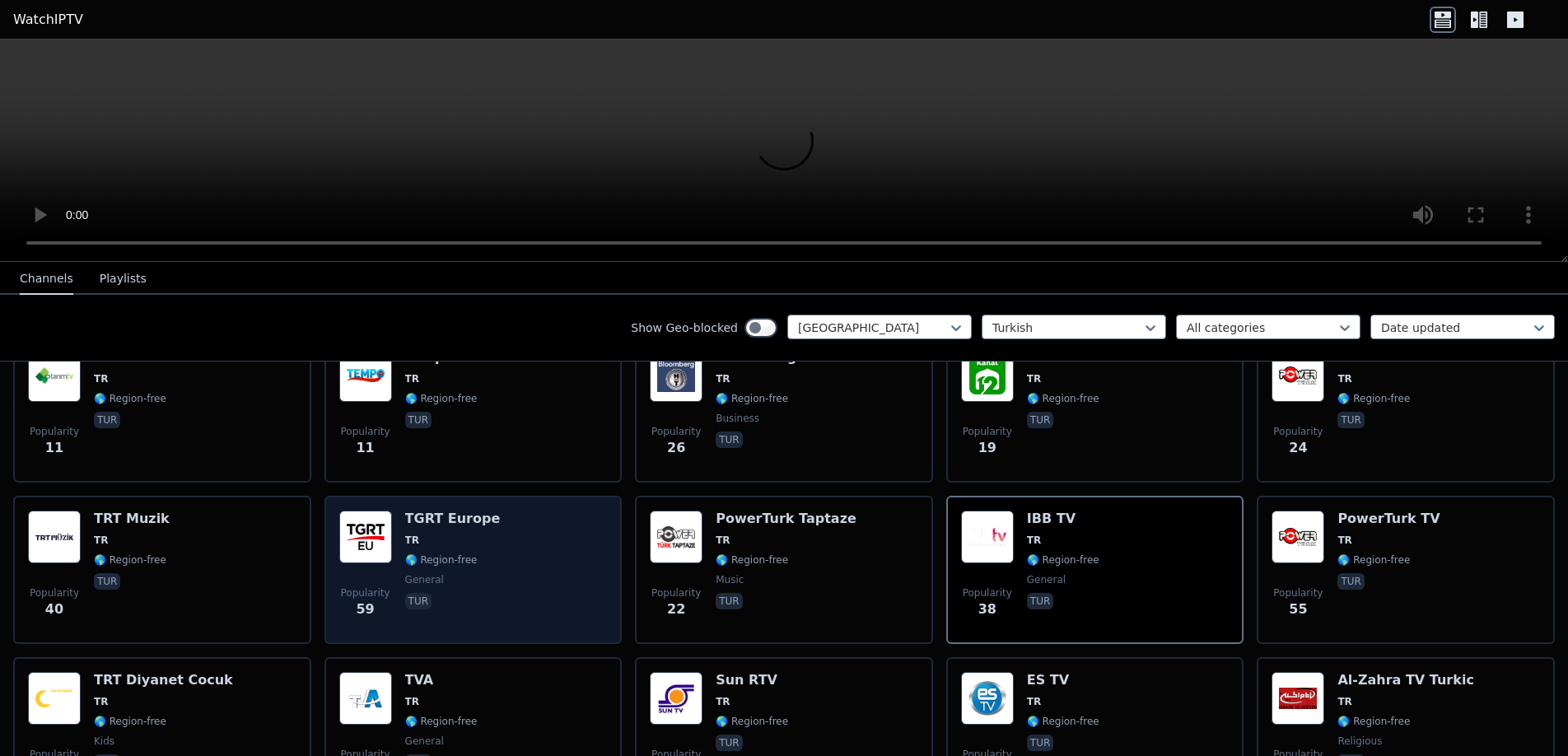
click at [434, 512] on h6 "TGRT Europe" at bounding box center [453, 518] width 95 height 17
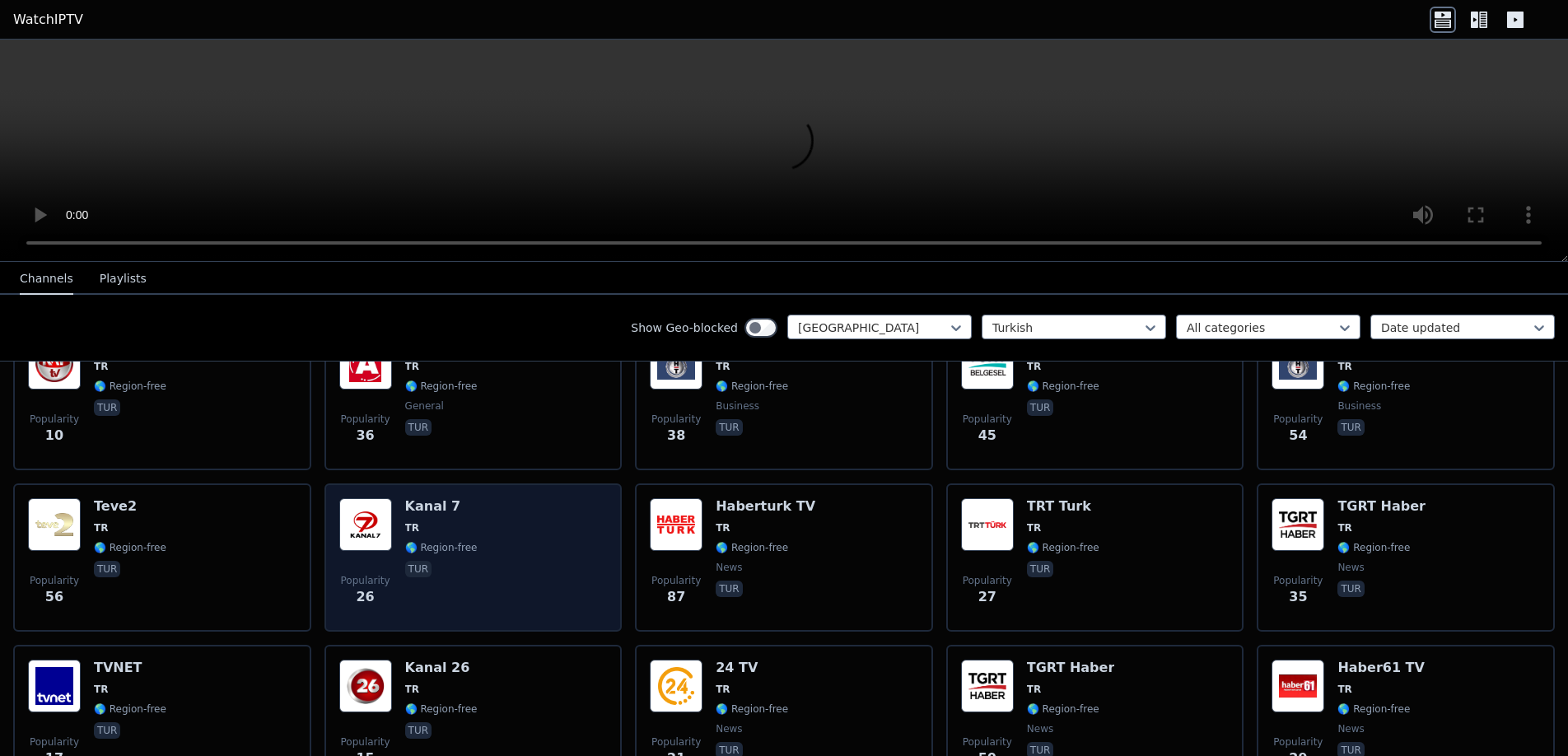
scroll to position [3623, 0]
click at [427, 521] on span "TR" at bounding box center [442, 527] width 72 height 13
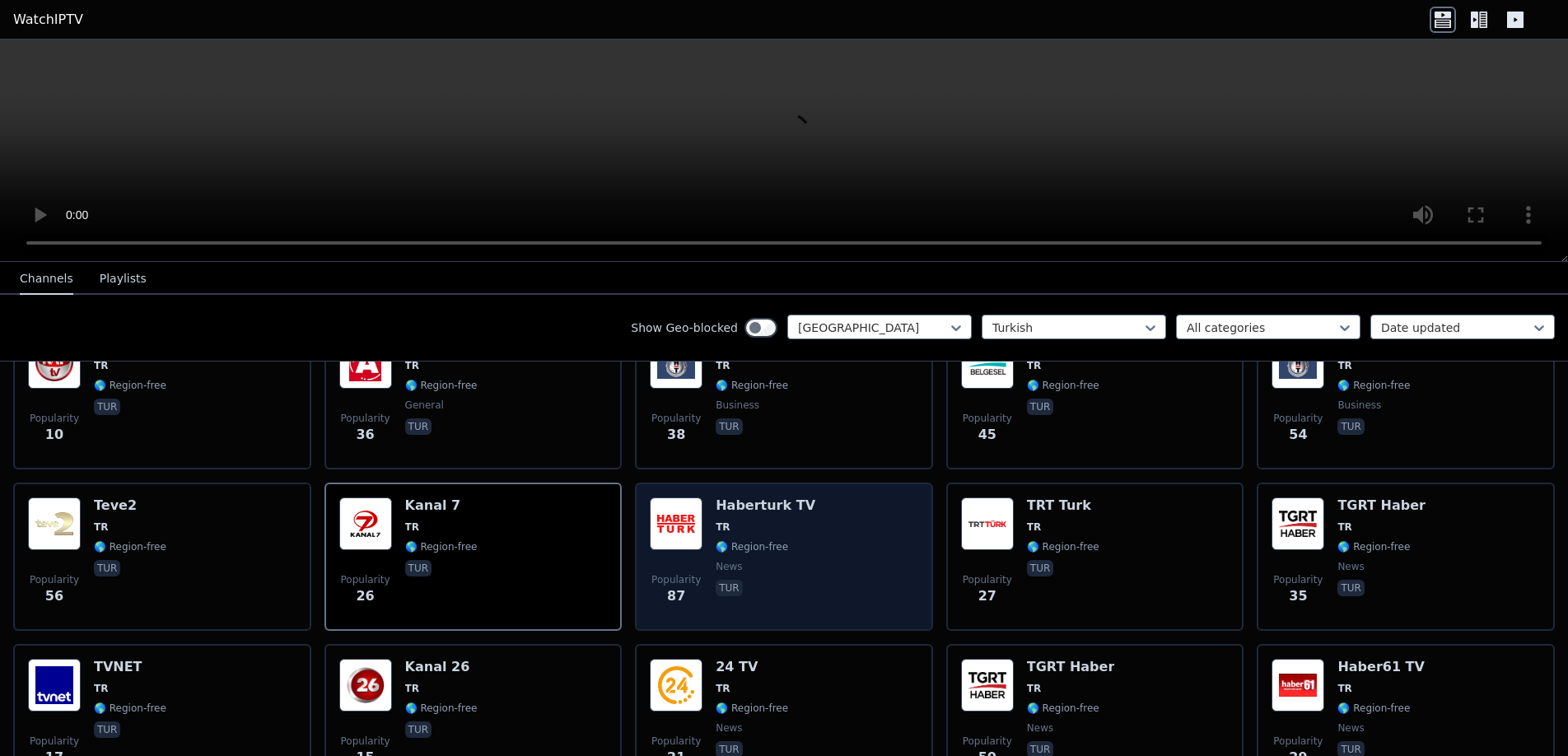
click at [734, 522] on div "Haberturk TV TR 🌎 Region-free news tur" at bounding box center [765, 556] width 100 height 119
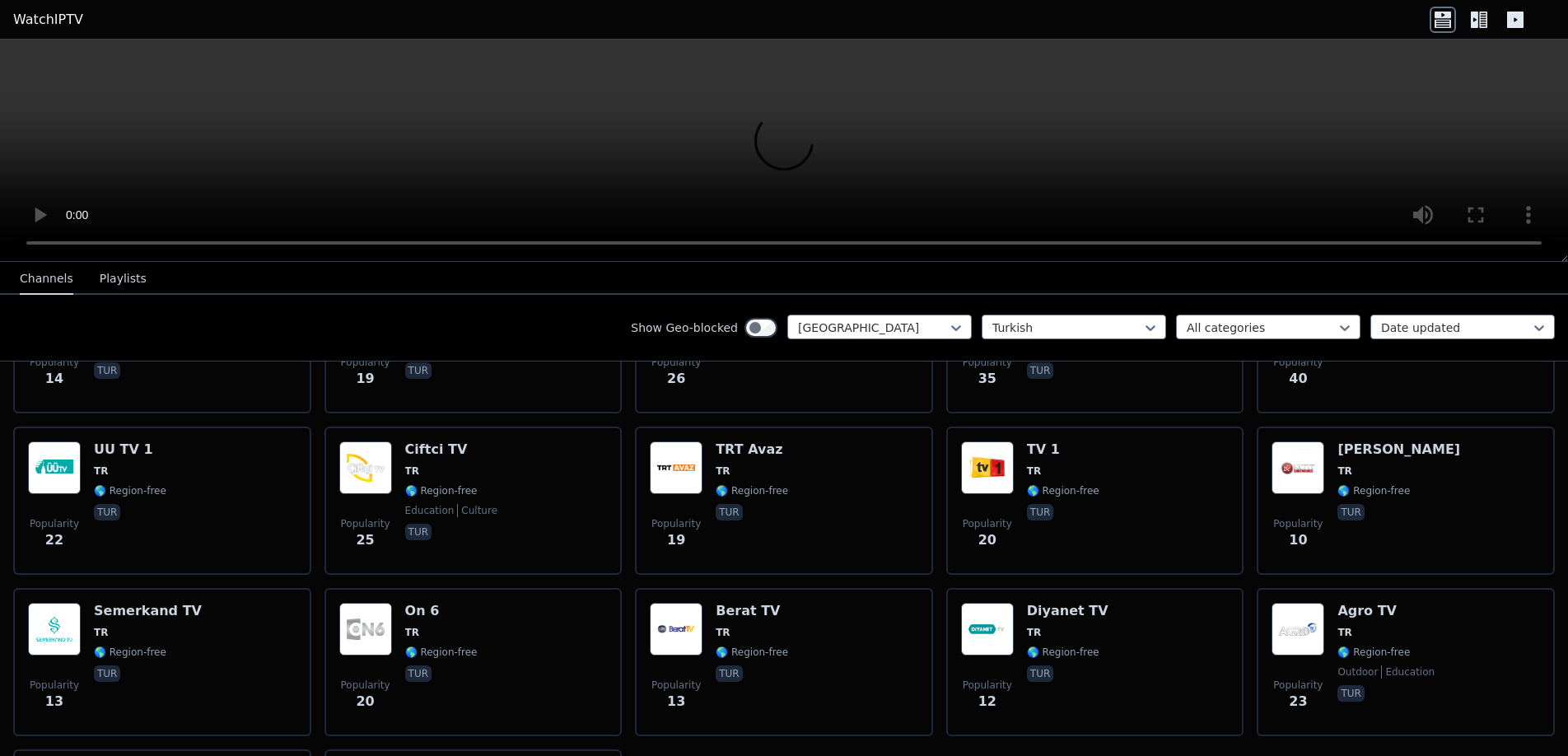
scroll to position [4759, 0]
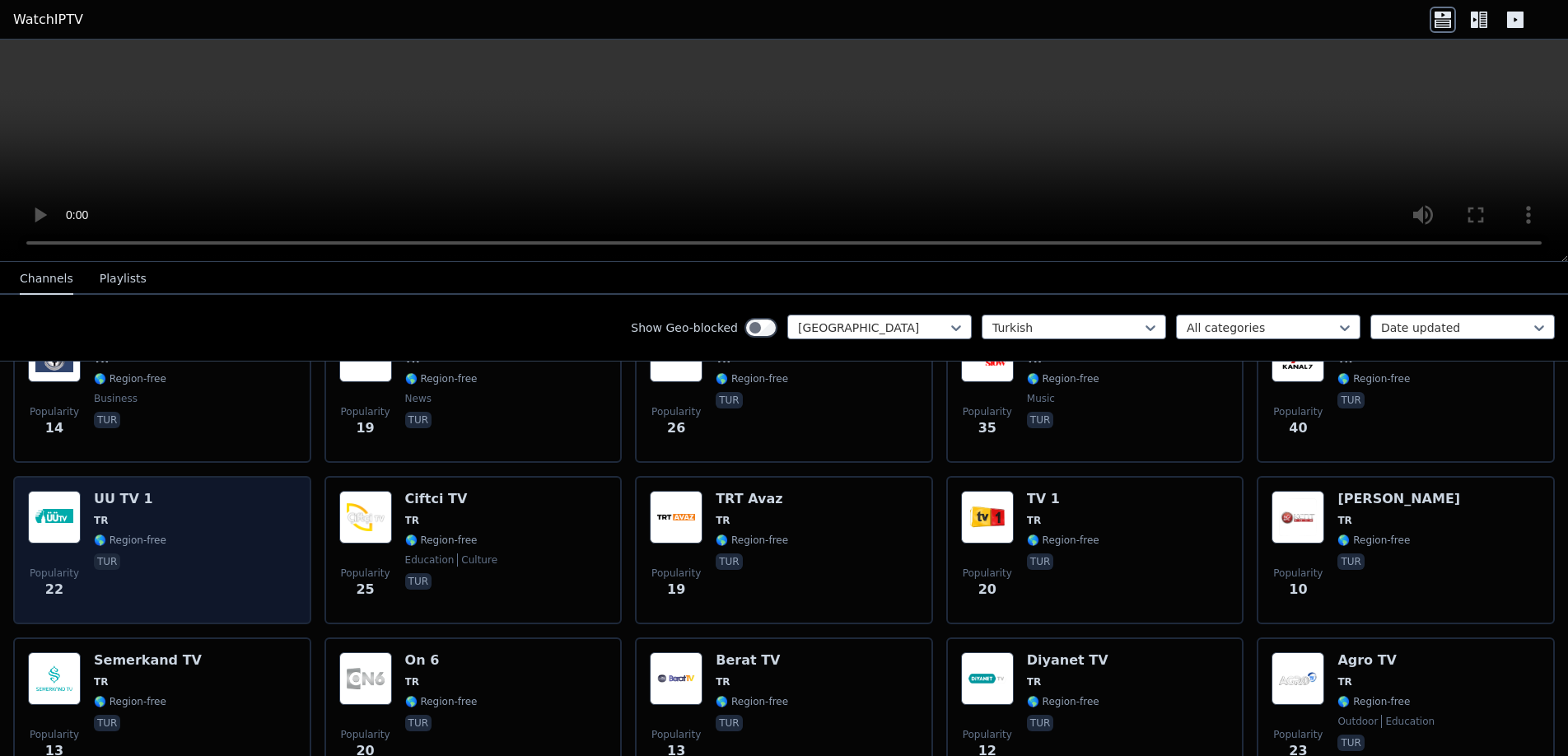
click at [157, 516] on div "UU TV 1 TR 🌎 Region-free tur" at bounding box center [130, 550] width 72 height 119
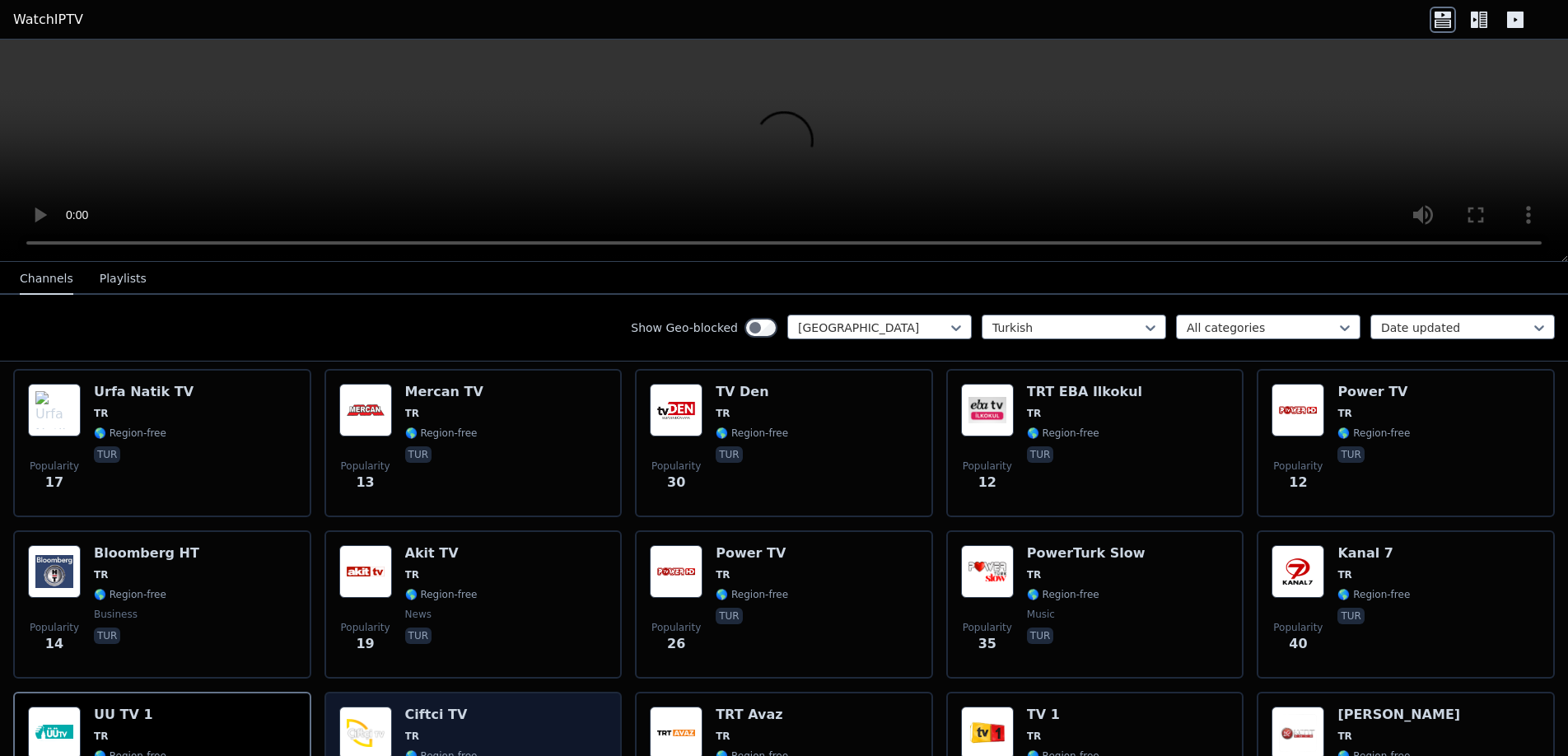
scroll to position [4512, 0]
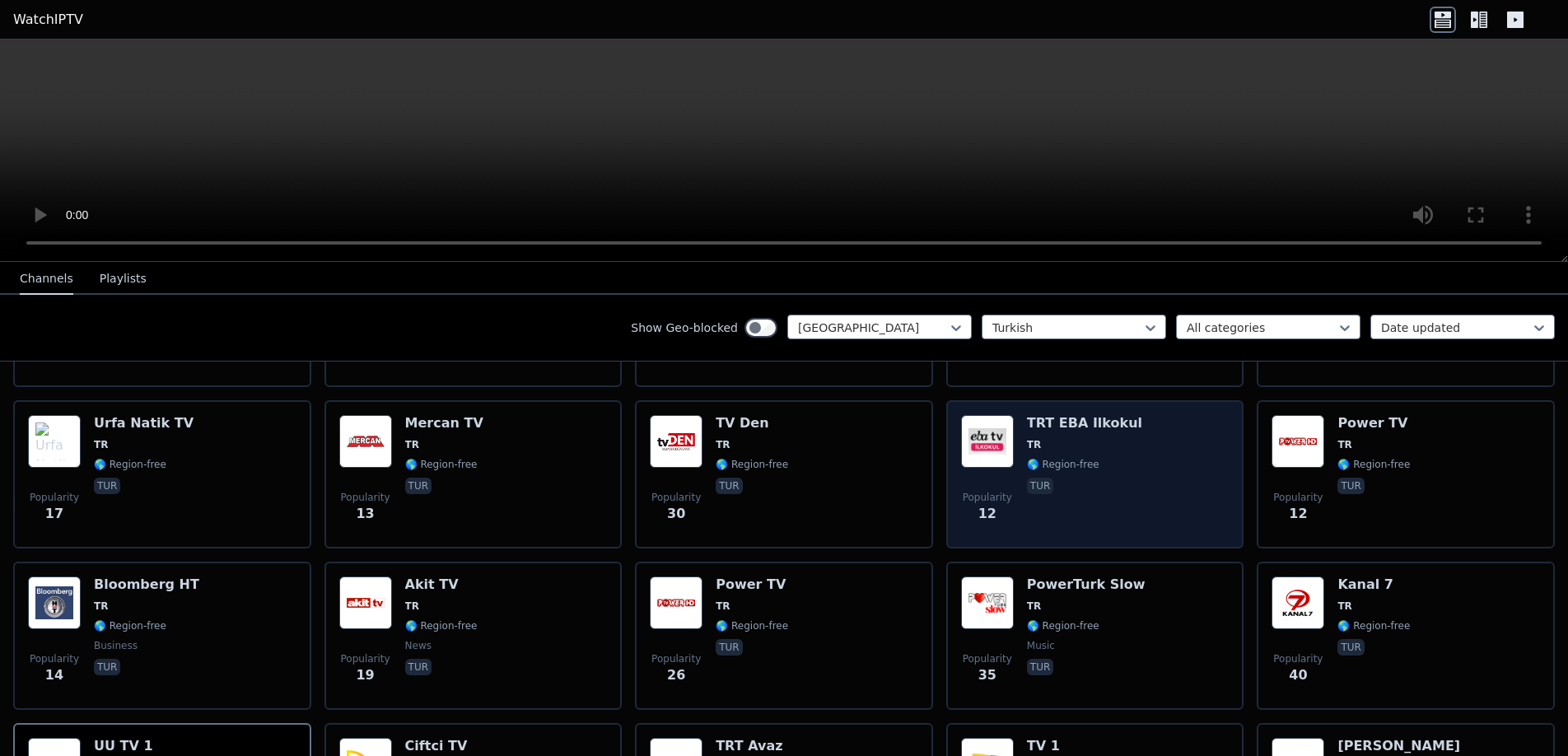
click at [1016, 422] on div "Popularity 12 TRT EBA Ilkokul TR 🌎 Region-free tur" at bounding box center [1096, 474] width 269 height 119
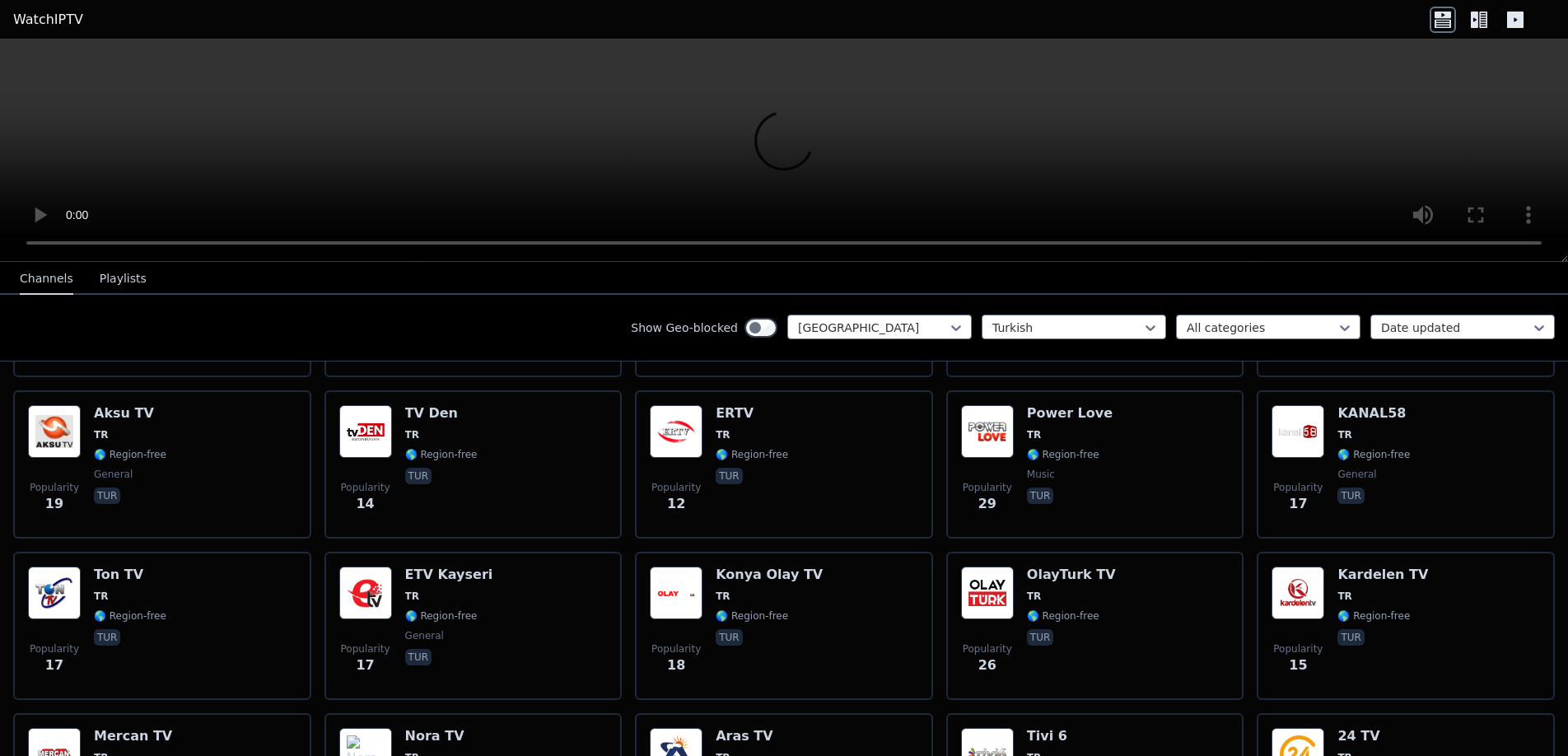
scroll to position [4018, 0]
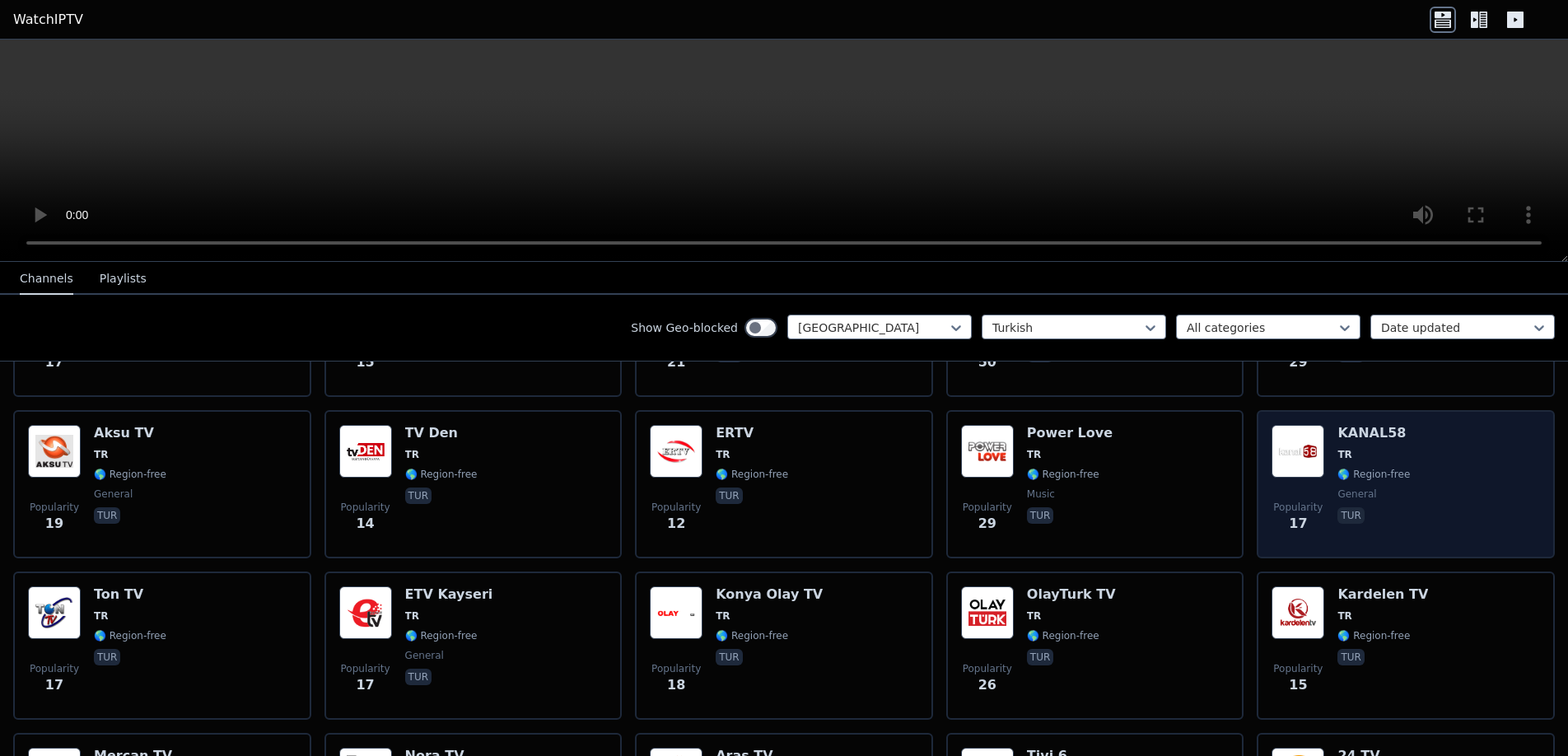
click at [1338, 448] on span "TR" at bounding box center [1345, 454] width 14 height 13
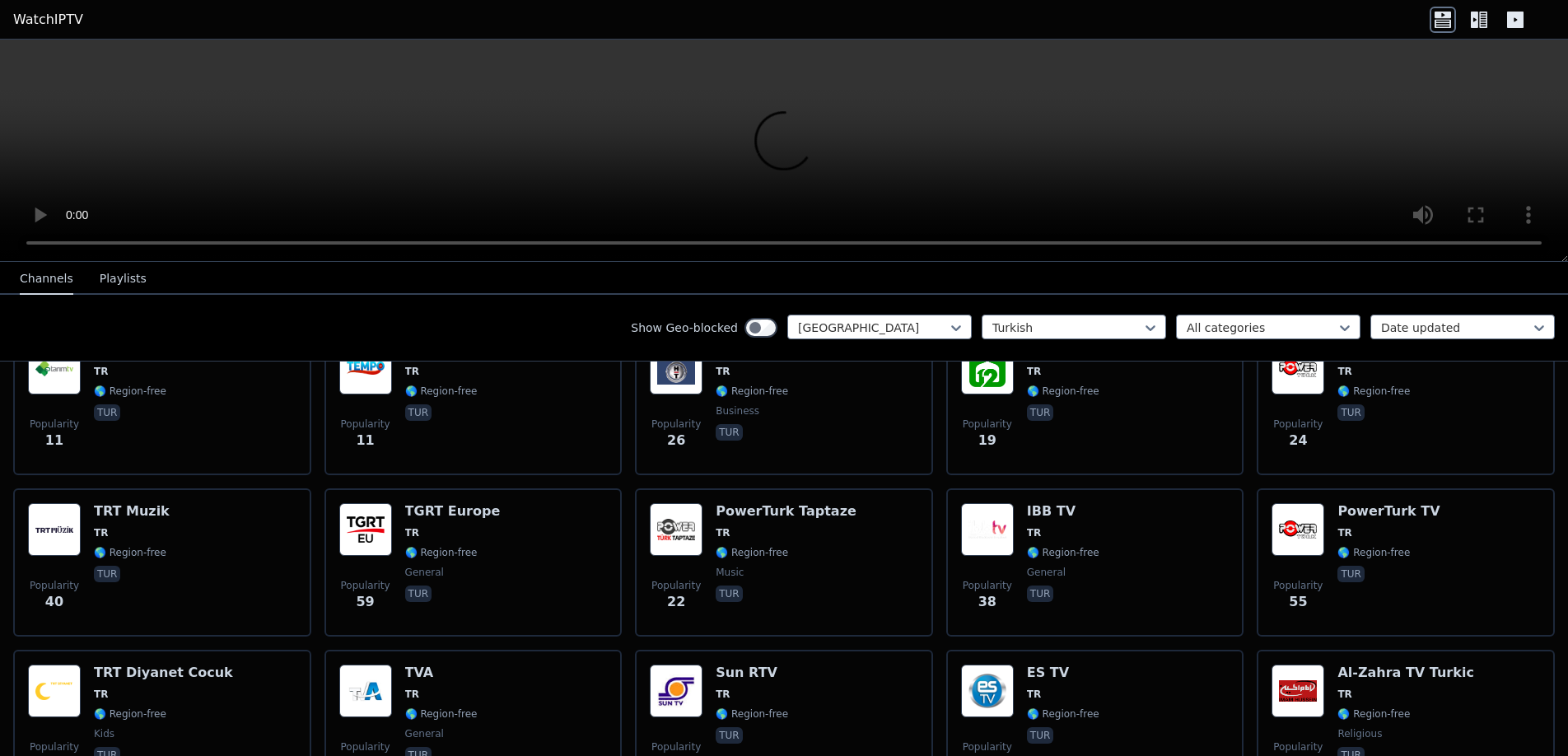
scroll to position [2947, 0]
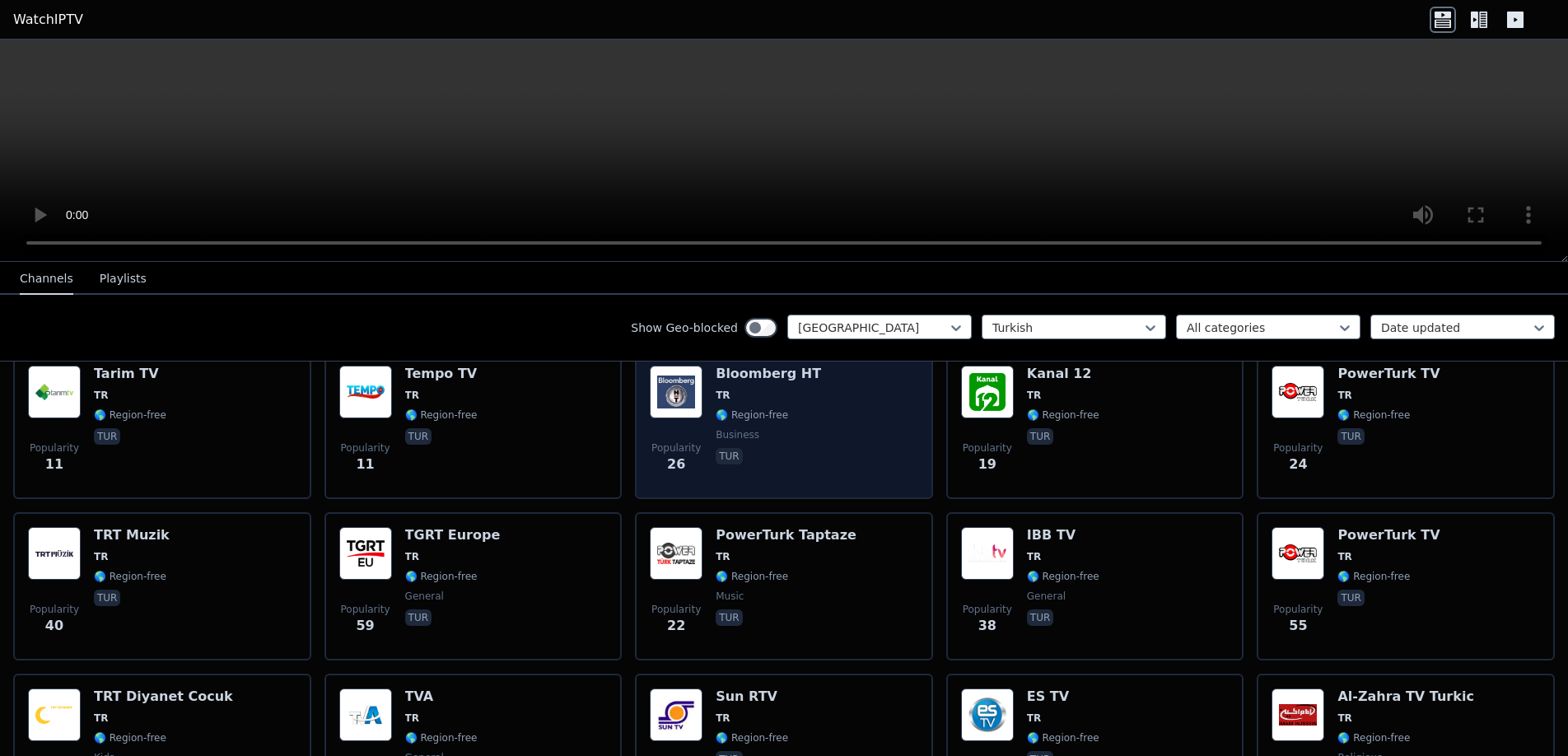
click at [706, 405] on div "Popularity 26 Bloomberg HT TR 🌎 Region-free business tur" at bounding box center [784, 425] width 269 height 119
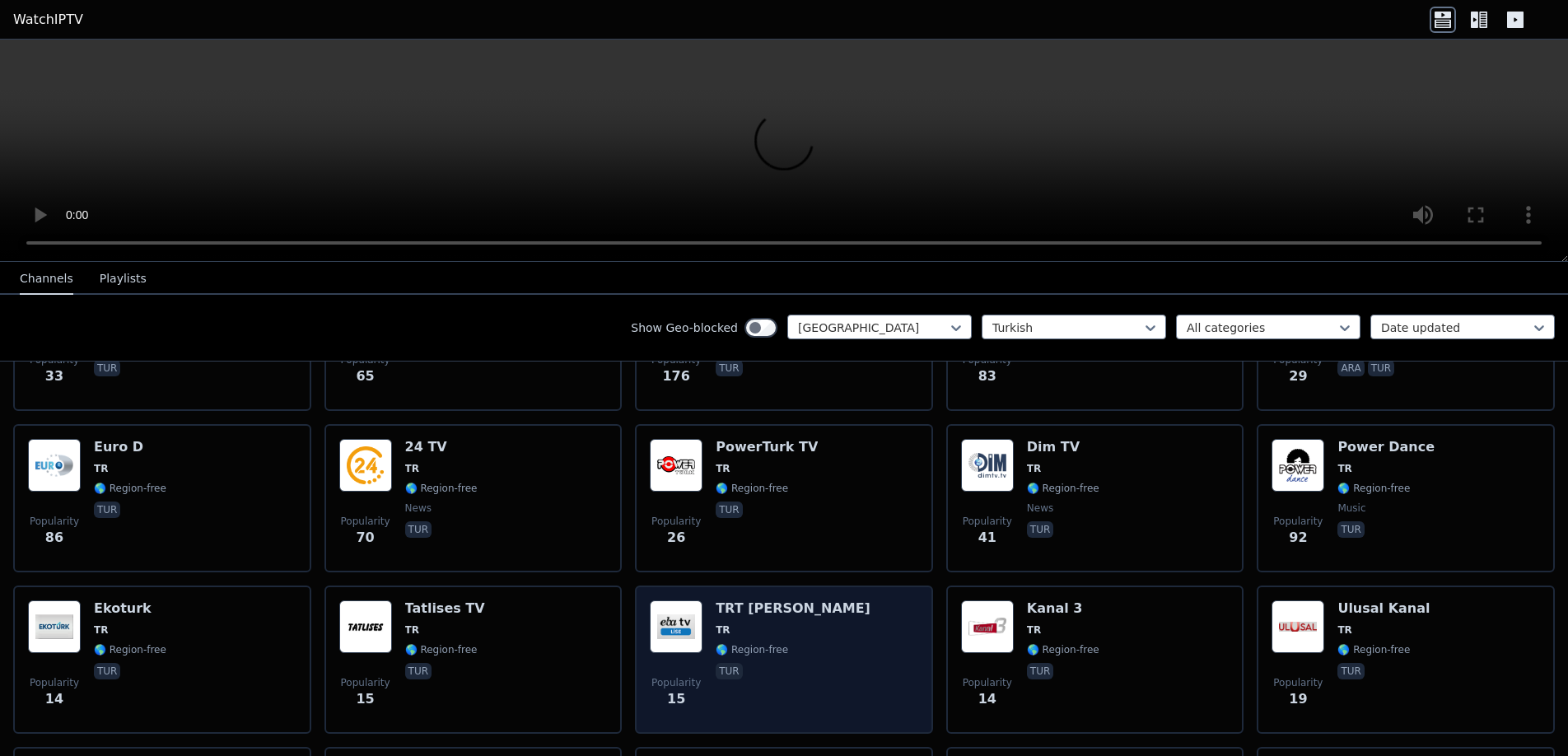
scroll to position [1713, 0]
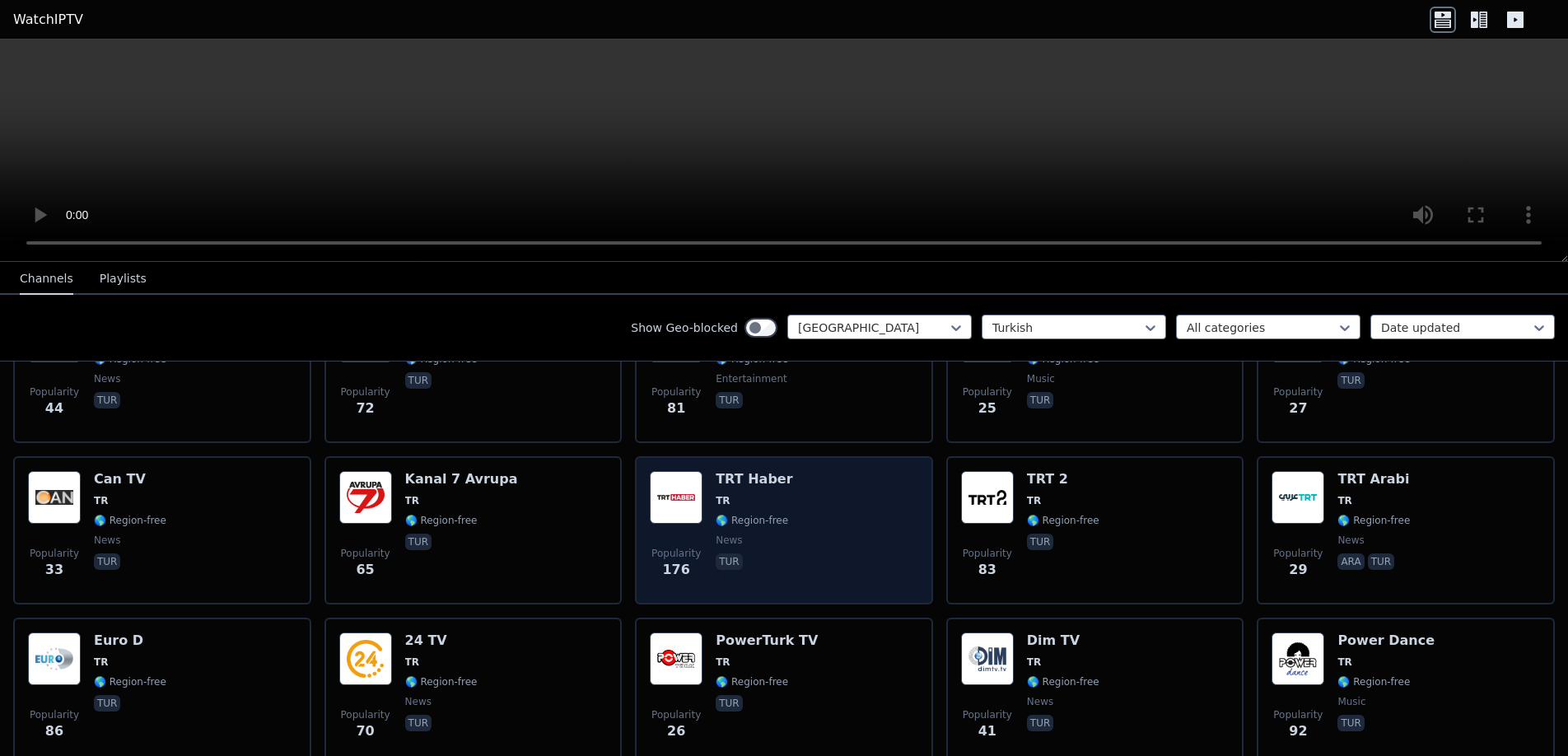
click at [690, 482] on img at bounding box center [676, 498] width 53 height 53
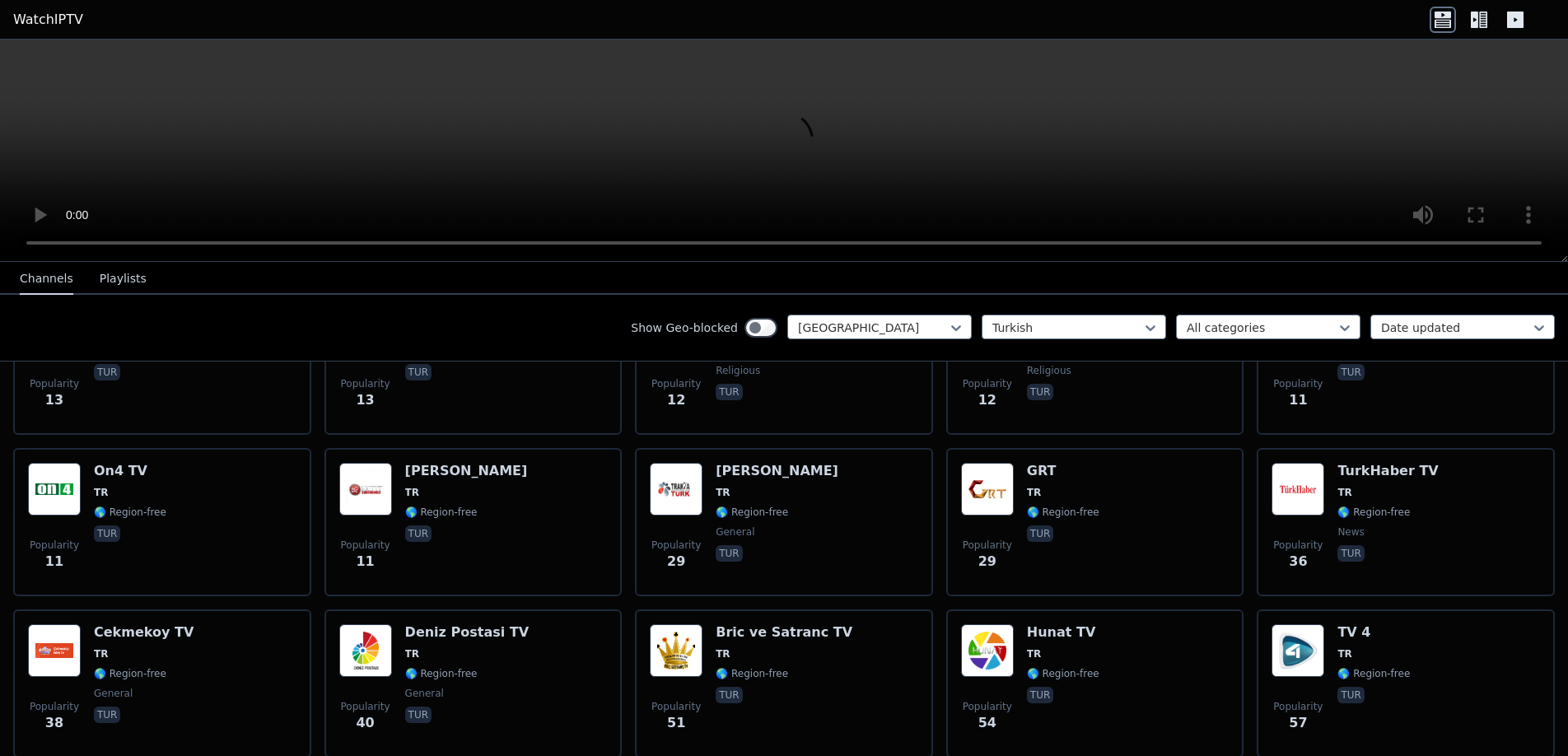
scroll to position [724, 0]
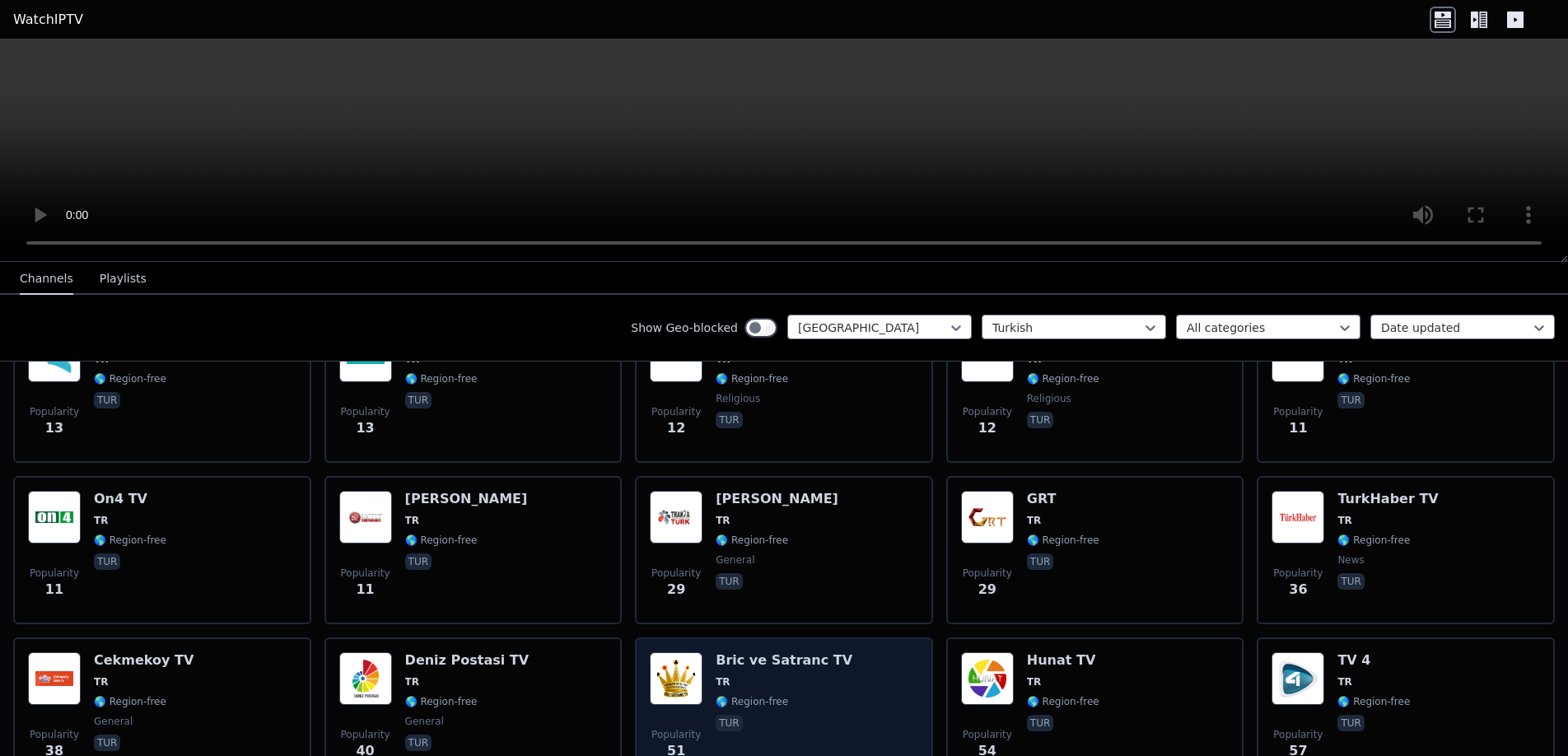
click at [716, 657] on div "Bric ve Satranc TV TR 🌎 Region-free tur" at bounding box center [784, 711] width 137 height 119
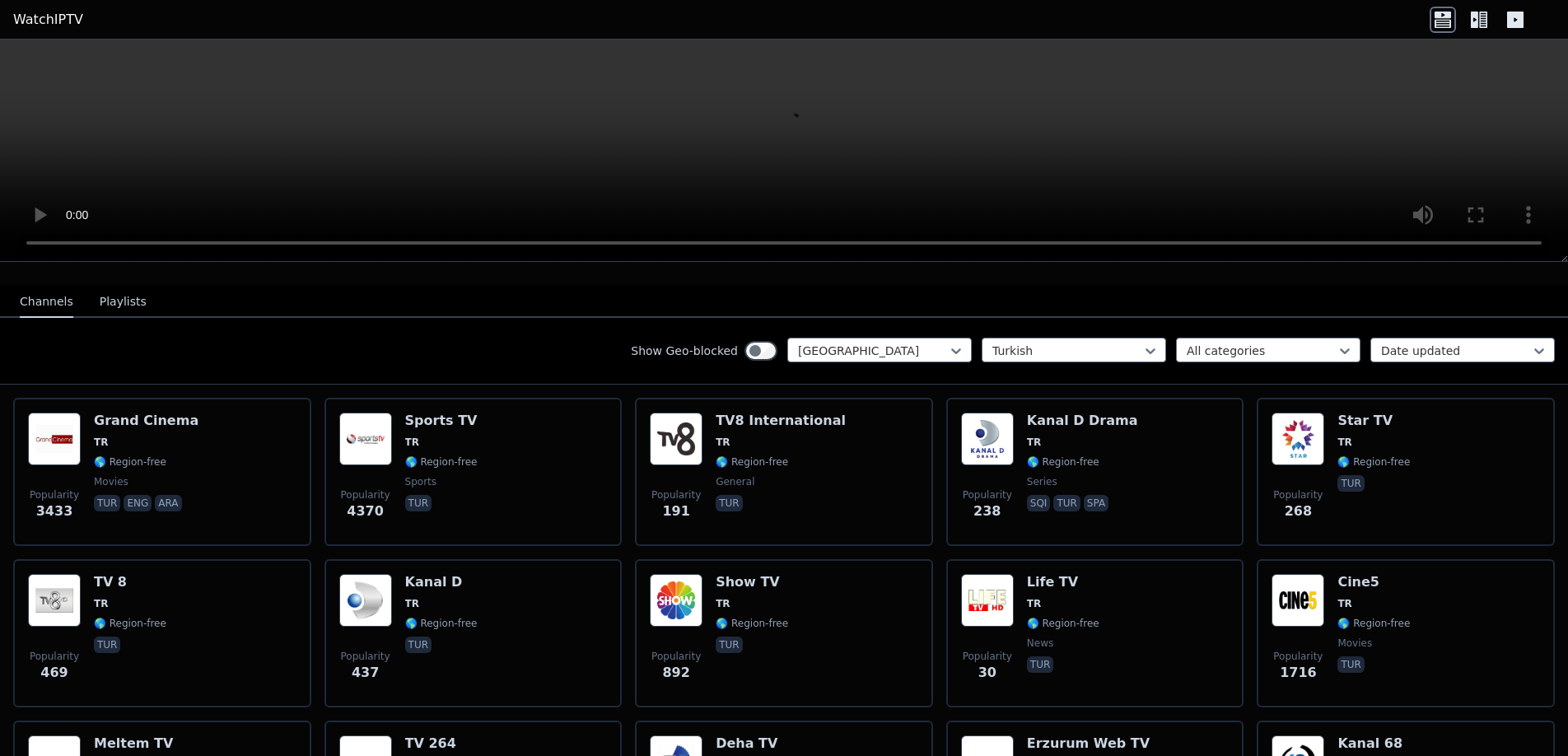
scroll to position [148, 0]
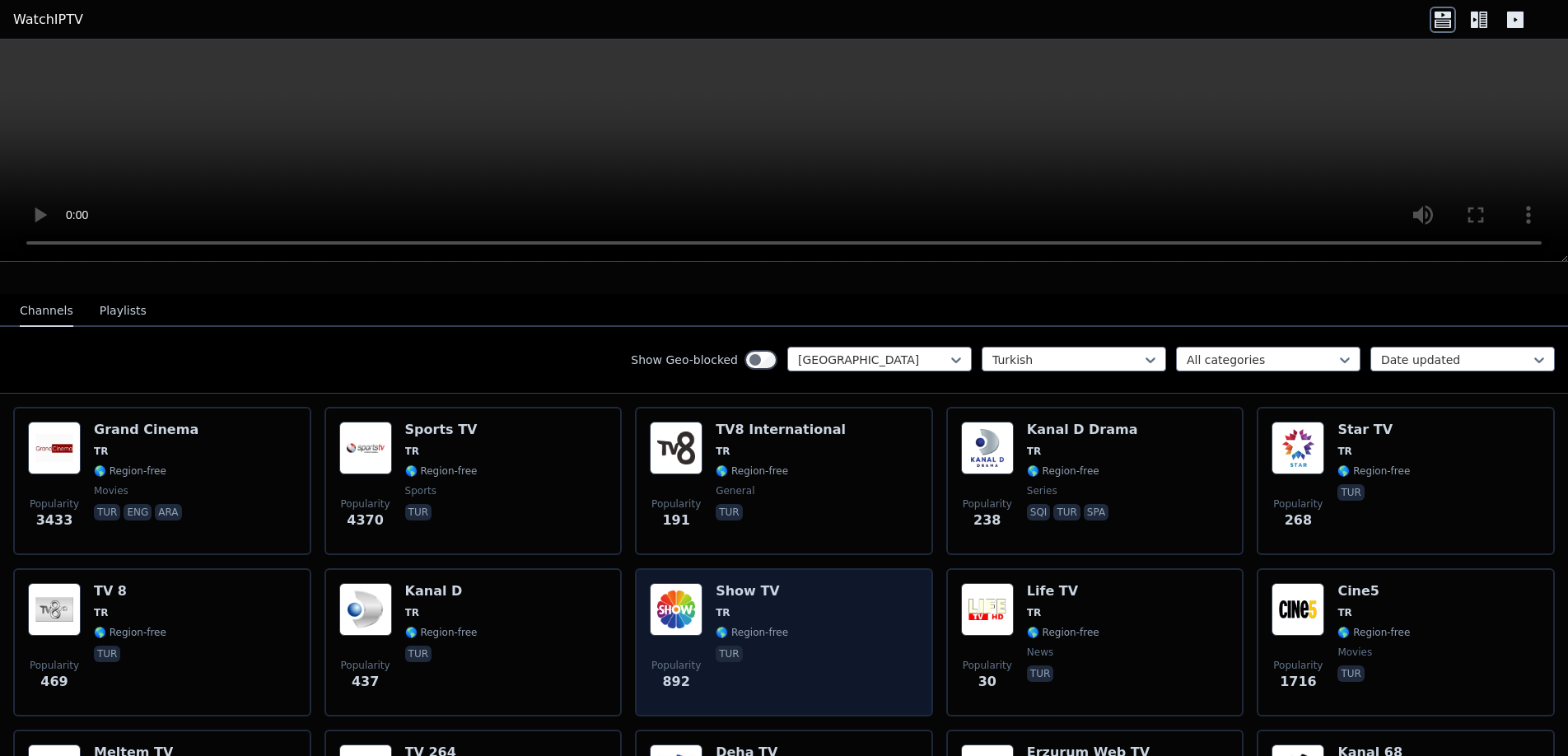
click at [677, 583] on img at bounding box center [676, 610] width 53 height 53
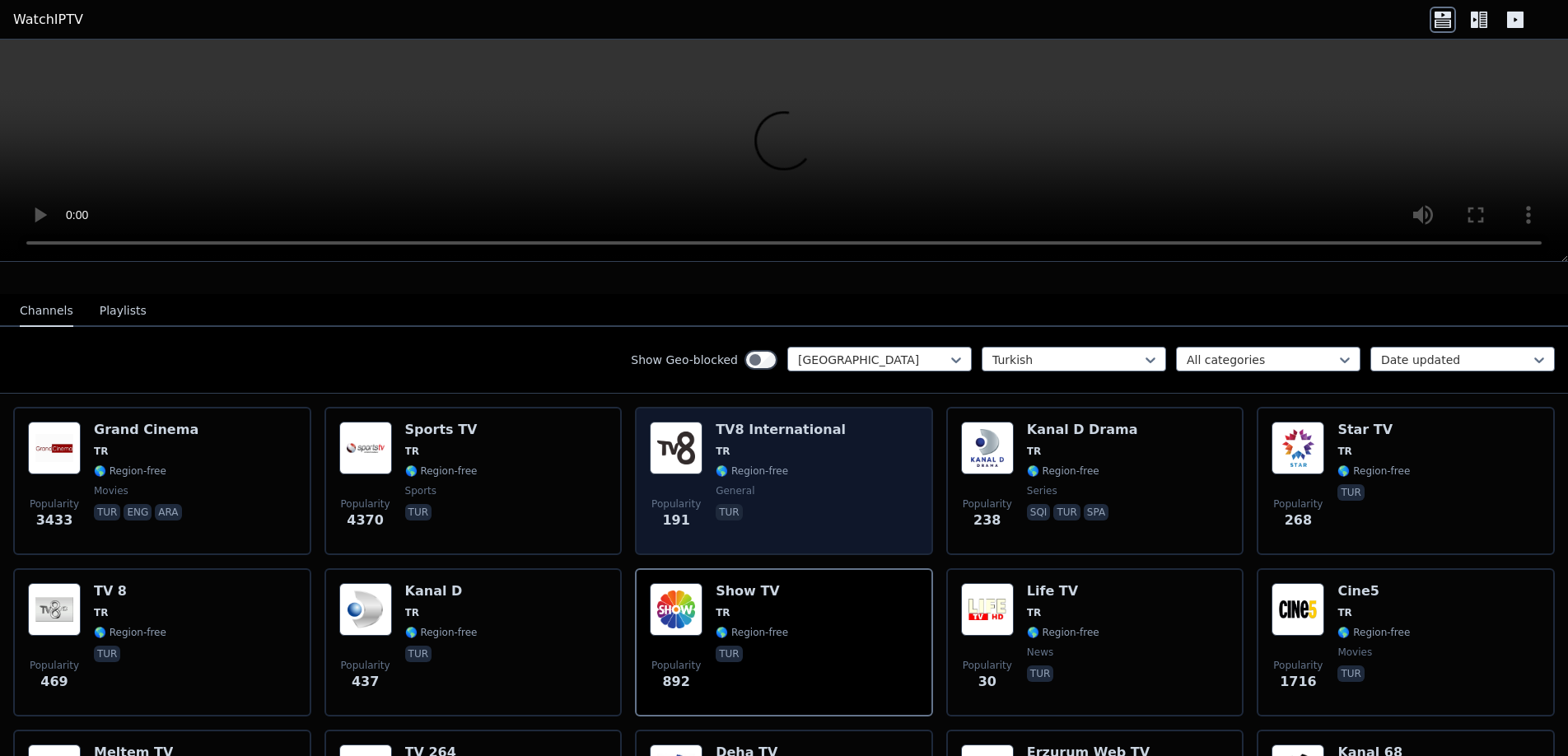
click at [710, 444] on div "Popularity 191 TV8 International TR 🌎 Region-free general tur" at bounding box center [784, 480] width 269 height 119
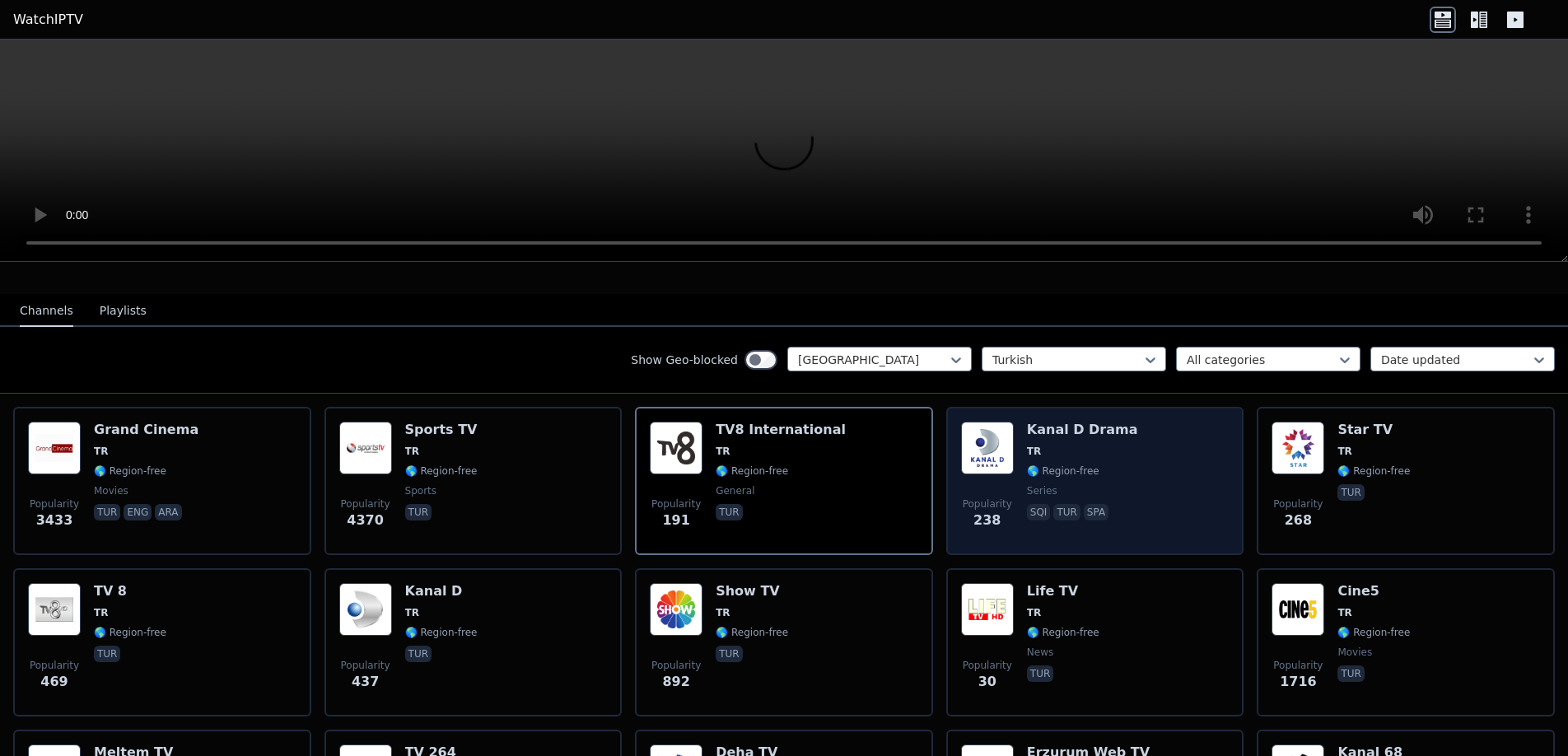
click at [1090, 445] on span "TR" at bounding box center [1082, 451] width 111 height 13
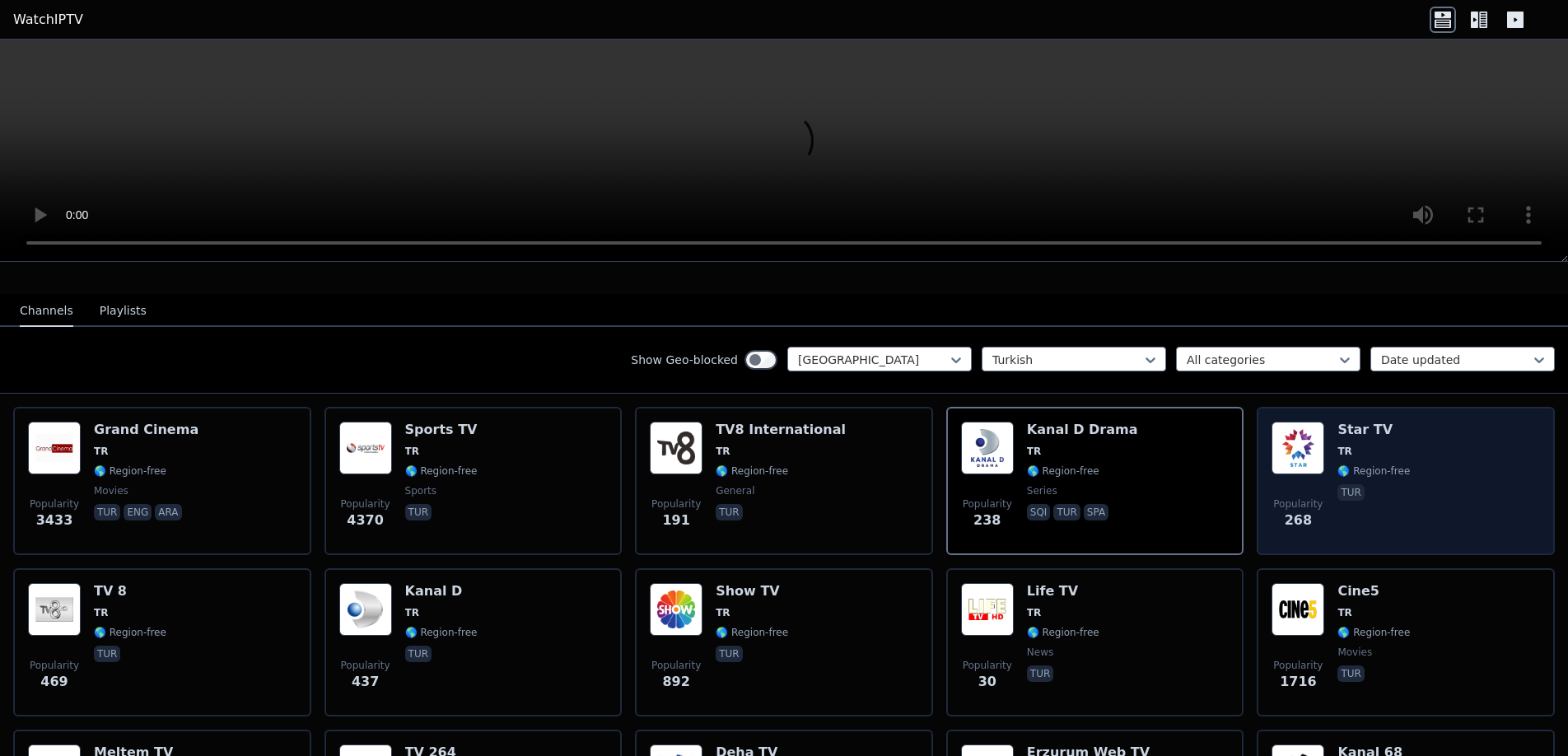
click at [1326, 438] on div "Popularity 268 Star TV TR 🌎 Region-free tur" at bounding box center [1406, 480] width 269 height 119
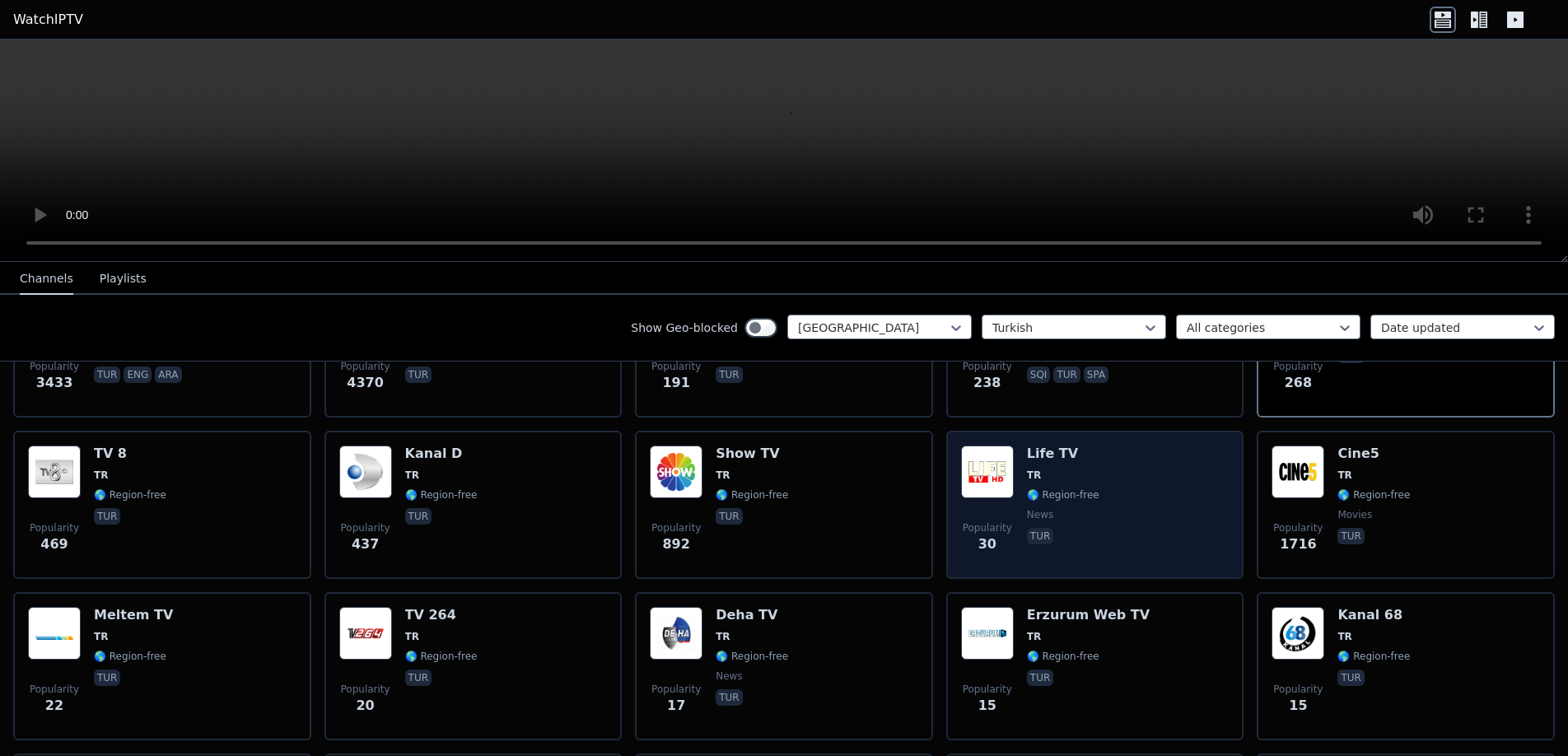
scroll to position [313, 0]
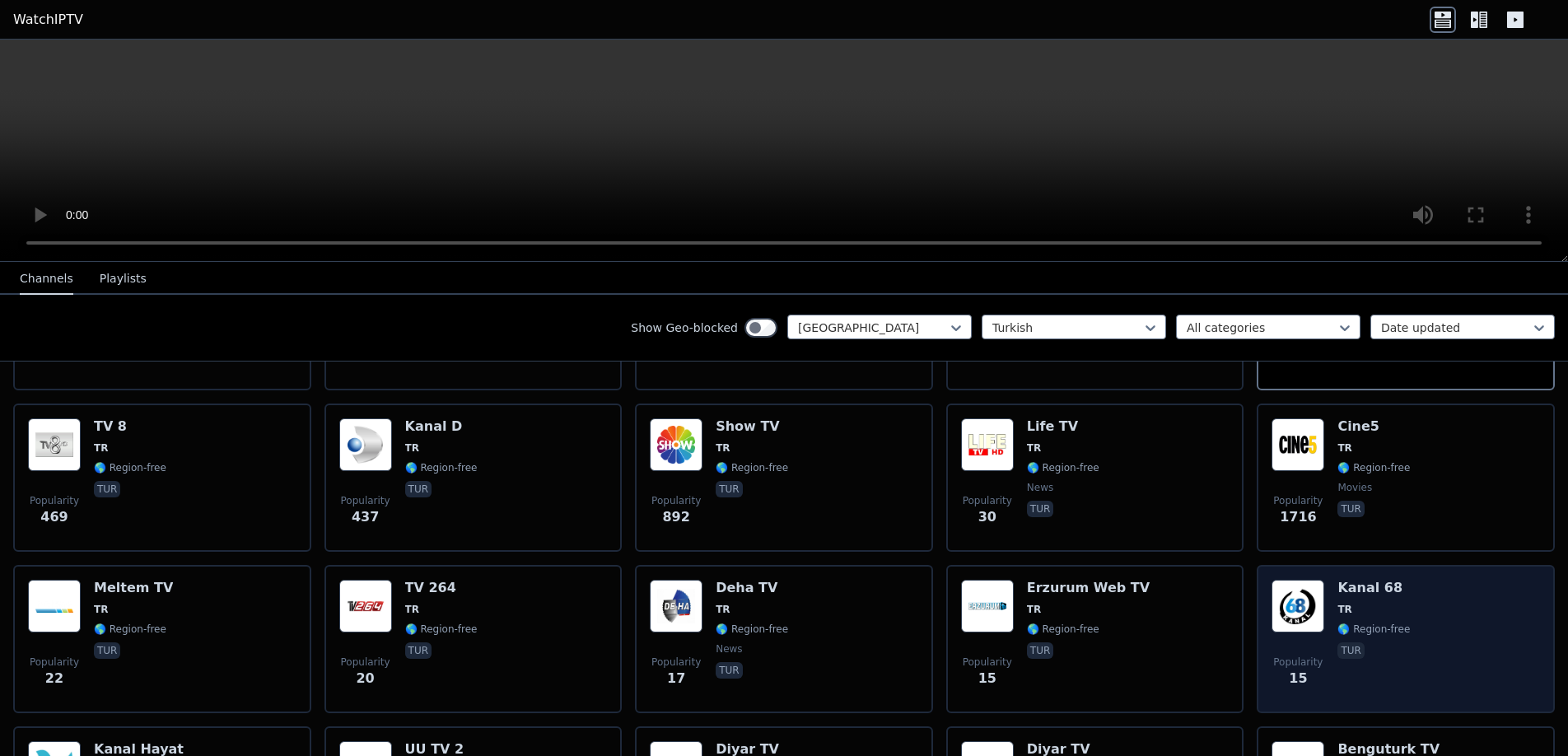
click at [1388, 603] on span "TR" at bounding box center [1374, 609] width 72 height 13
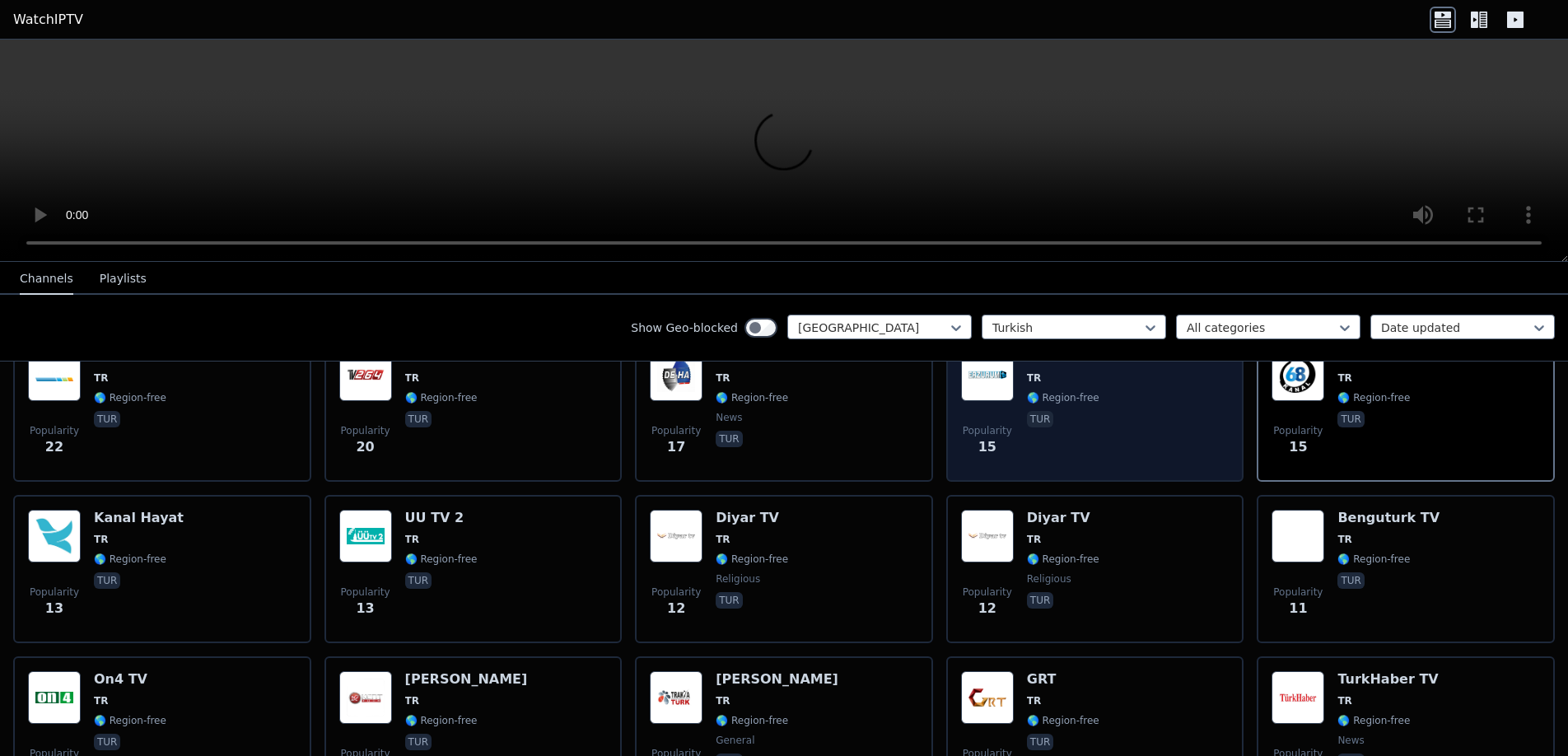
scroll to position [560, 0]
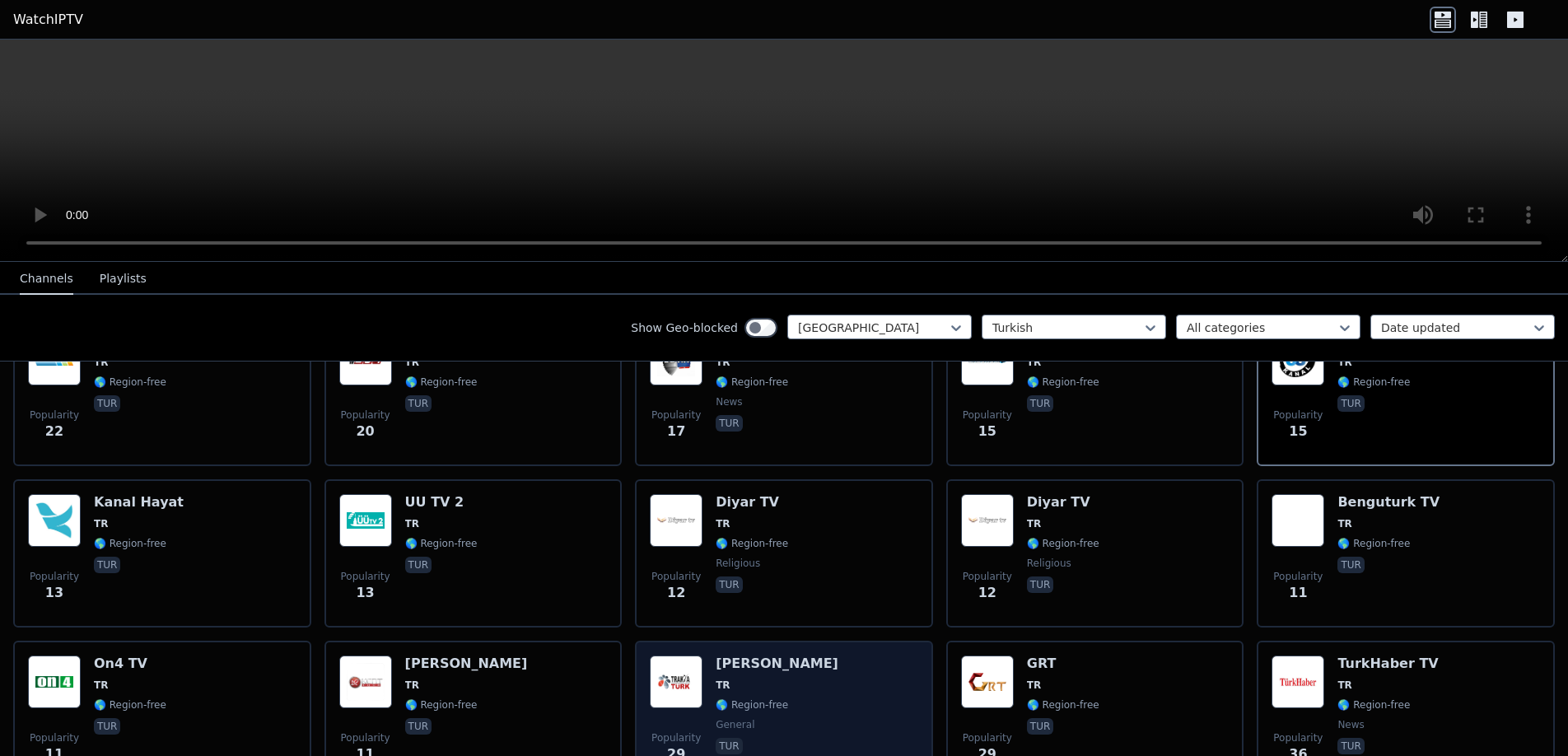
click at [734, 659] on div "Trakya Turk TR 🌎 Region-free general tur" at bounding box center [777, 715] width 123 height 119
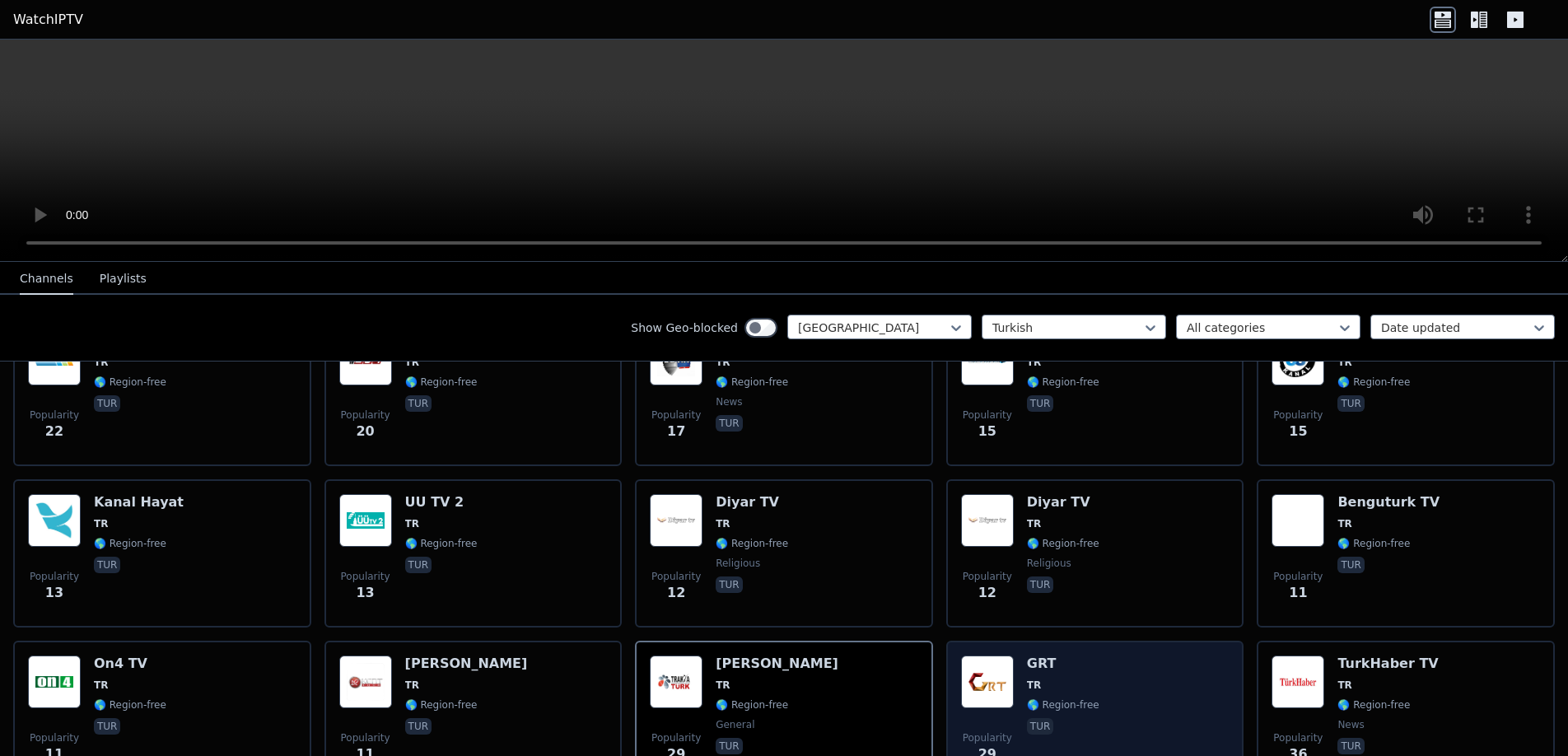
click at [1014, 663] on div "Popularity 29 GRT TR 🌎 Region-free tur" at bounding box center [1096, 715] width 269 height 119
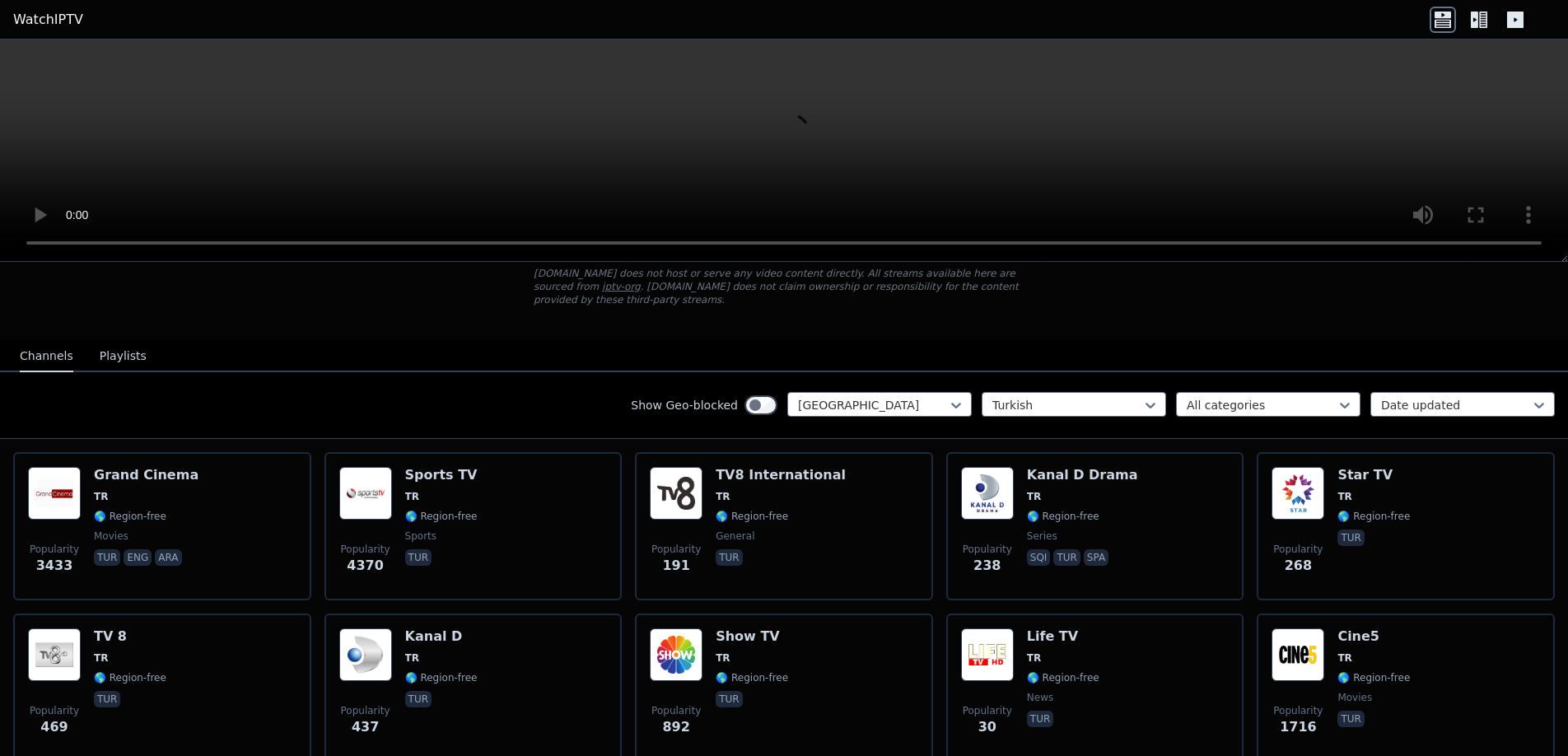
scroll to position [66, 0]
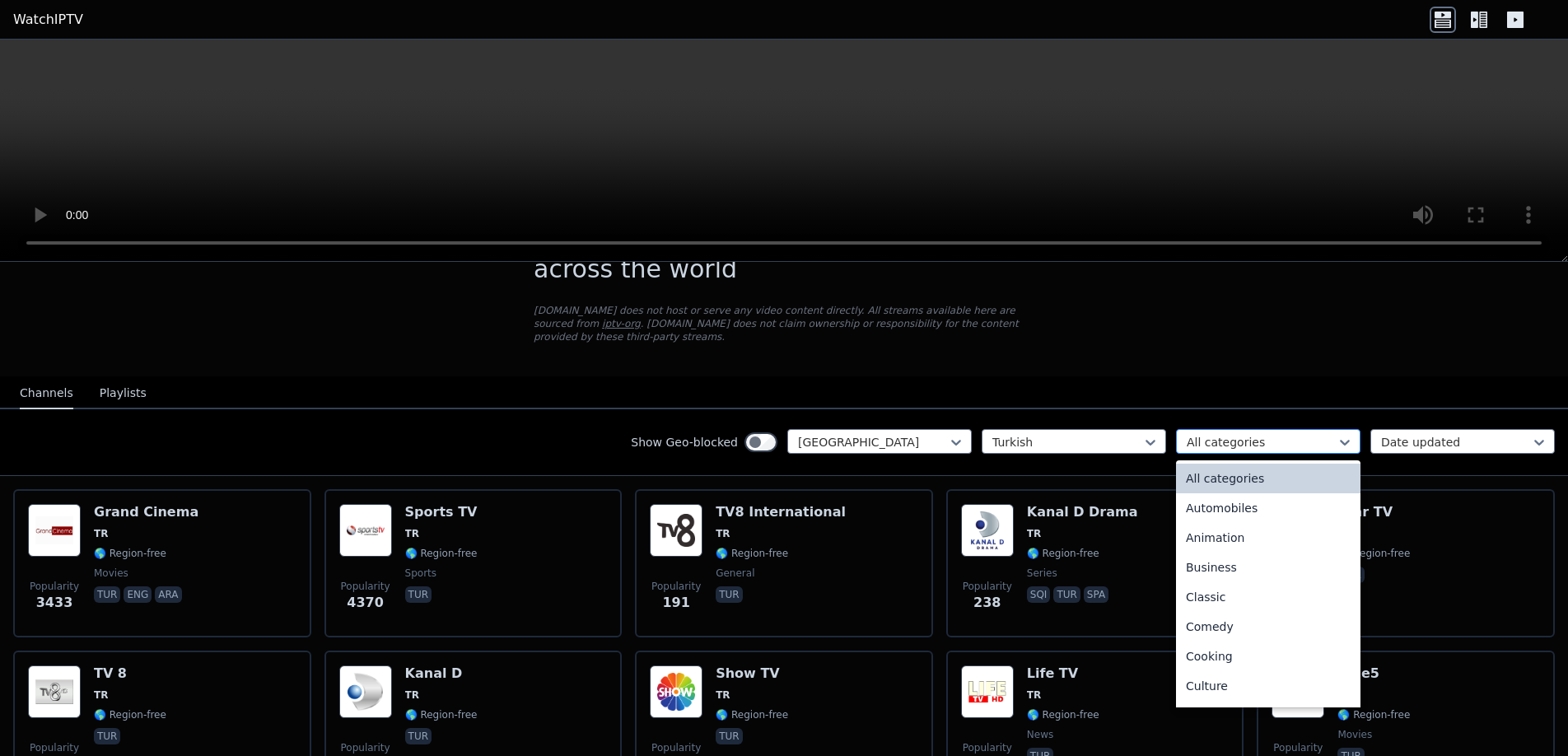
click at [1268, 434] on div at bounding box center [1262, 441] width 150 height 17
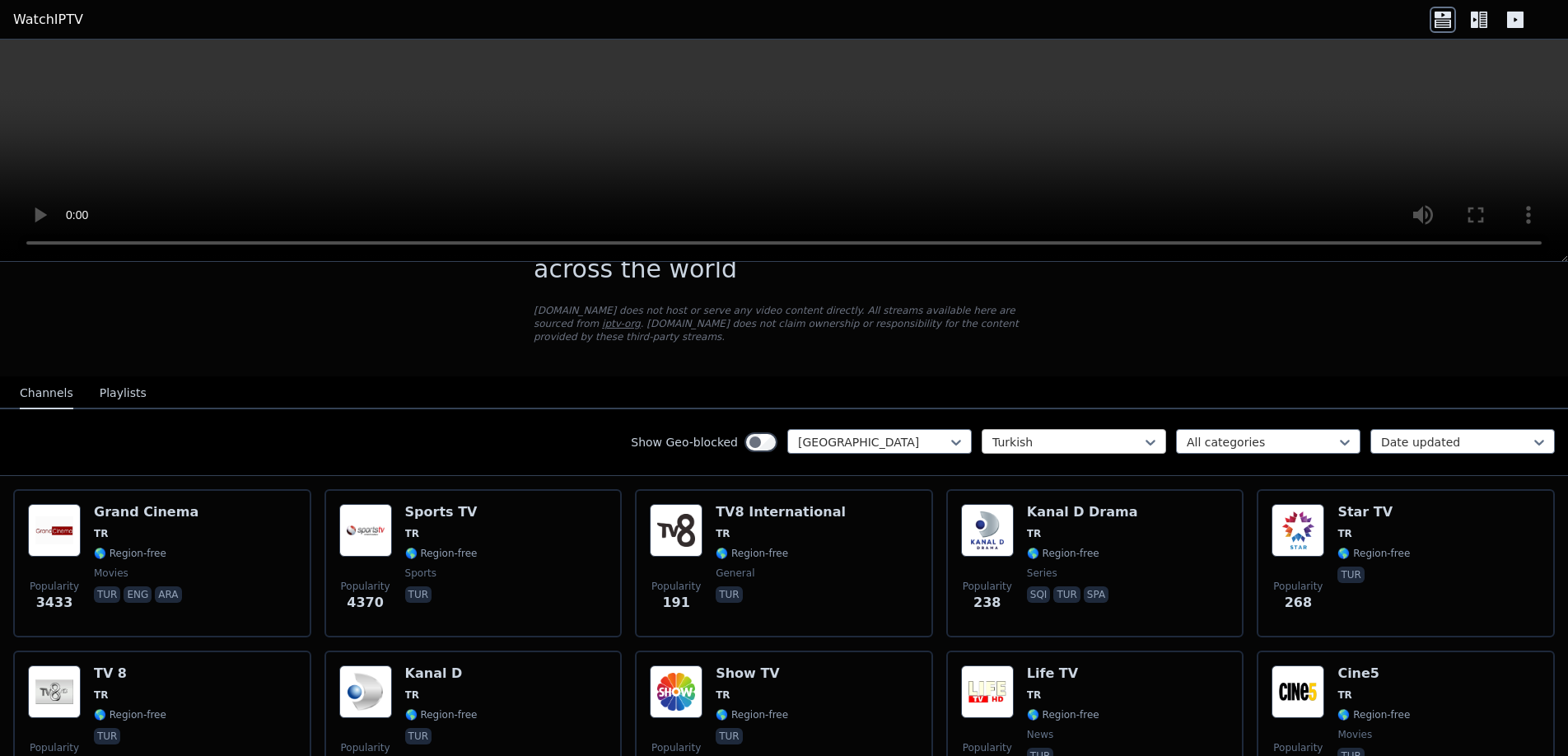
click at [1047, 434] on div at bounding box center [1067, 441] width 150 height 17
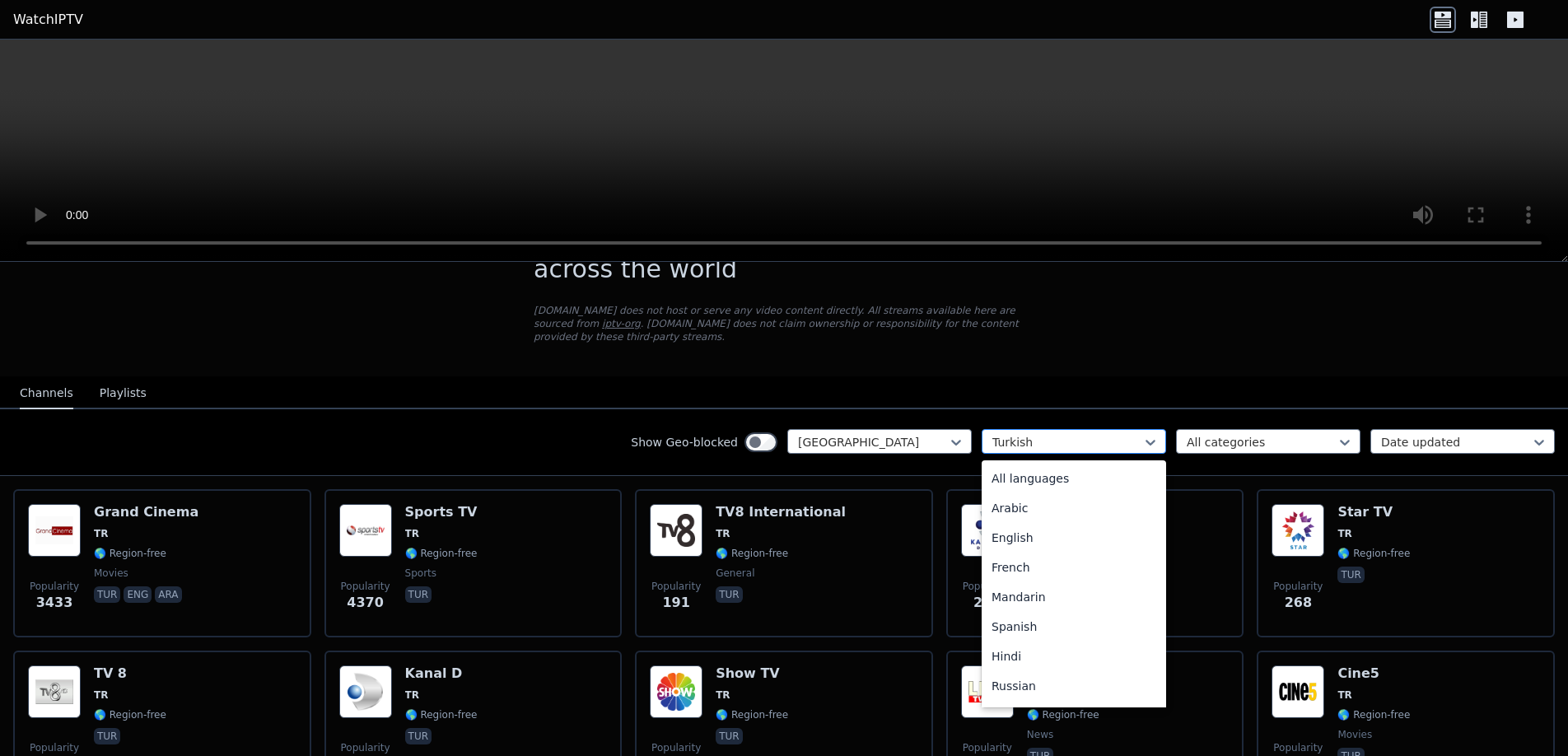
scroll to position [211, 0]
drag, startPoint x: 1141, startPoint y: 553, endPoint x: 1141, endPoint y: 479, distance: 74.0
click at [1141, 479] on div "All languages Arabic English French Mandarin Spanish Hindi Russian Portuguese U…" at bounding box center [1074, 583] width 184 height 247
click at [948, 434] on icon at bounding box center [956, 441] width 17 height 17
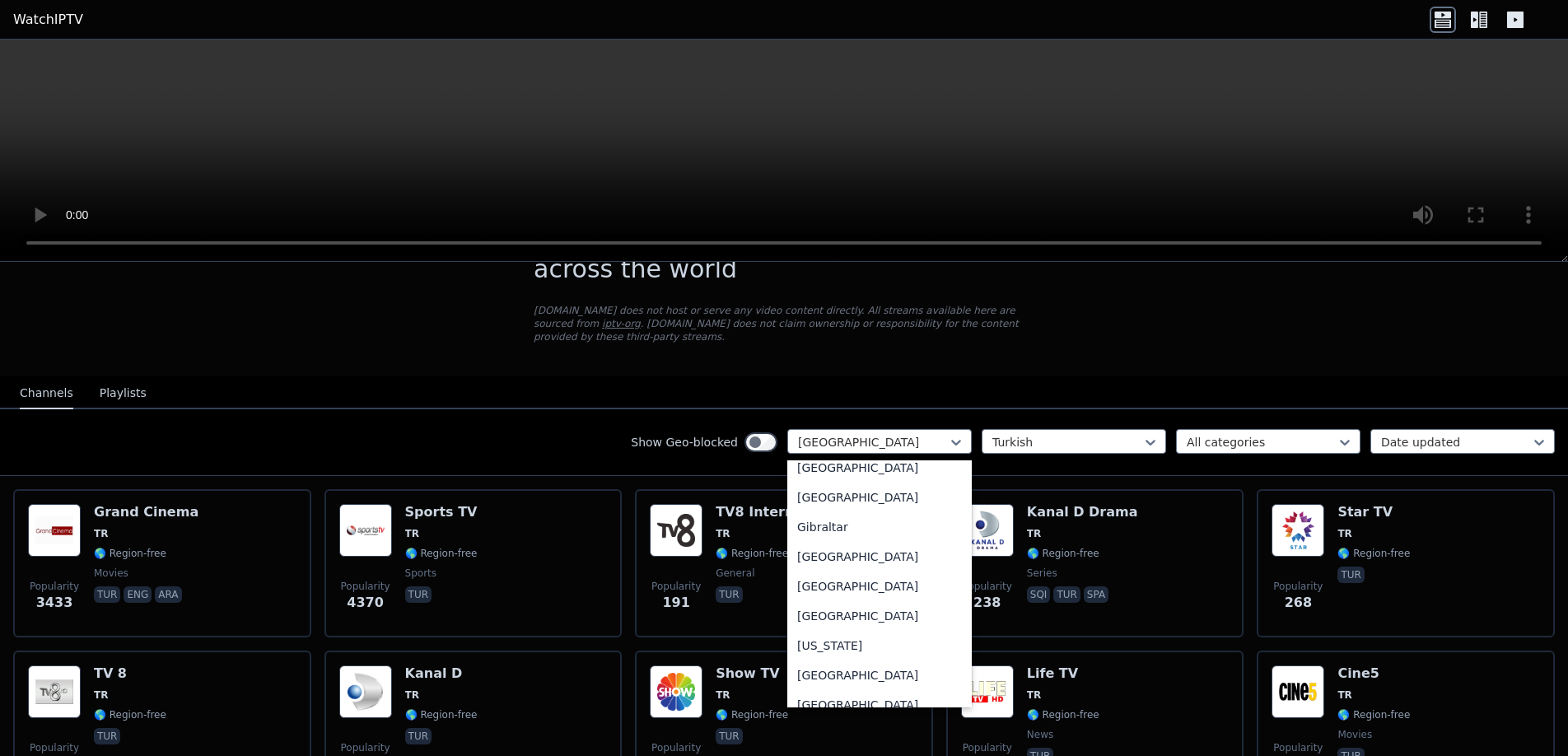
scroll to position [2151, 0]
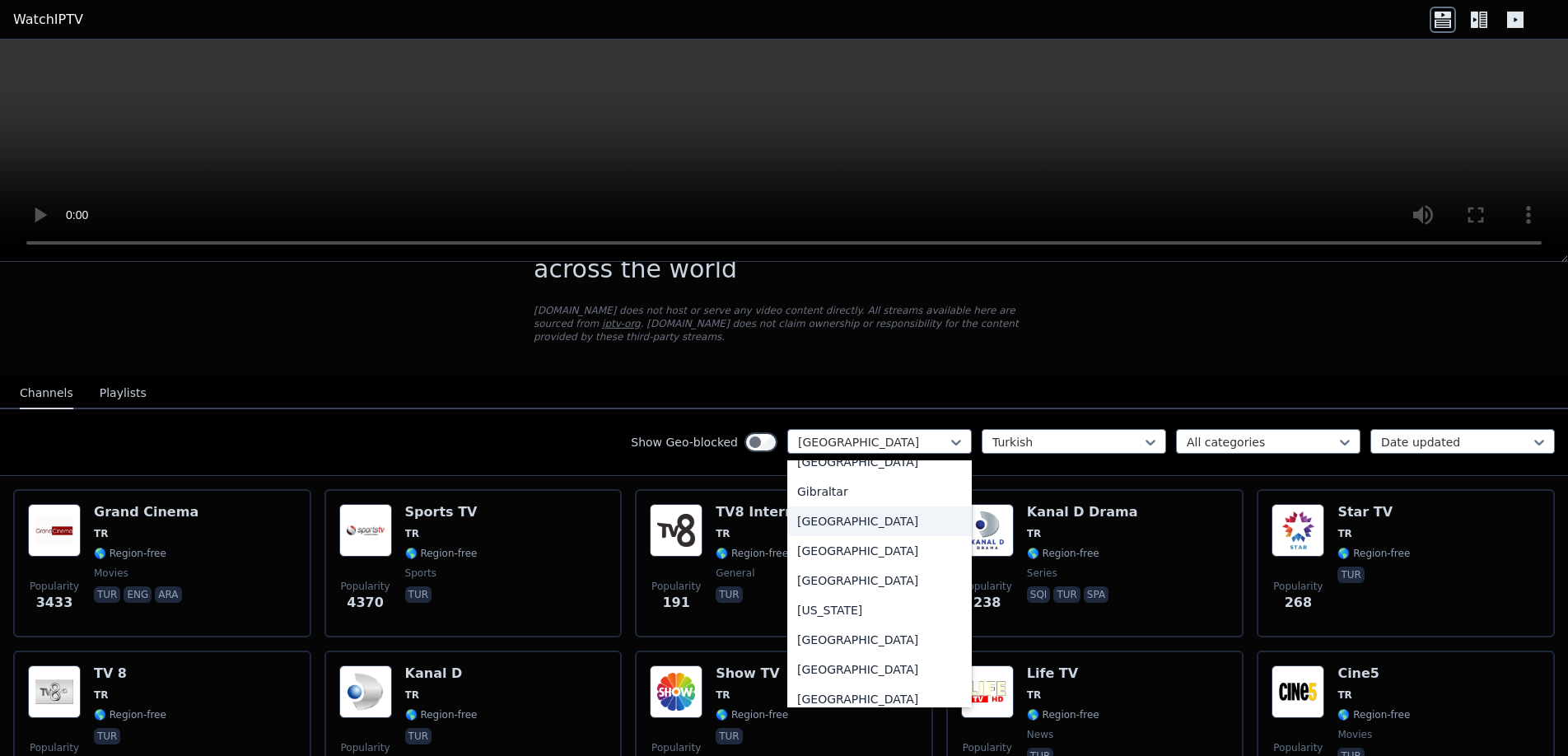
click at [835, 520] on div "[GEOGRAPHIC_DATA]" at bounding box center [879, 522] width 184 height 30
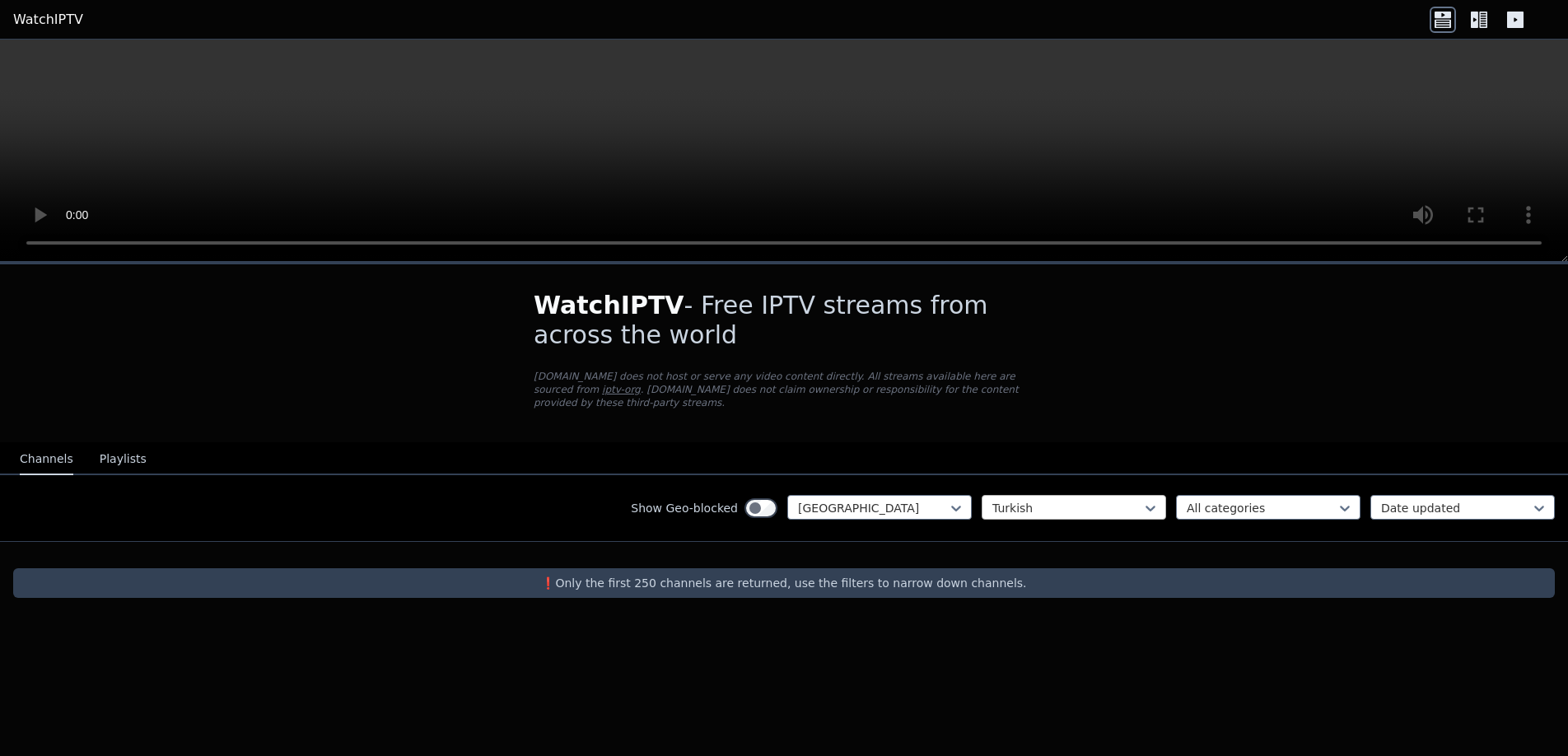
click at [1128, 500] on div at bounding box center [1067, 508] width 150 height 17
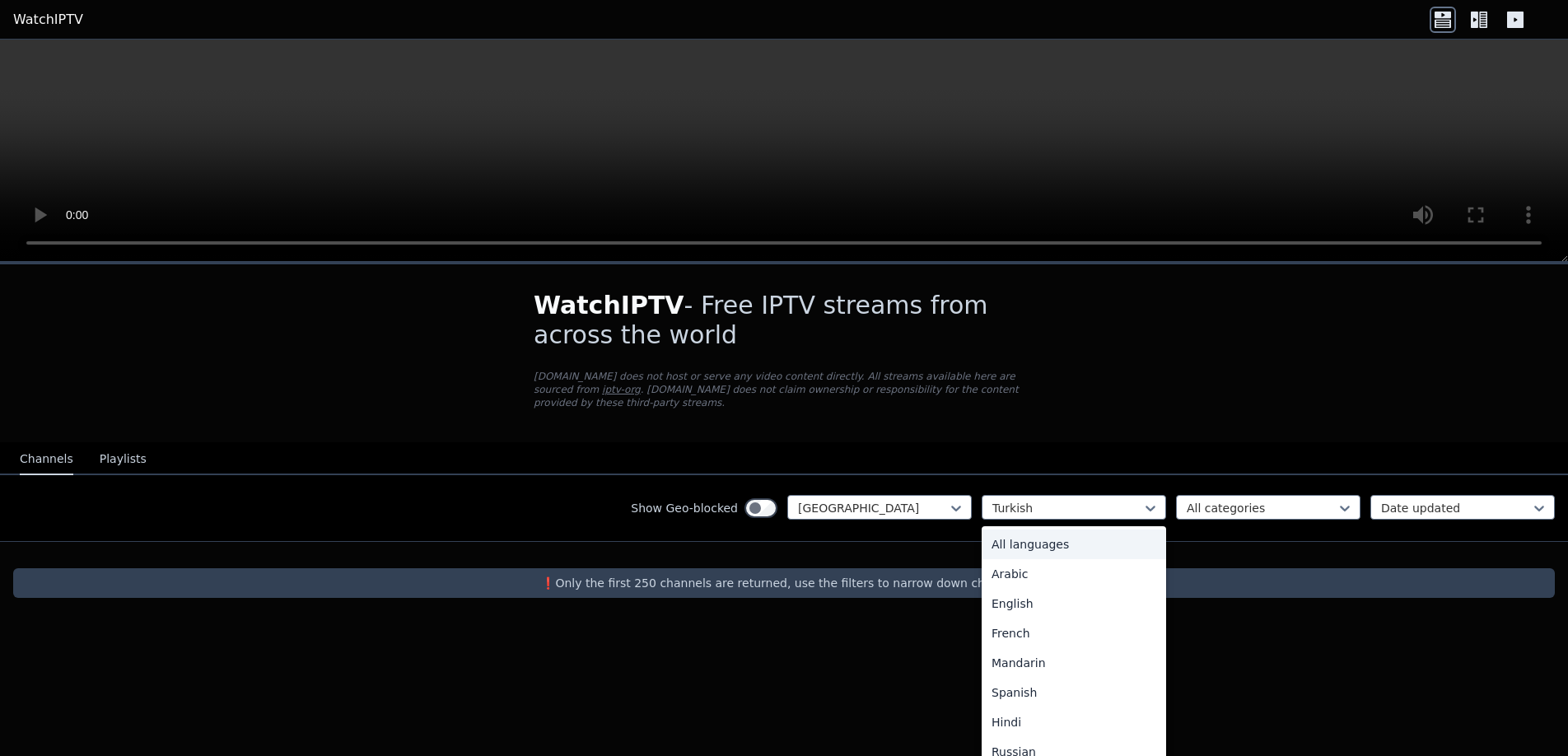
click at [1048, 533] on div "All languages" at bounding box center [1074, 545] width 184 height 30
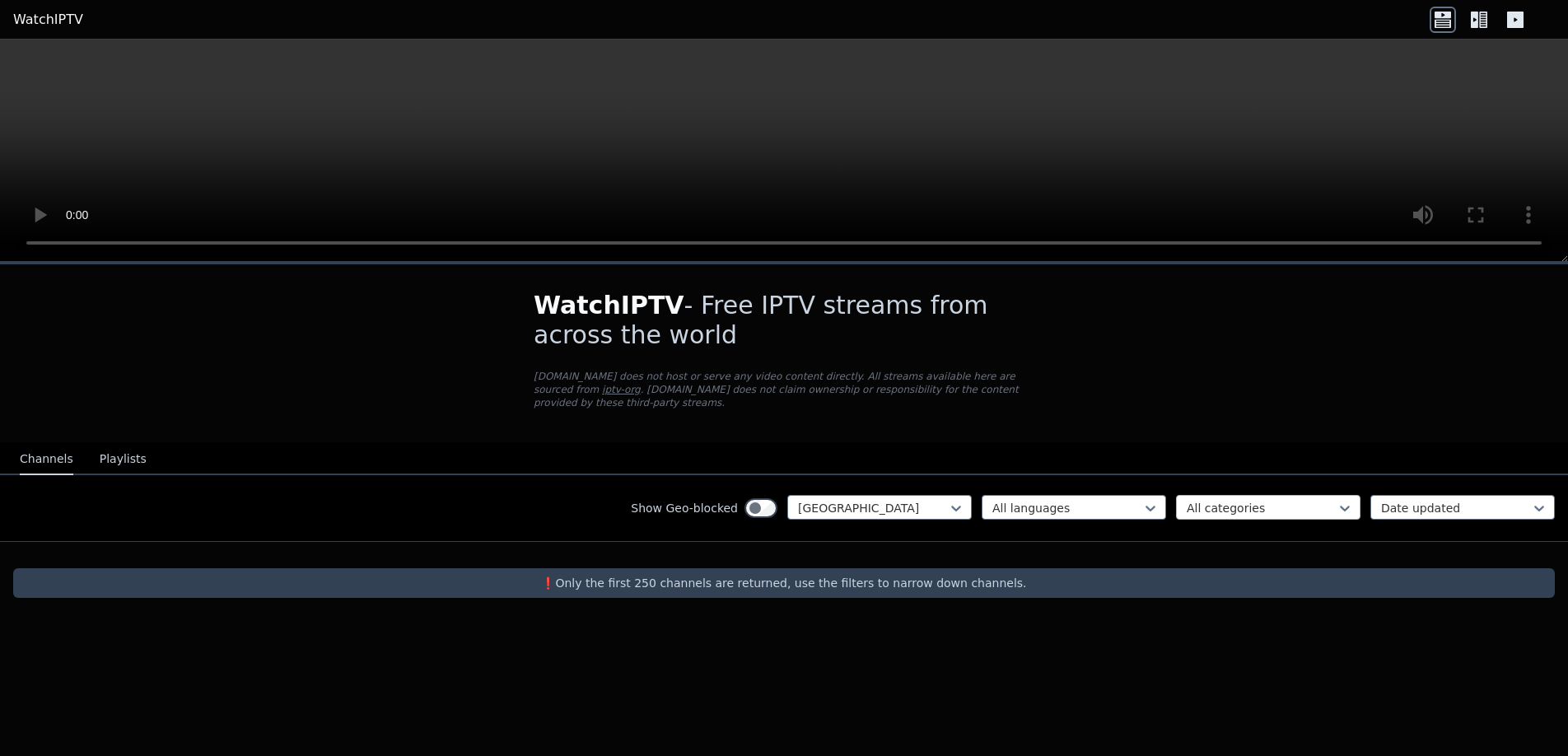
click at [1255, 500] on div at bounding box center [1262, 508] width 150 height 17
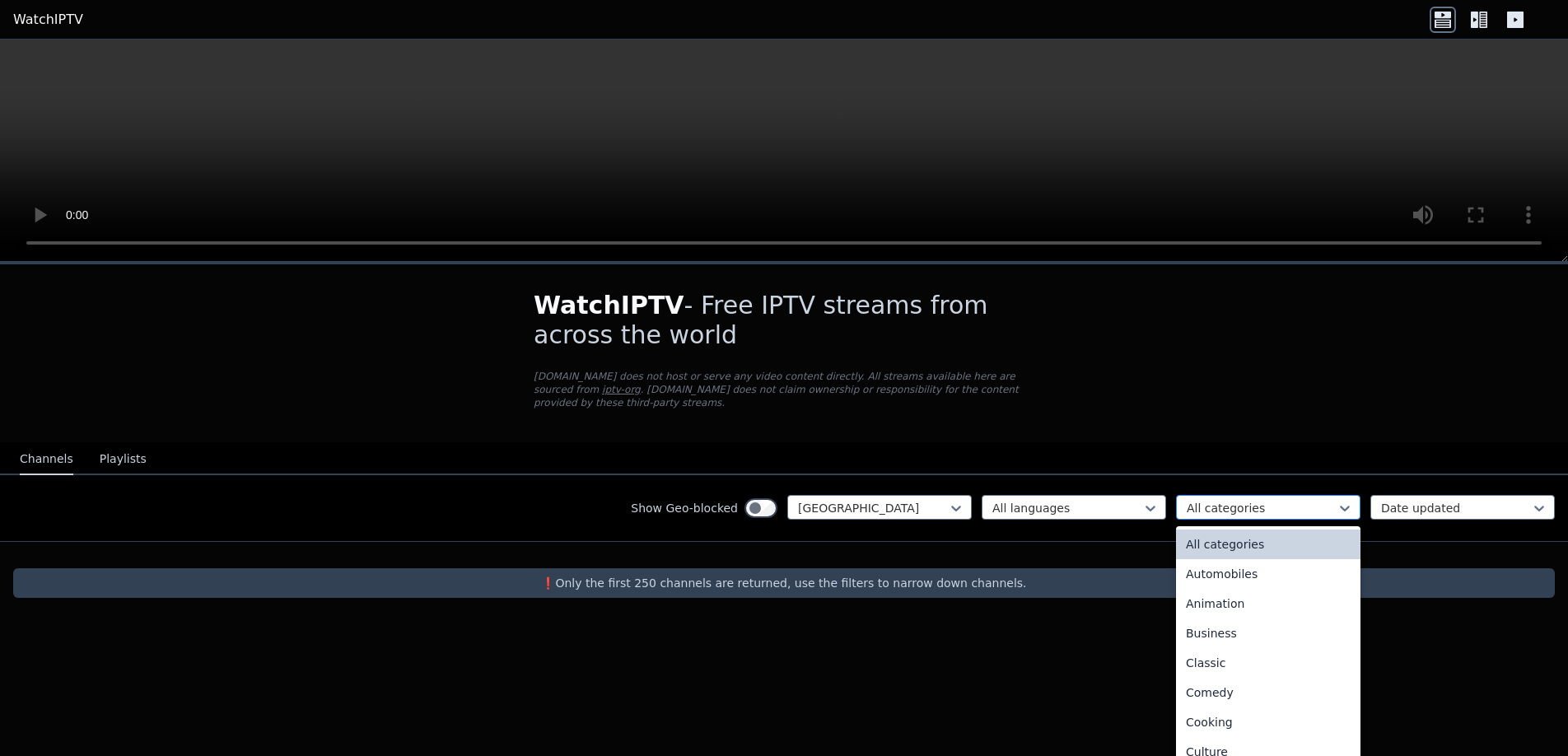
click at [1252, 500] on div at bounding box center [1262, 508] width 150 height 17
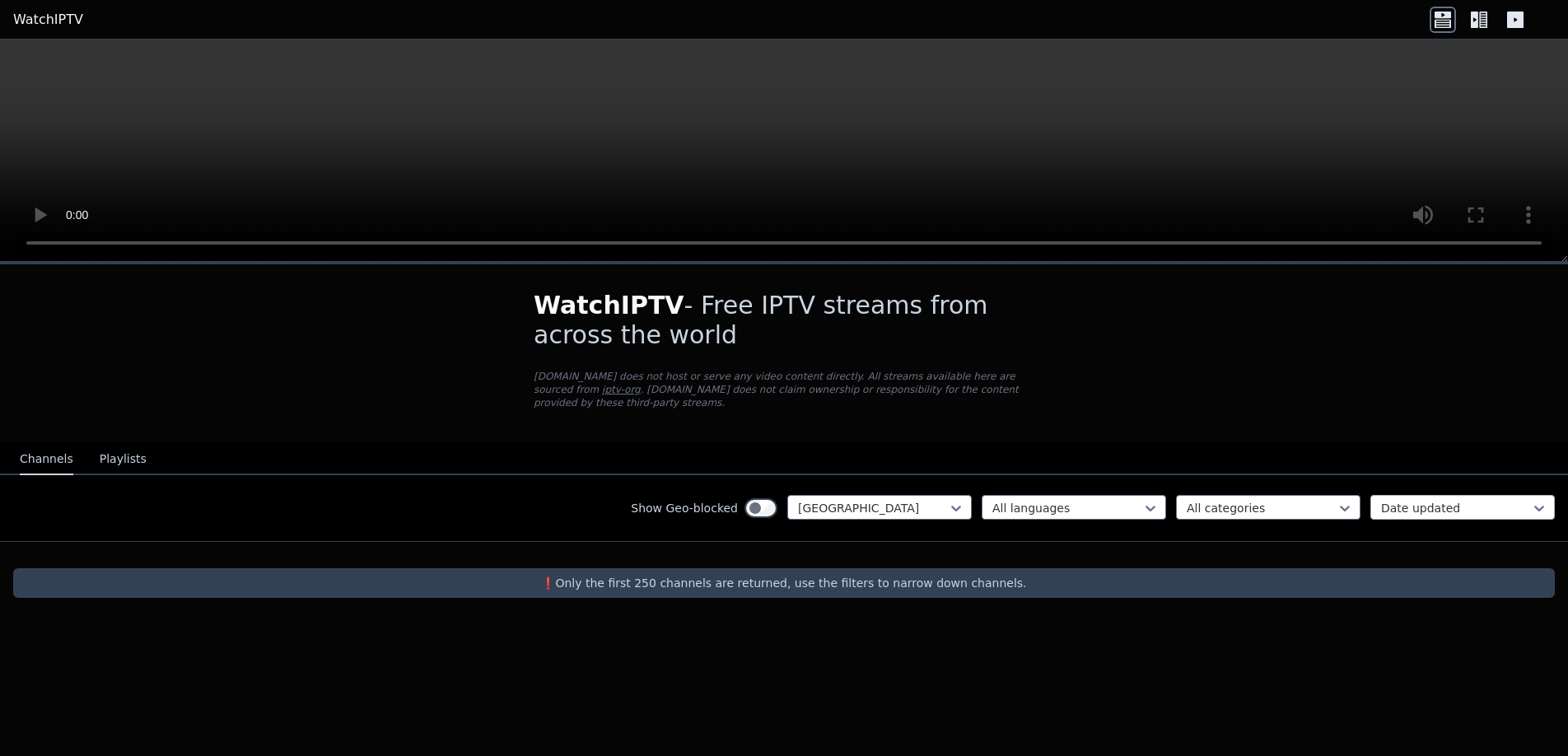
click at [1423, 500] on div at bounding box center [1456, 508] width 150 height 17
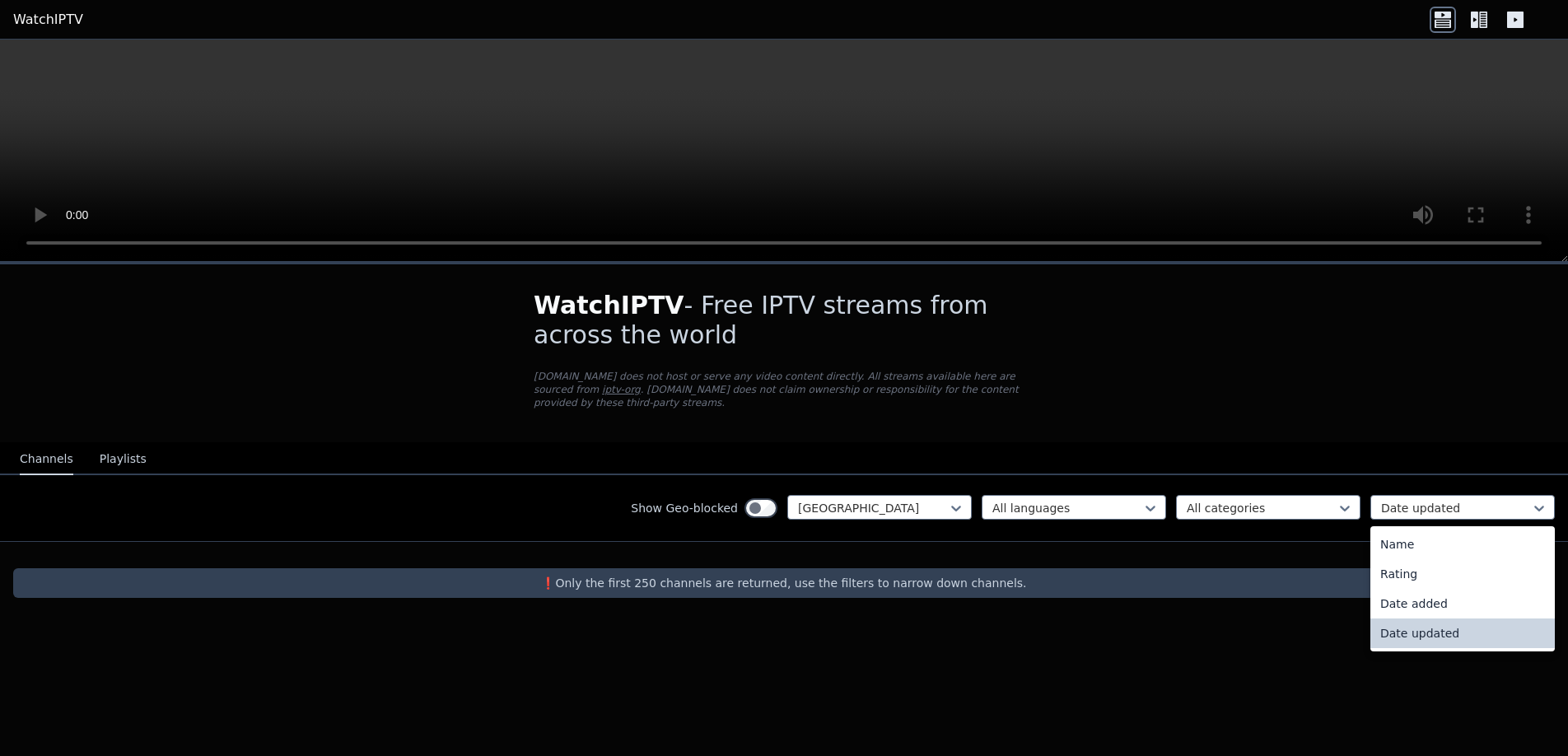
click at [1418, 619] on div "Date updated" at bounding box center [1462, 634] width 184 height 30
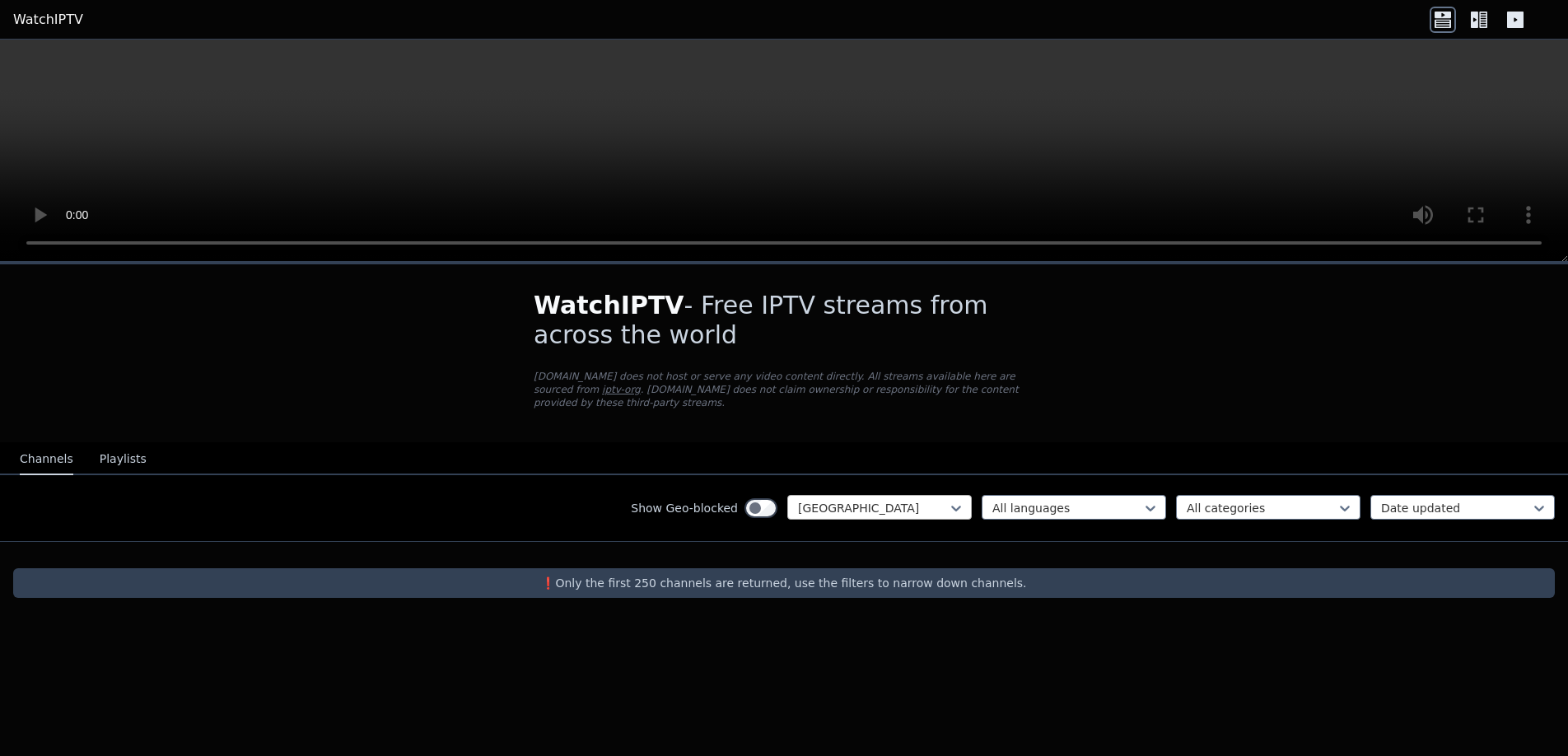
click at [903, 500] on div at bounding box center [873, 508] width 150 height 17
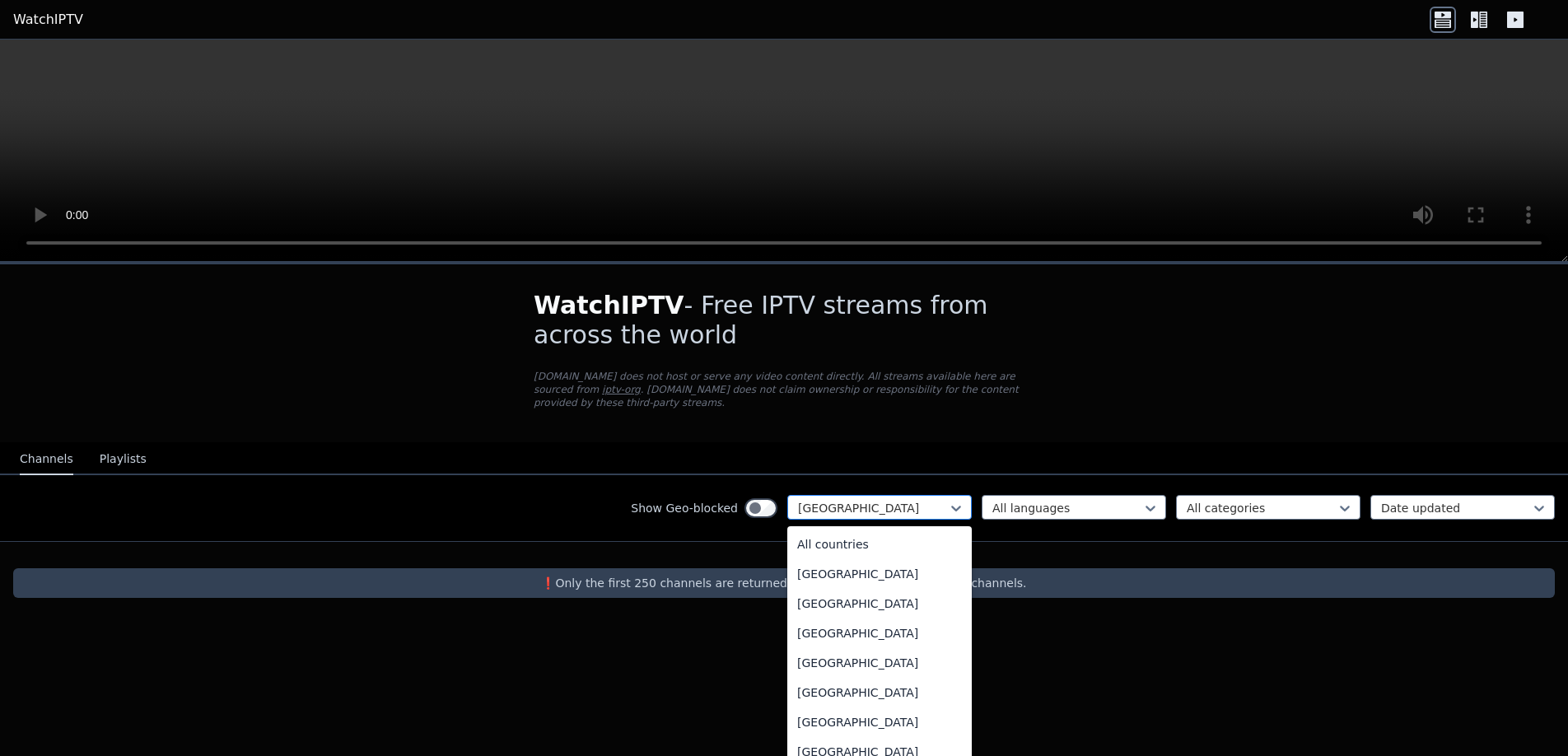
scroll to position [2005, 0]
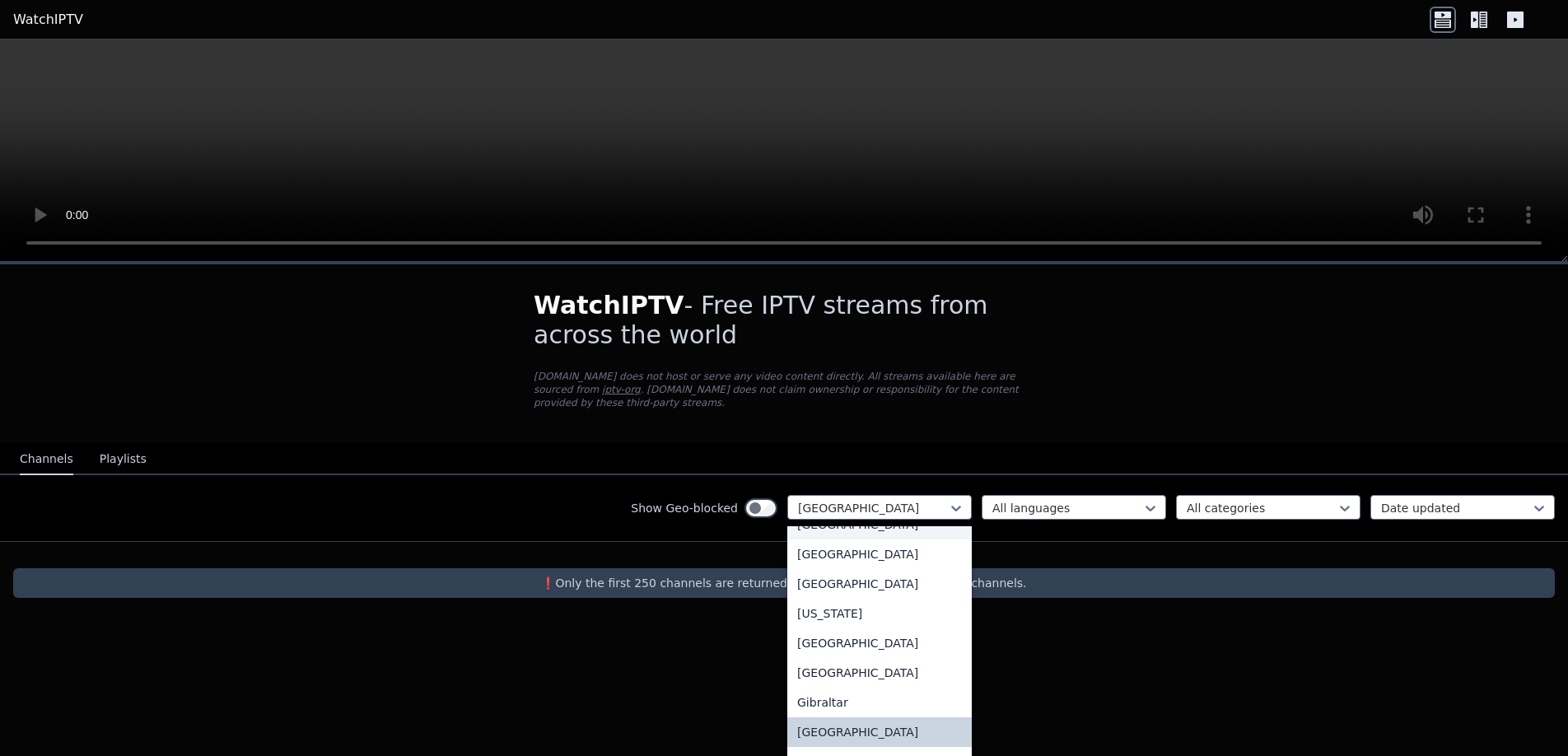
click at [861, 523] on div "[GEOGRAPHIC_DATA]" at bounding box center [879, 524] width 184 height 30
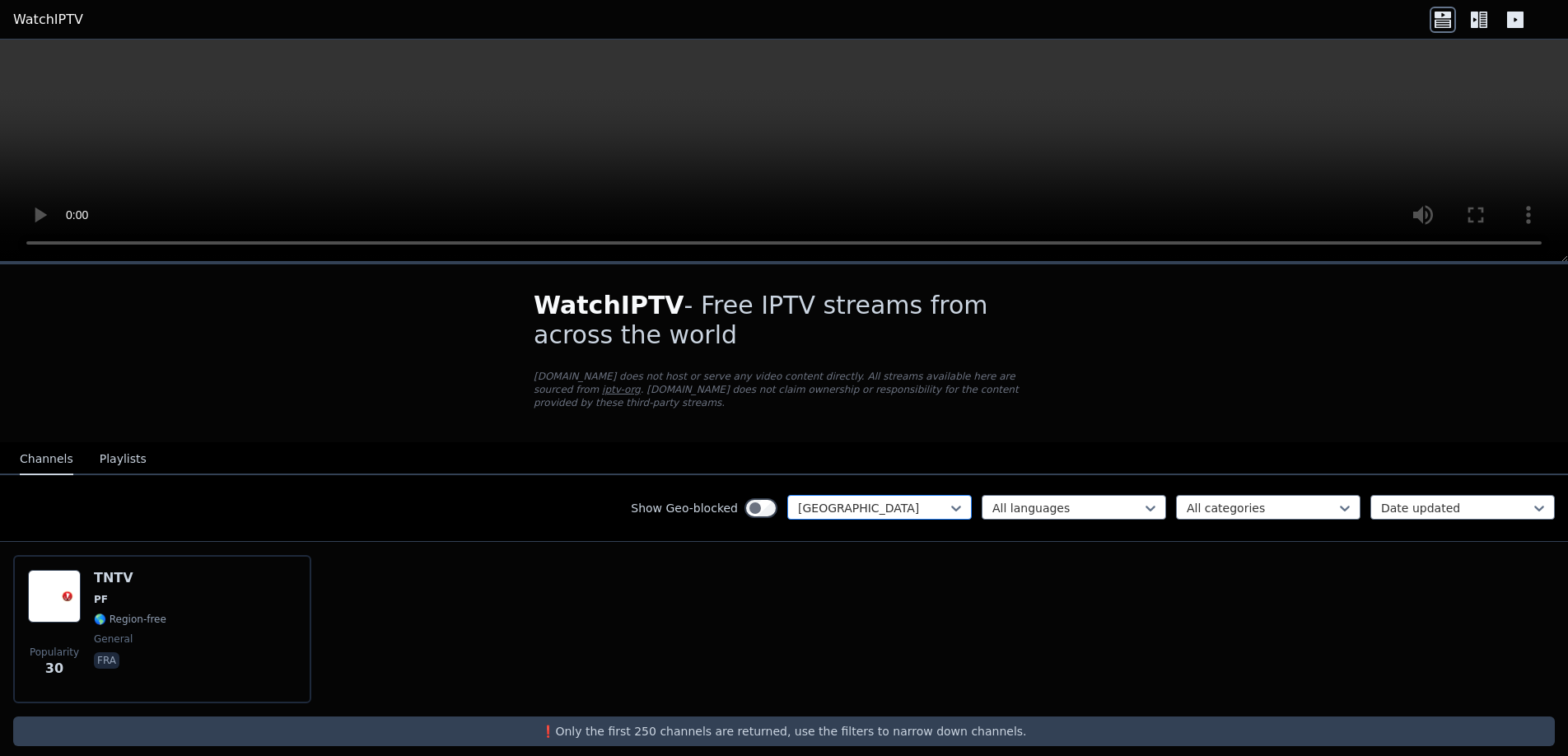
click at [931, 500] on div at bounding box center [873, 508] width 150 height 17
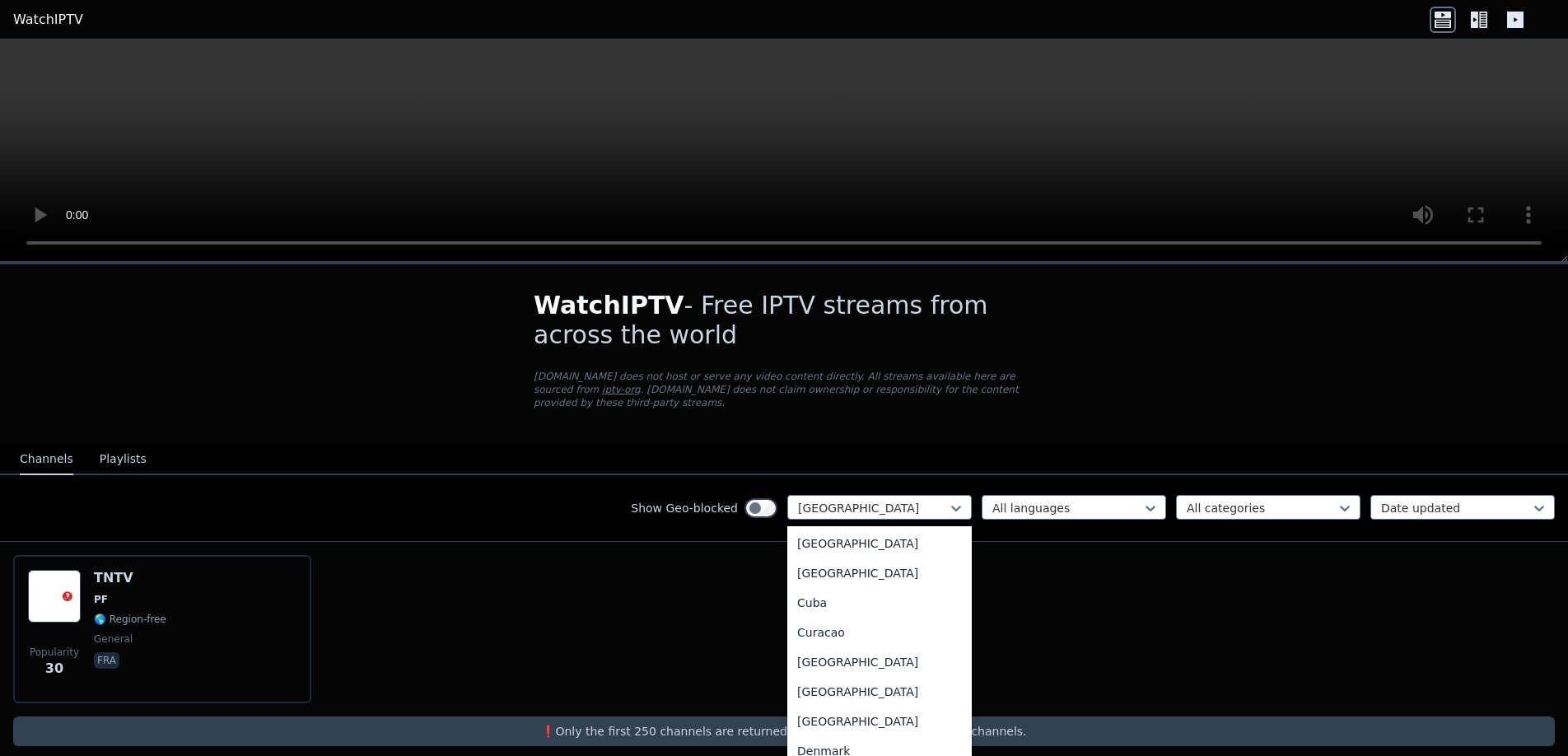
scroll to position [1222, 0]
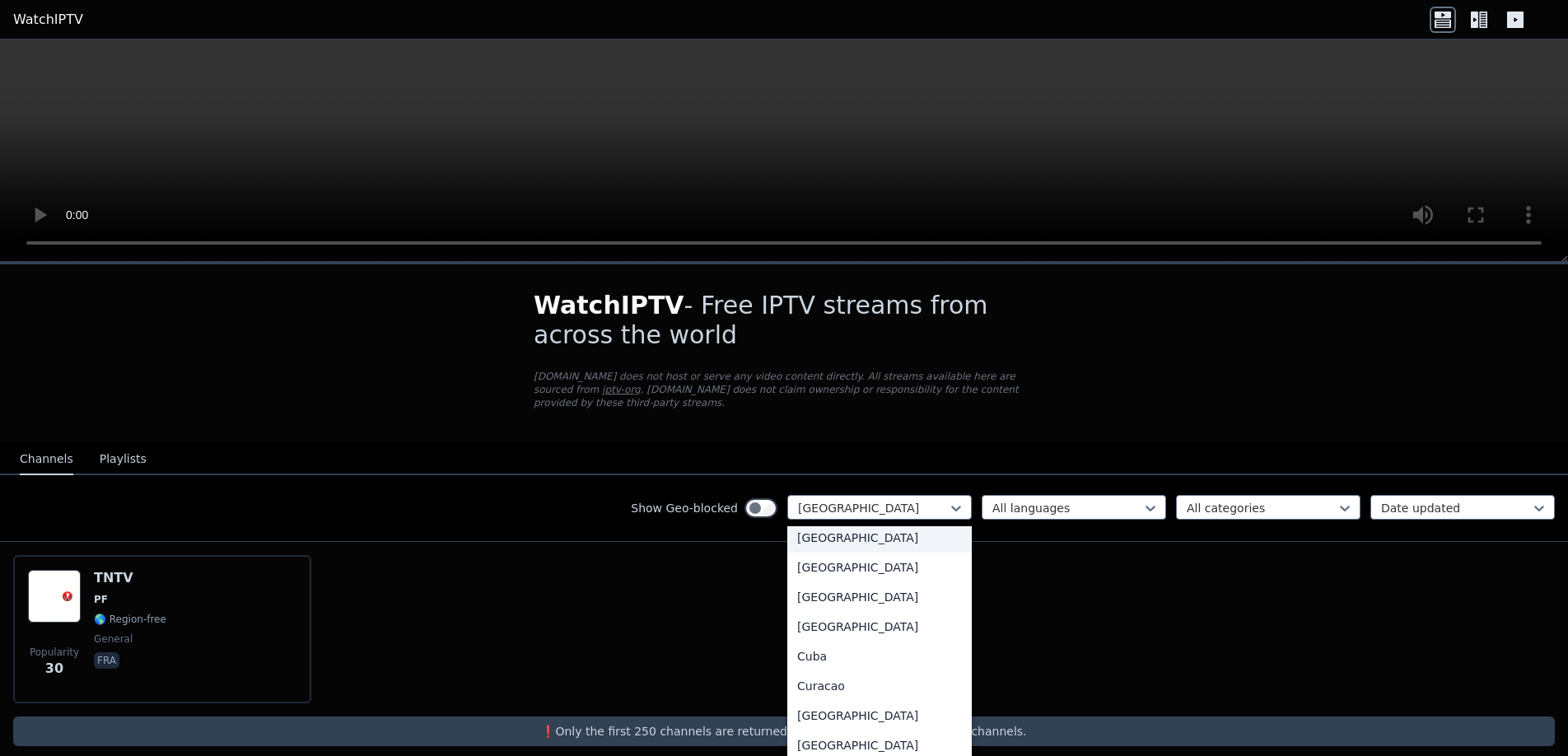
click at [806, 523] on div "[GEOGRAPHIC_DATA]" at bounding box center [879, 537] width 184 height 30
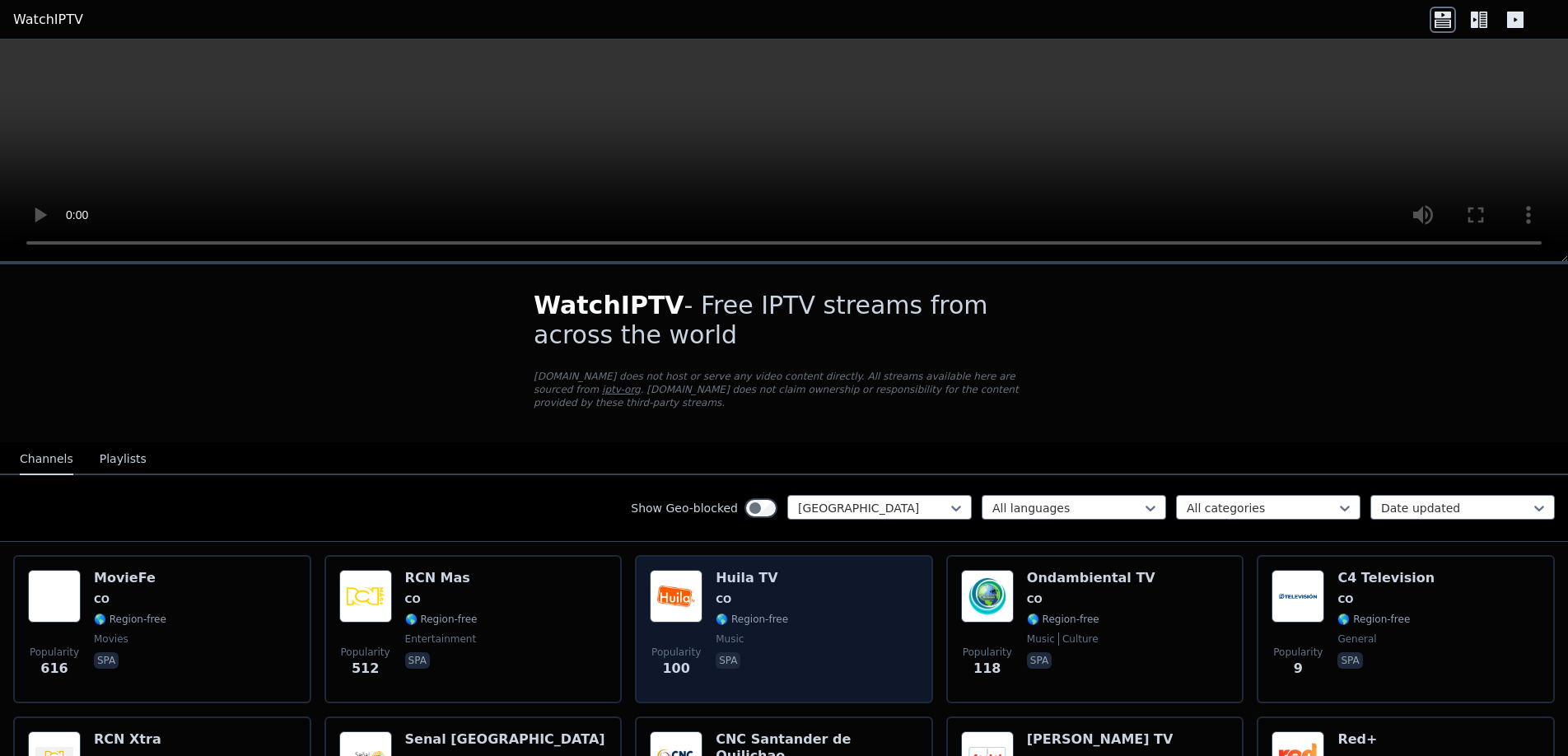
click at [677, 580] on img at bounding box center [676, 597] width 53 height 53
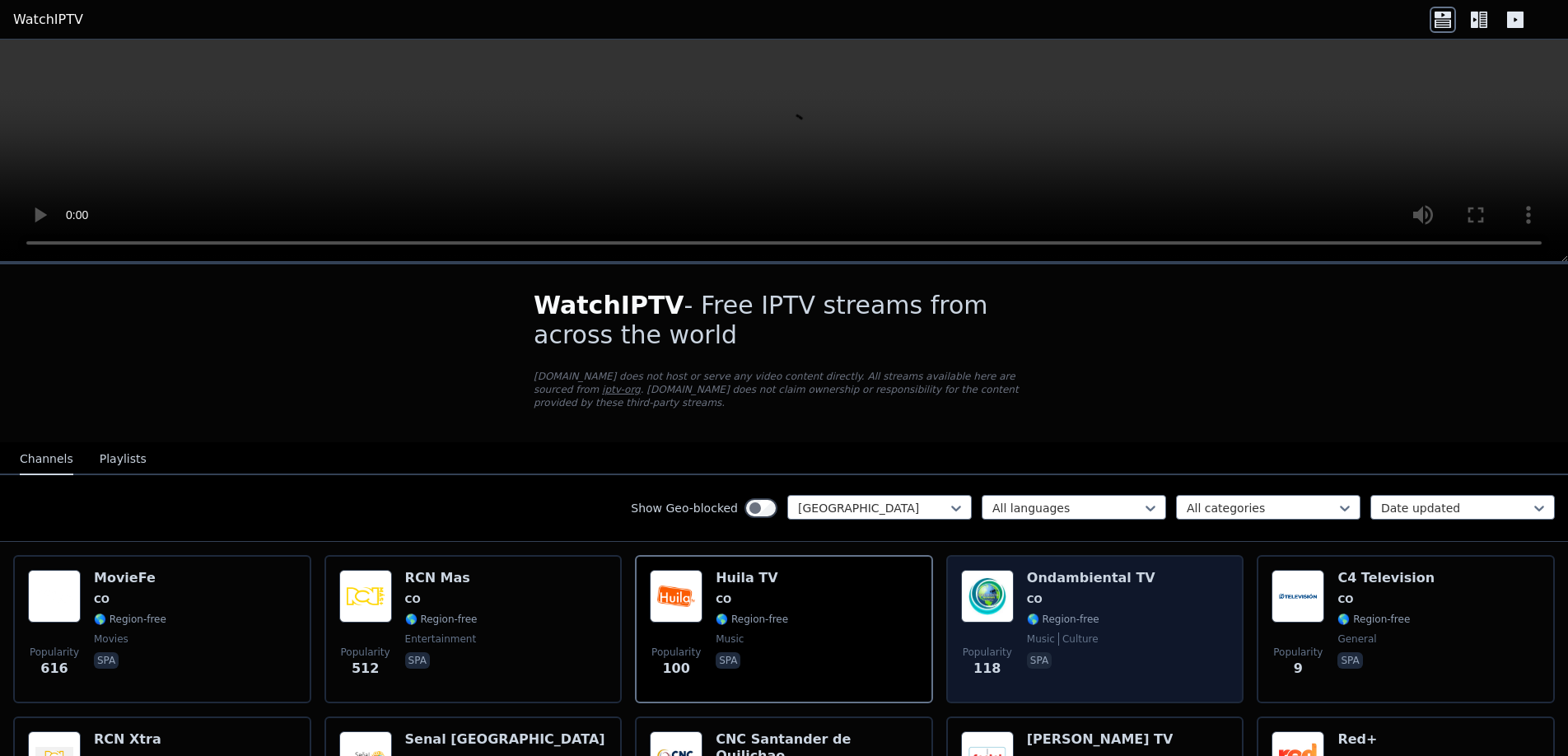
click at [1018, 575] on div "Popularity 118 Ondambiental TV CO 🌎 Region-free music culture spa" at bounding box center [1096, 629] width 269 height 119
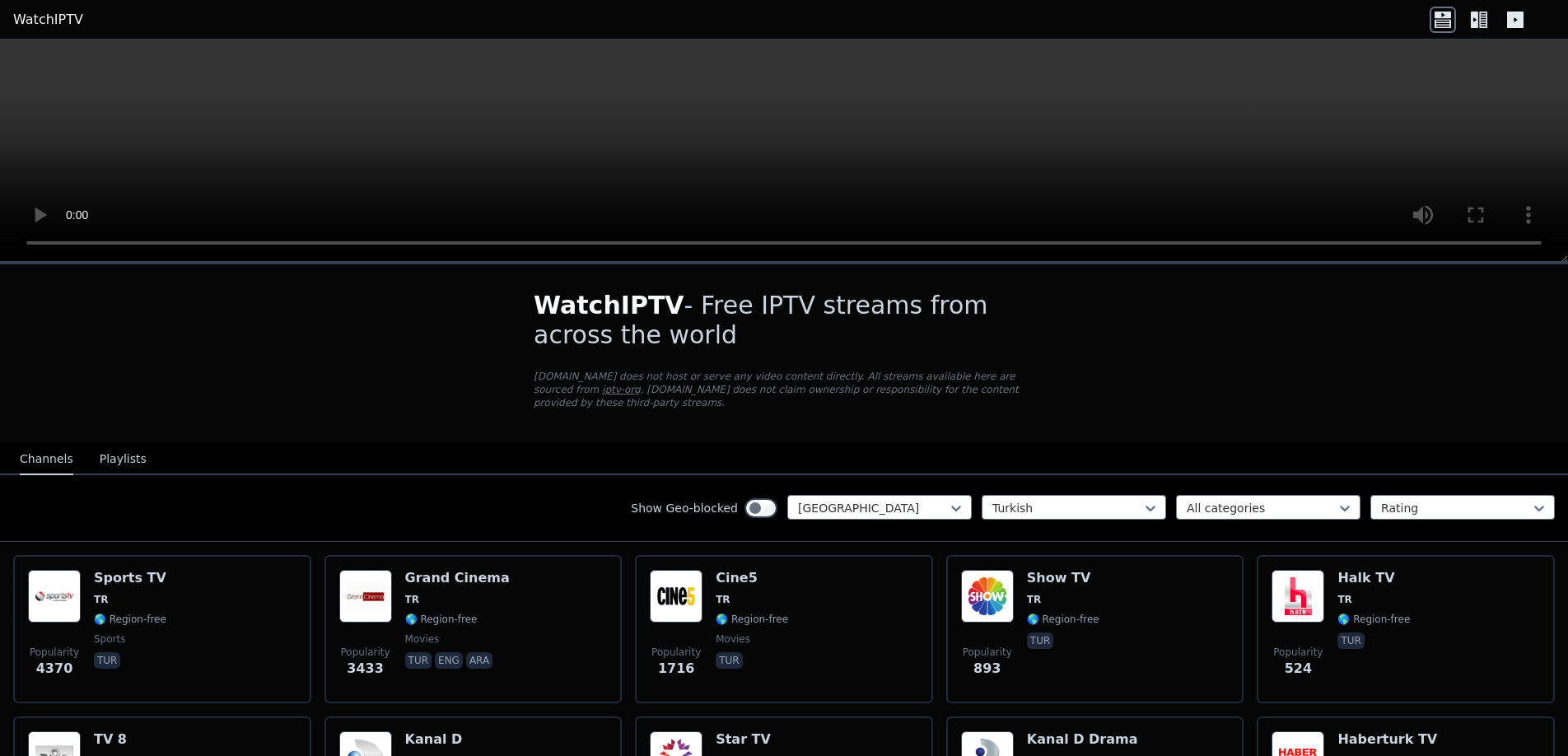
click at [1476, 19] on icon at bounding box center [1479, 19] width 26 height 26
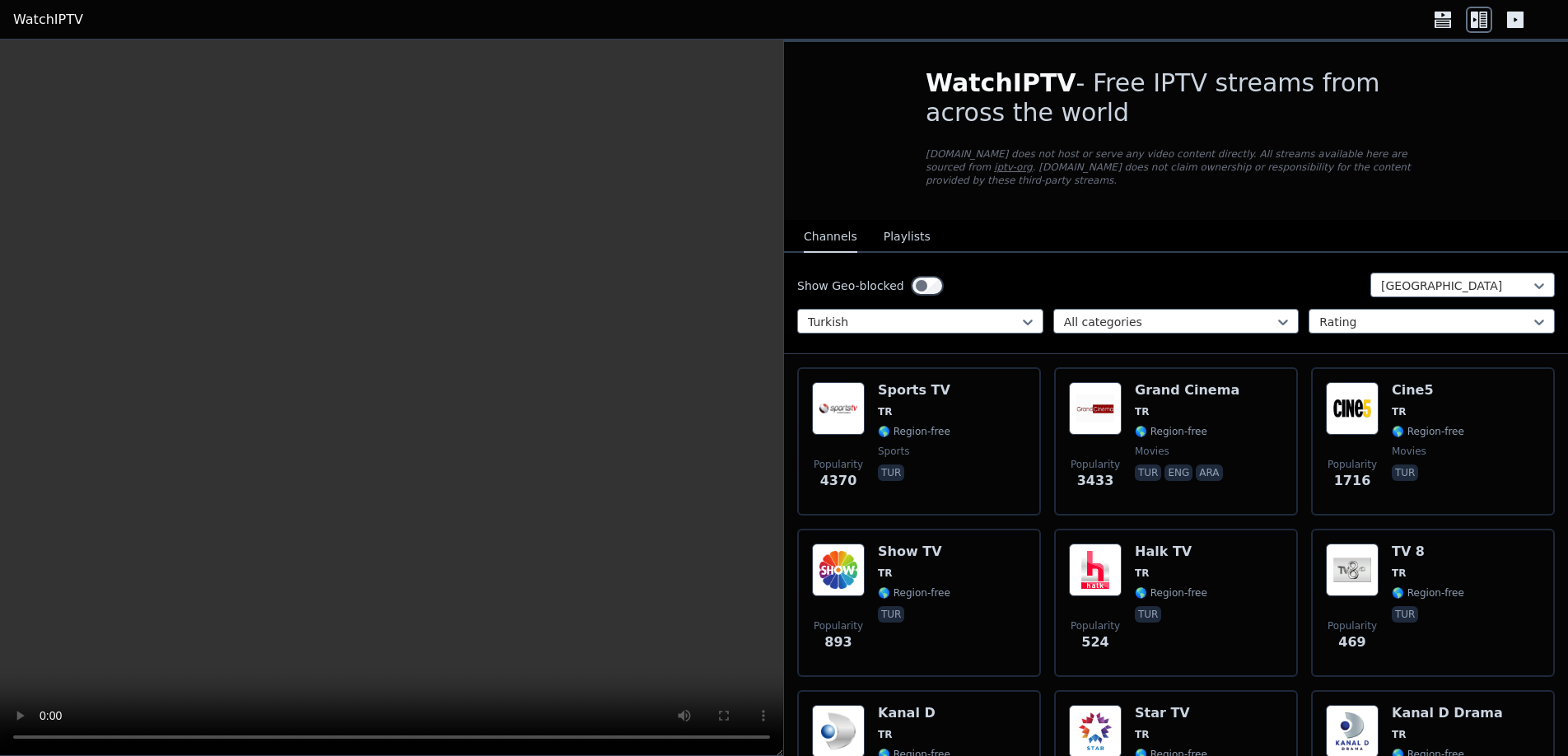
click at [1444, 15] on icon at bounding box center [1443, 19] width 26 height 26
